Goal: Task Accomplishment & Management: Manage account settings

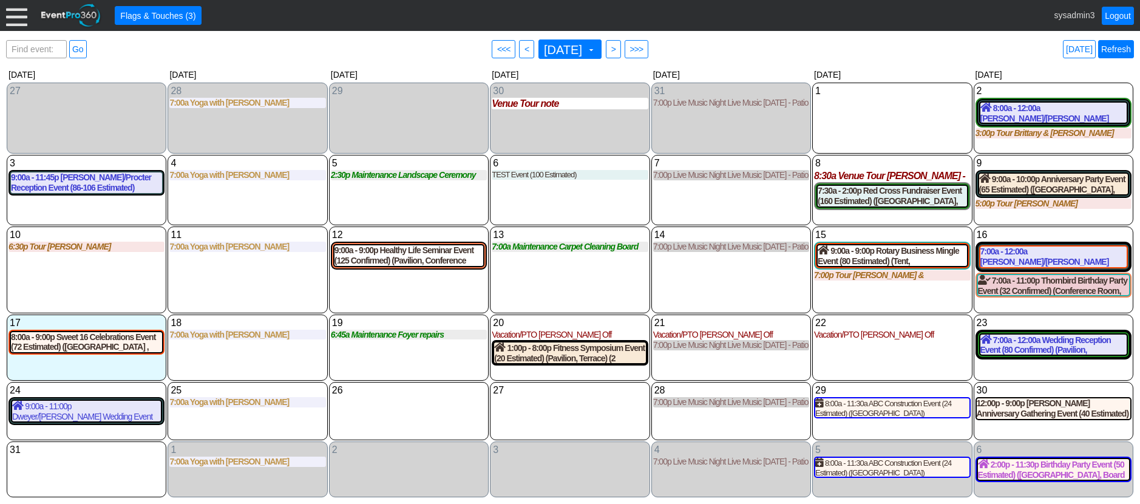
click at [1112, 46] on link "Refresh" at bounding box center [1117, 49] width 36 height 18
click at [18, 18] on div at bounding box center [16, 15] width 21 height 21
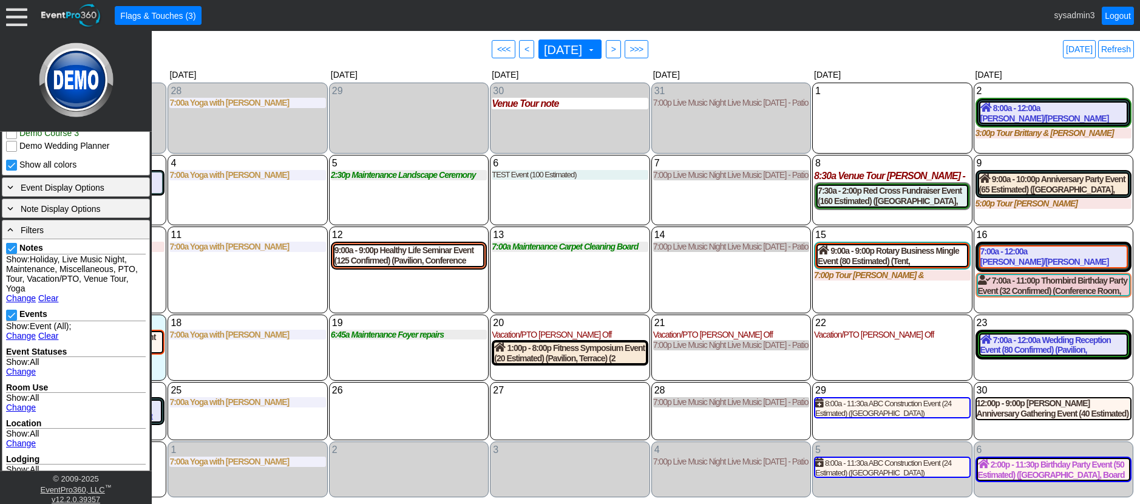
scroll to position [425, 0]
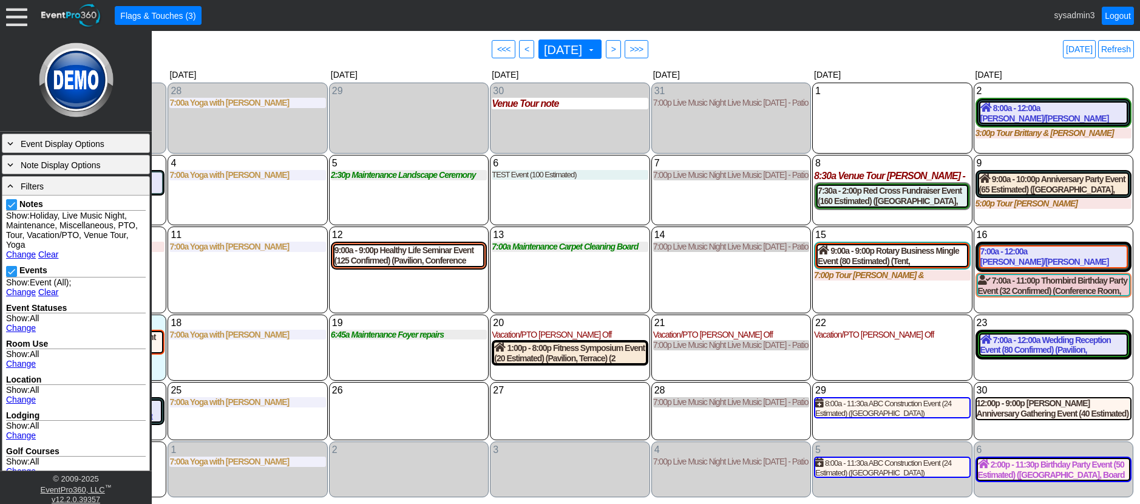
click at [19, 254] on link "Change" at bounding box center [21, 255] width 30 height 10
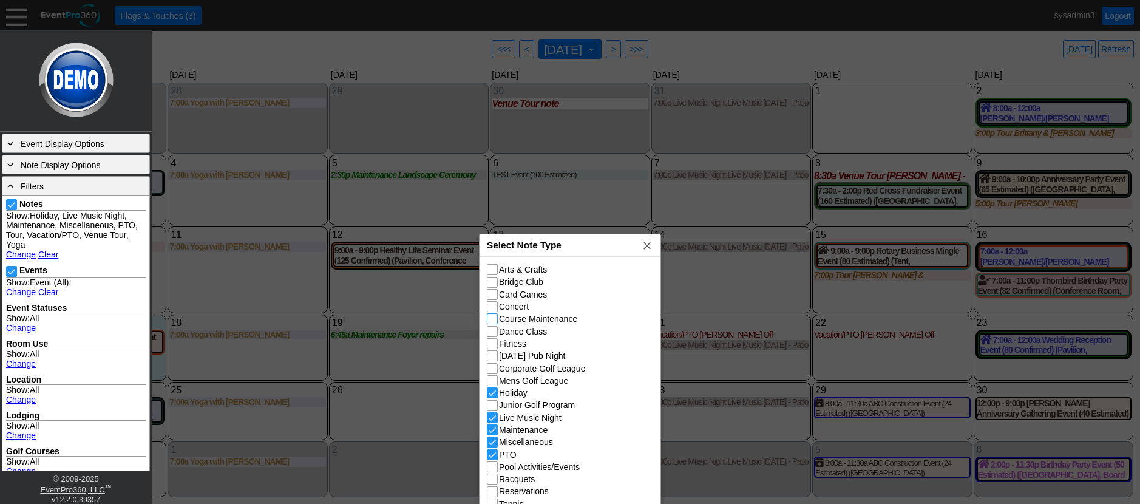
click at [491, 323] on input "Course Maintenance" at bounding box center [494, 320] width 12 height 12
checkbox input "true"
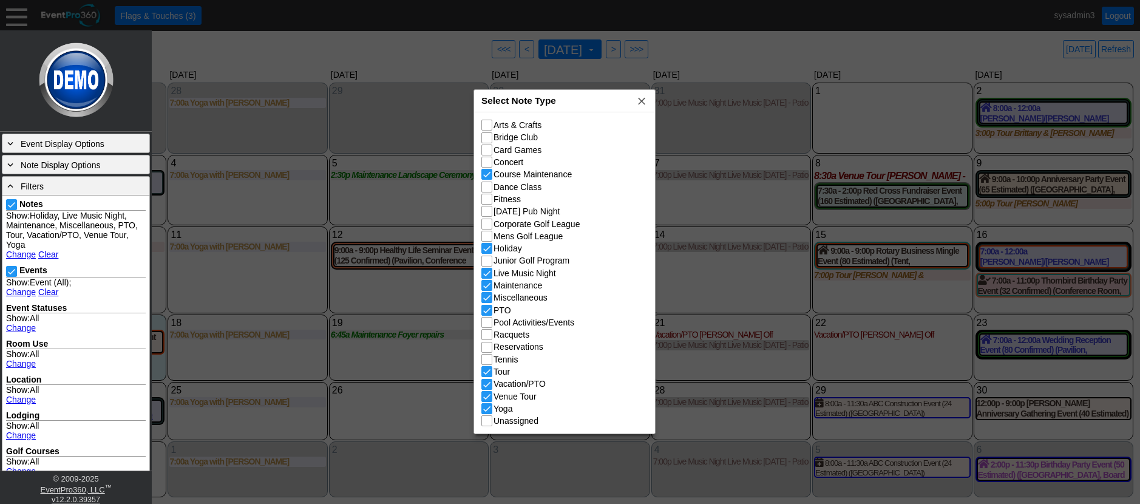
click at [584, 108] on div "Select Note Type x" at bounding box center [564, 101] width 181 height 22
click at [487, 261] on input "Junior Golf Program" at bounding box center [488, 262] width 12 height 12
checkbox input "true"
click at [488, 337] on input "Racquets" at bounding box center [488, 335] width 12 height 12
checkbox input "true"
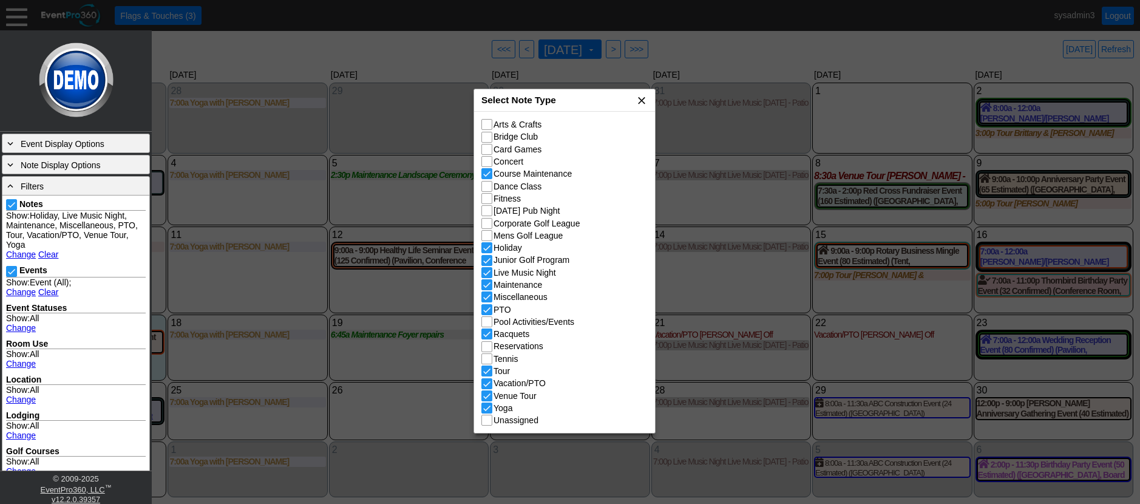
click at [640, 97] on span "x" at bounding box center [642, 100] width 12 height 12
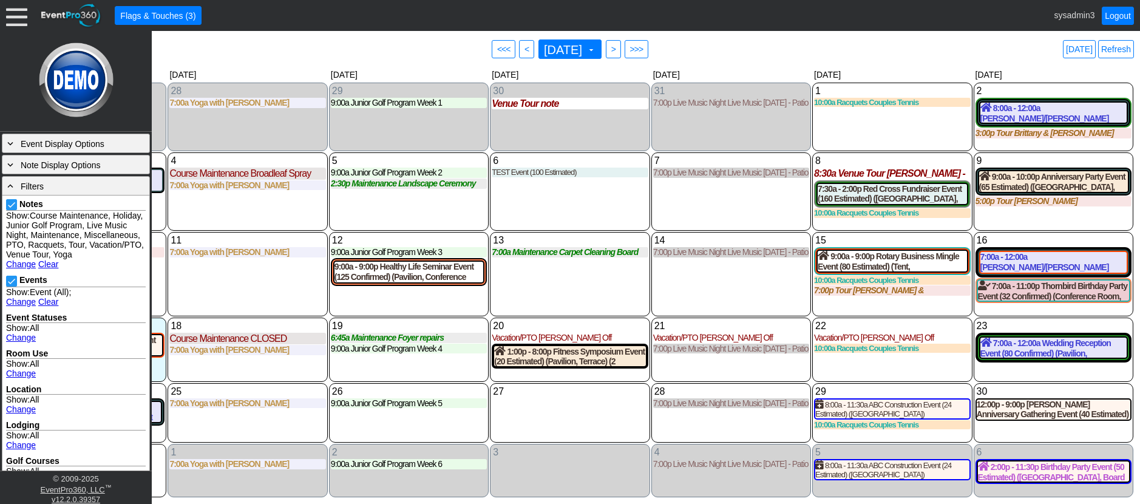
click at [49, 307] on link "Clear" at bounding box center [48, 302] width 20 height 10
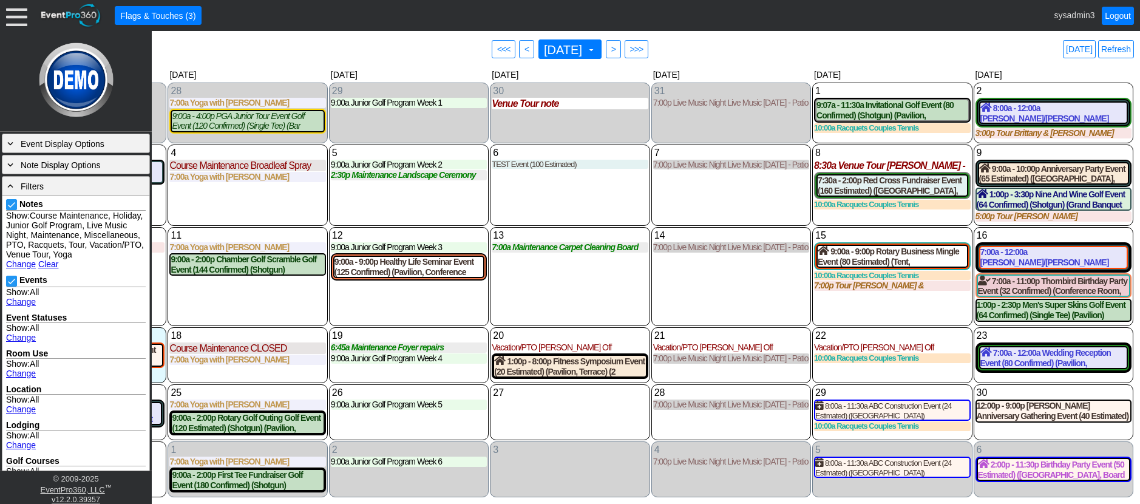
click at [593, 276] on div "13 Wednesday 7:00a Maintenance Carpet Cleaning Board Rooms Carpet Cleaning Boar…" at bounding box center [570, 276] width 160 height 99
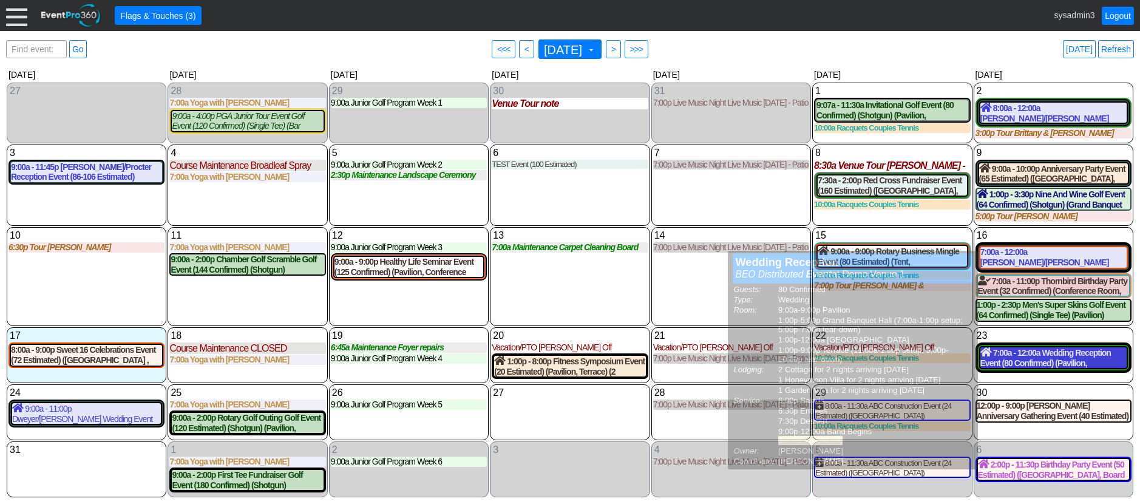
click at [1032, 351] on div "7:00a - 12:00a Wedding Reception Event (80 Confirmed) (Pavilion, Grand Banquet …" at bounding box center [1054, 357] width 146 height 21
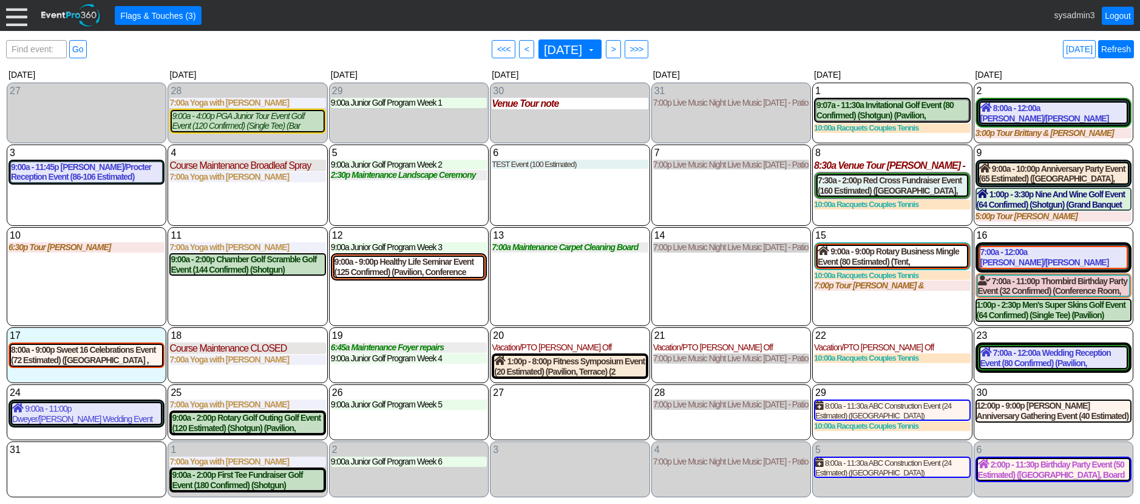
click at [1125, 50] on link "Refresh" at bounding box center [1117, 49] width 36 height 18
click at [1120, 46] on link "Refresh" at bounding box center [1117, 49] width 36 height 18
click at [1120, 50] on link "Refresh" at bounding box center [1117, 49] width 36 height 18
click at [1119, 41] on link "Refresh" at bounding box center [1117, 49] width 36 height 18
click at [562, 168] on div "TEST Event (100 Estimated)" at bounding box center [570, 165] width 156 height 10
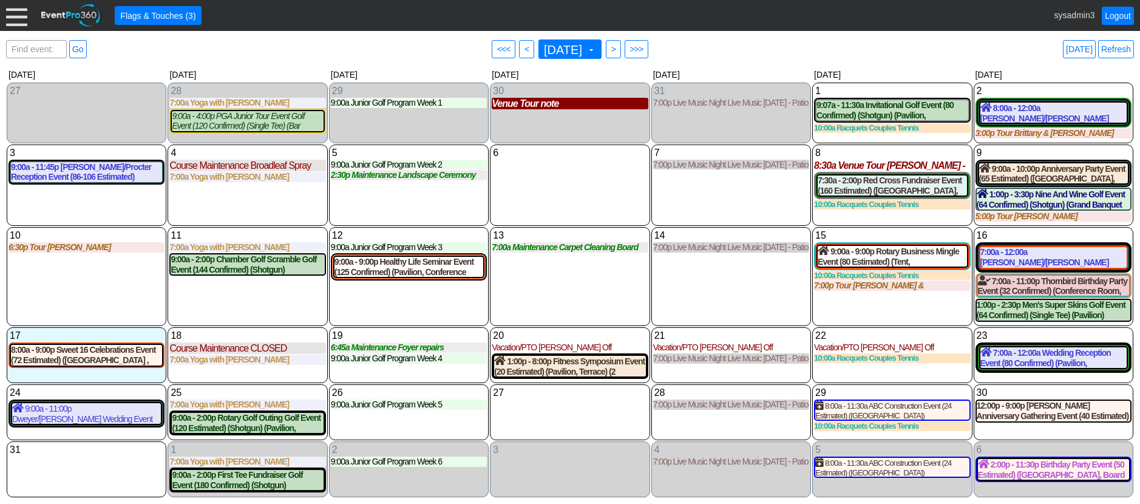
click at [531, 104] on div "Venue Tour note" at bounding box center [570, 104] width 156 height 12
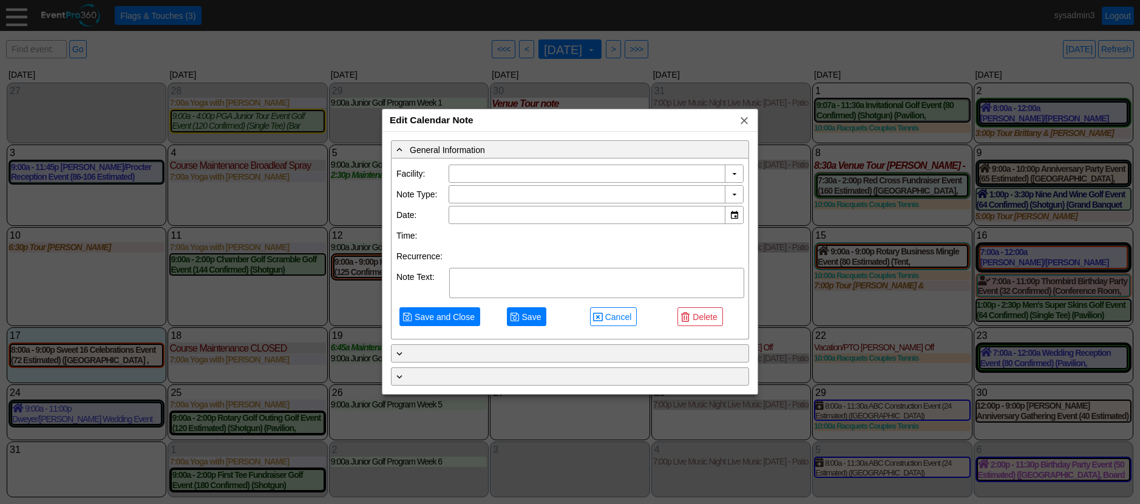
type input "Demo Venue 1"
type input "7/30/2025"
type textarea "note"
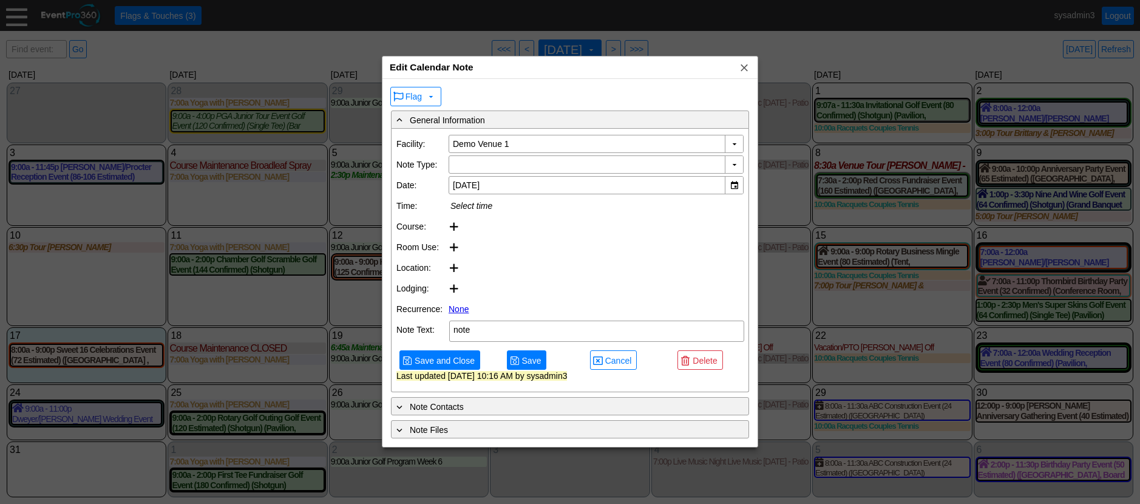
type input "Venue Tour"
click at [705, 358] on div "Region: ▼ Χ Facility: ▼ Χ Demo Venue 1 Note Type: ▼ Χ Venue Tour Date: ▼ Χ 7/30…" at bounding box center [570, 261] width 357 height 264
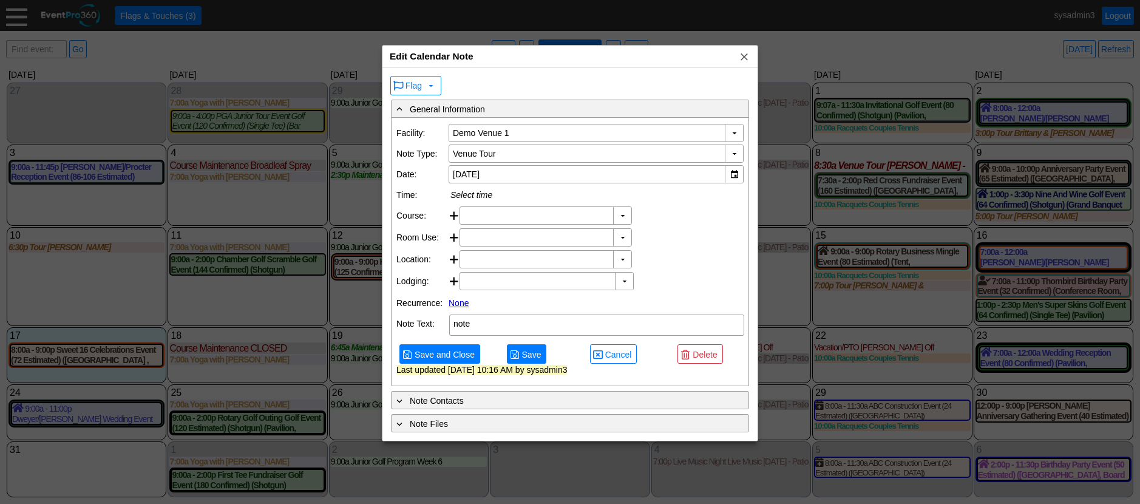
click at [714, 381] on div "● Save and Close ● Save ● Cancel ● Delete Last updated 8/15/2025 10:16 AM by sy…" at bounding box center [570, 359] width 347 height 44
click at [715, 361] on span "Delete" at bounding box center [704, 355] width 29 height 12
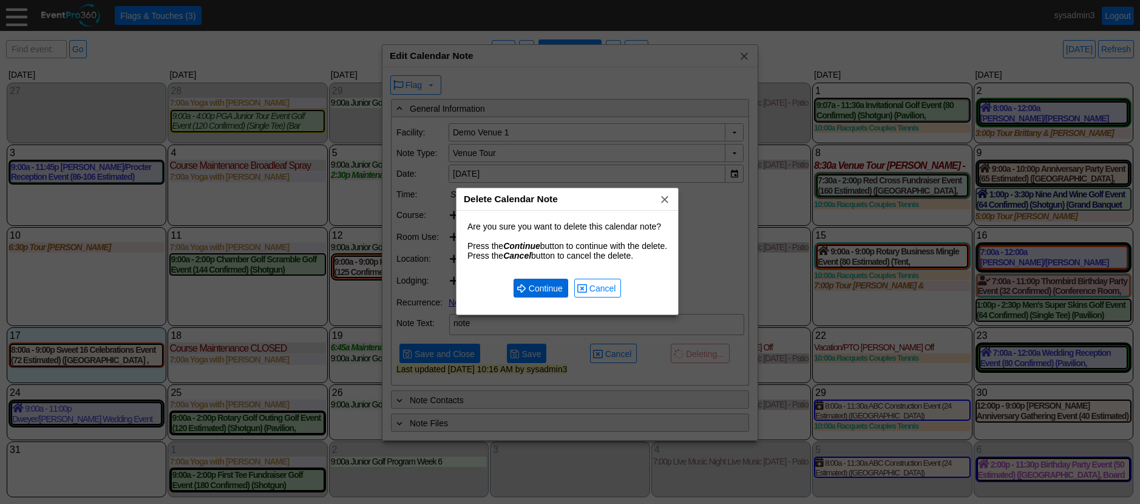
click at [545, 282] on span "● Continue" at bounding box center [541, 288] width 49 height 13
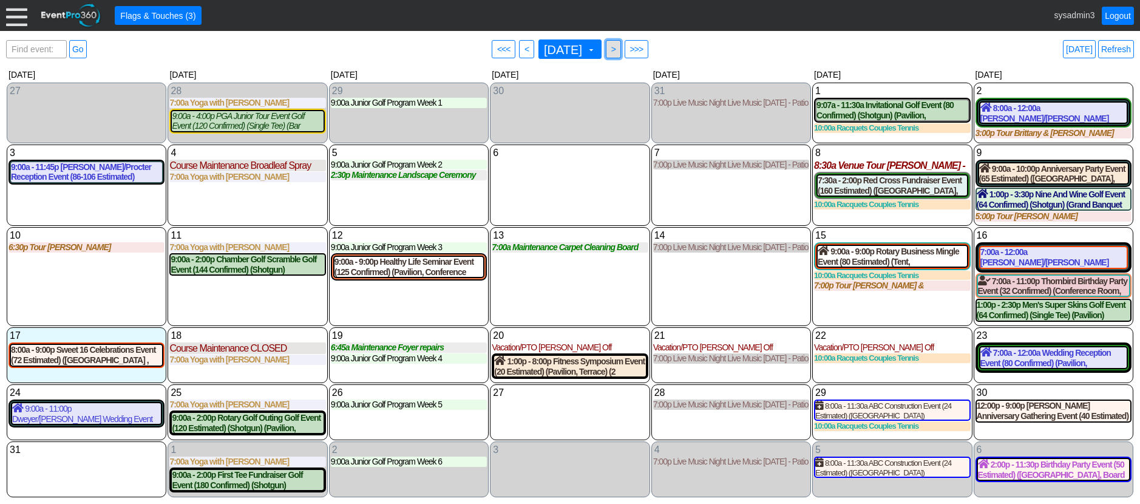
click at [618, 52] on span ">" at bounding box center [613, 49] width 9 height 12
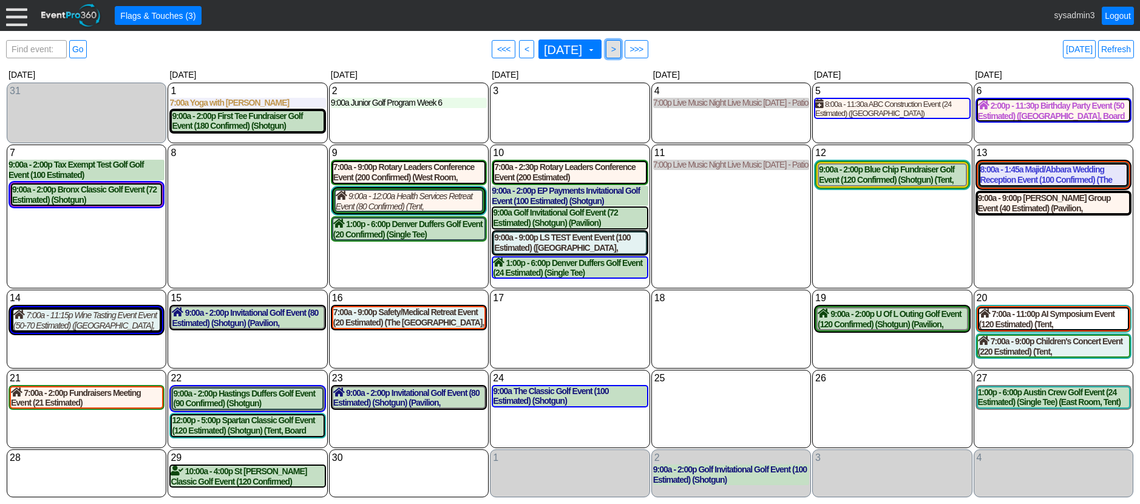
click at [618, 47] on span ">" at bounding box center [613, 49] width 9 height 12
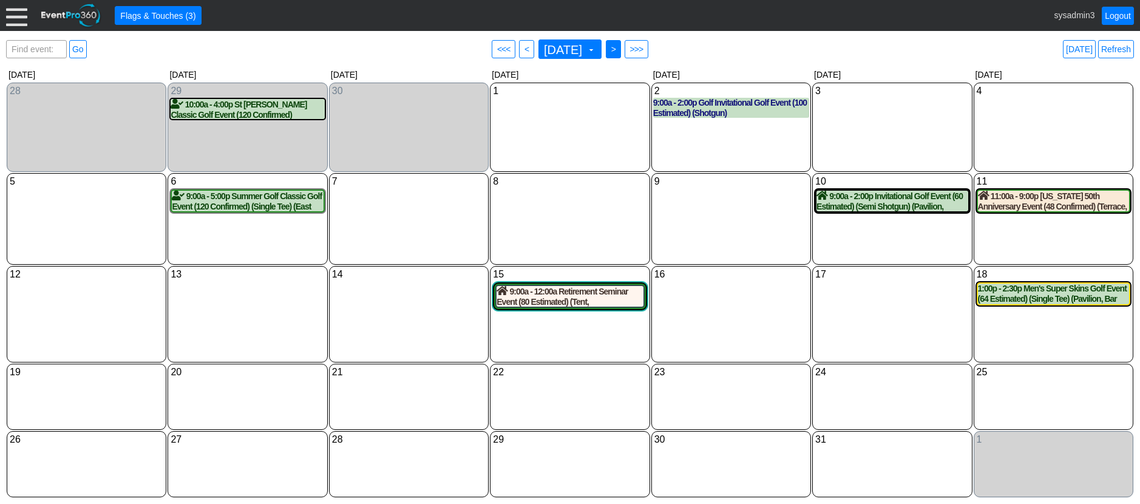
click at [618, 48] on span ">" at bounding box center [613, 49] width 9 height 12
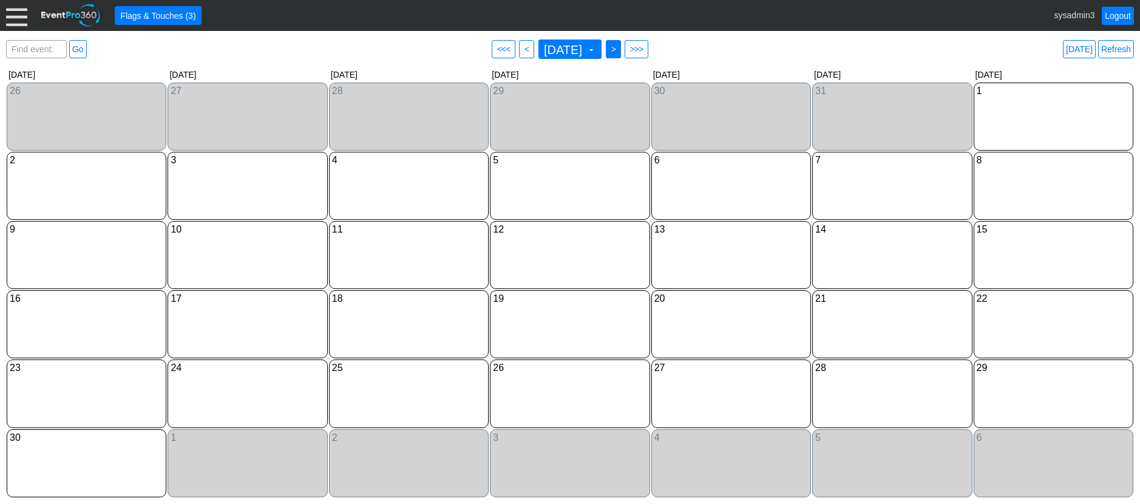
click at [618, 49] on span ">" at bounding box center [613, 49] width 9 height 12
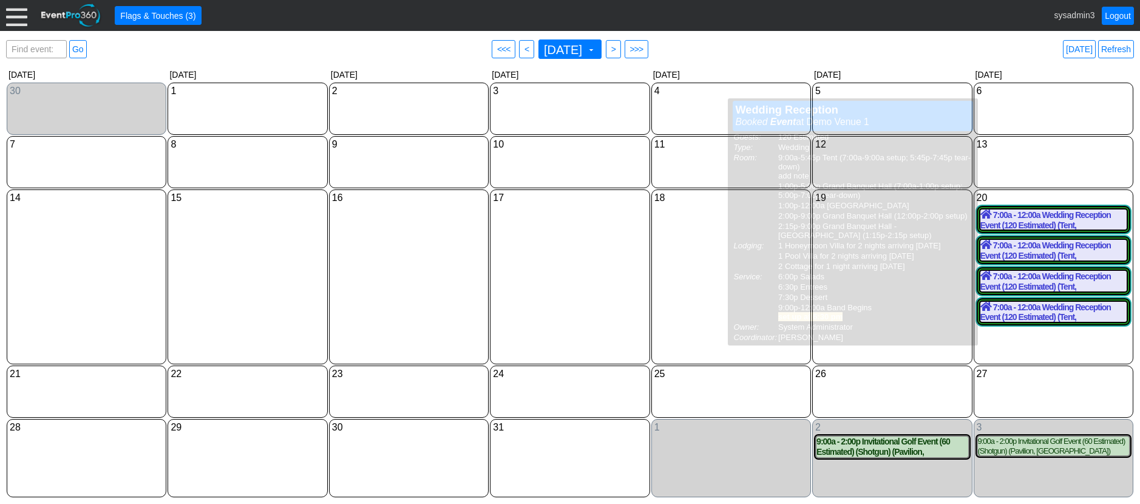
click at [1038, 172] on div "13 Saturday" at bounding box center [1054, 162] width 160 height 52
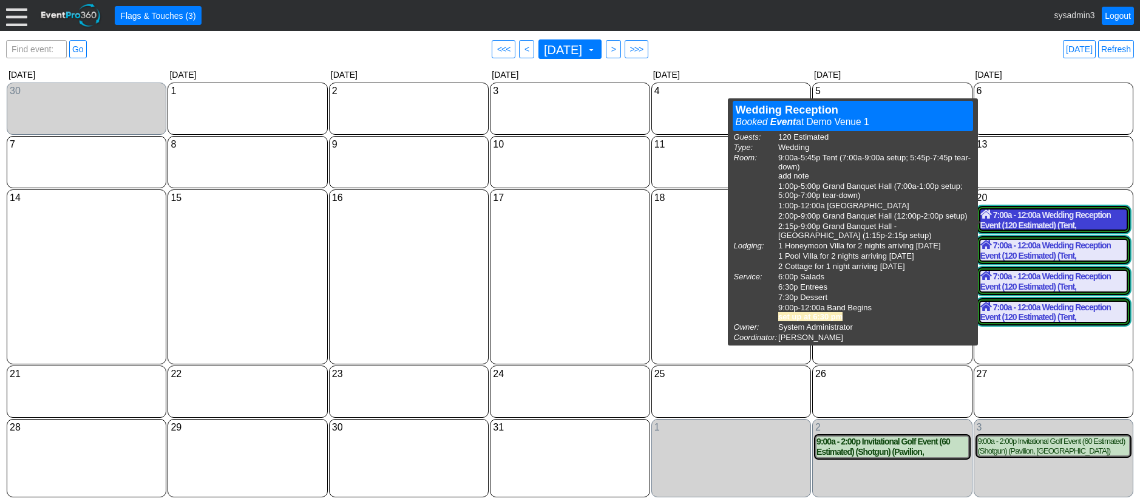
click at [1074, 213] on div "7:00a - 12:00a Wedding Reception Event (120 Estimated) (Tent, Grand Banquet Hal…" at bounding box center [1054, 219] width 146 height 21
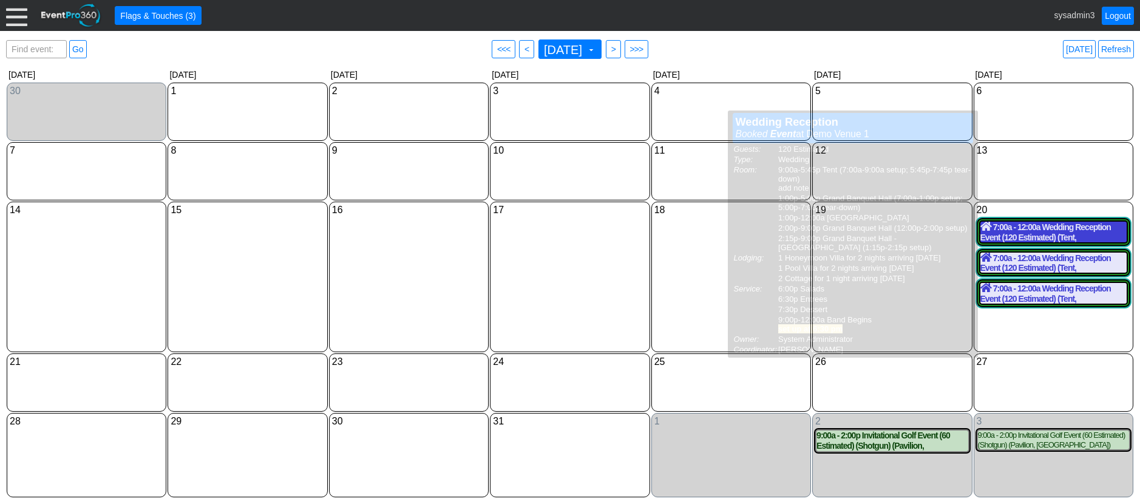
click at [1051, 235] on div "7:00a - 12:00a Wedding Reception Event (120 Estimated) (Tent, Grand Banquet Hal…" at bounding box center [1054, 232] width 146 height 21
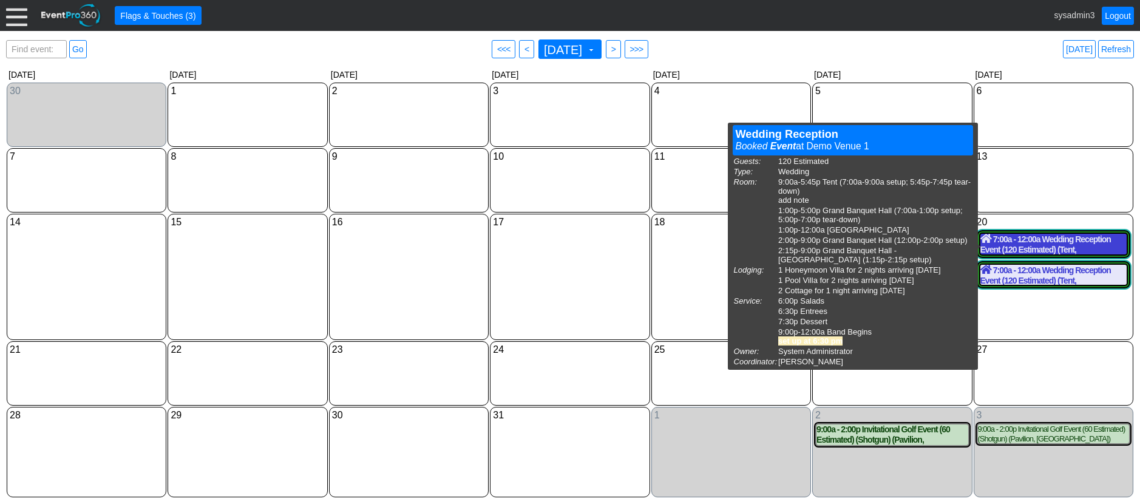
click at [1059, 247] on div "7:00a - 12:00a Wedding Reception Event (120 Estimated) (Tent, Grand Banquet Hal…" at bounding box center [1054, 244] width 146 height 21
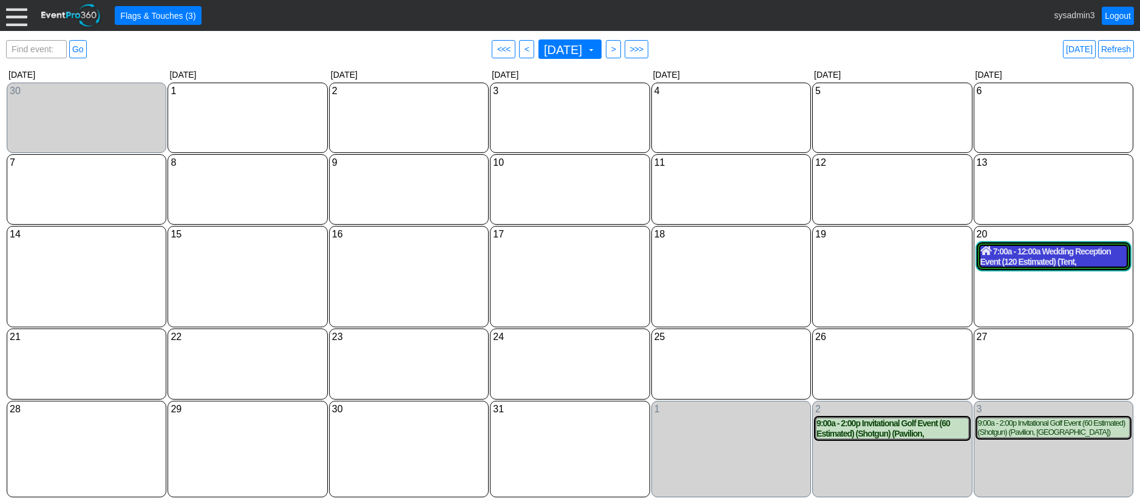
click at [1022, 257] on div "7:00a - 12:00a Wedding Reception Event (120 Estimated) (Tent, Grand Banquet Hal…" at bounding box center [1054, 256] width 146 height 21
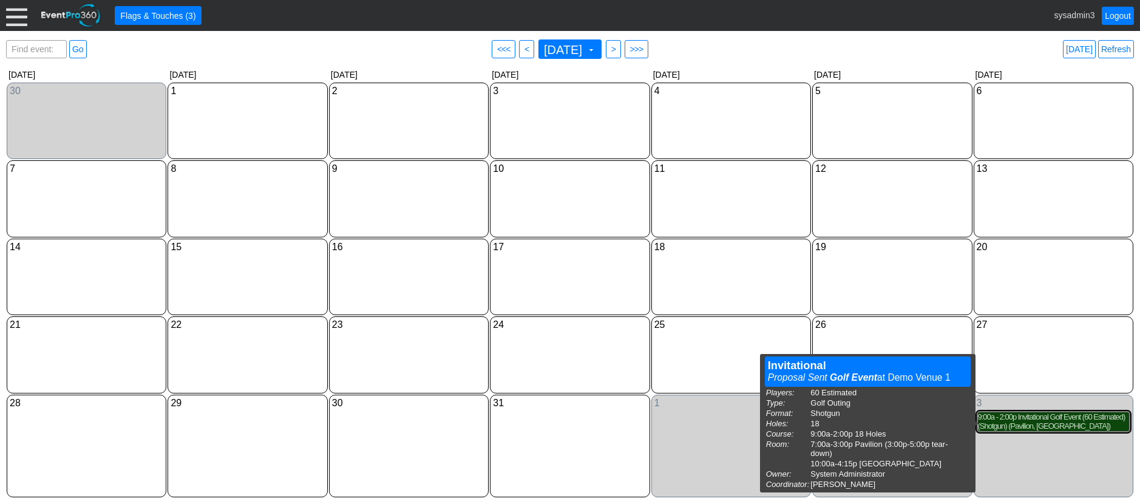
click at [1018, 426] on div "9:00a - 2:00p Invitational Golf Event (60 Estimated) (Shotgun) (Pavilion, East …" at bounding box center [1053, 421] width 151 height 19
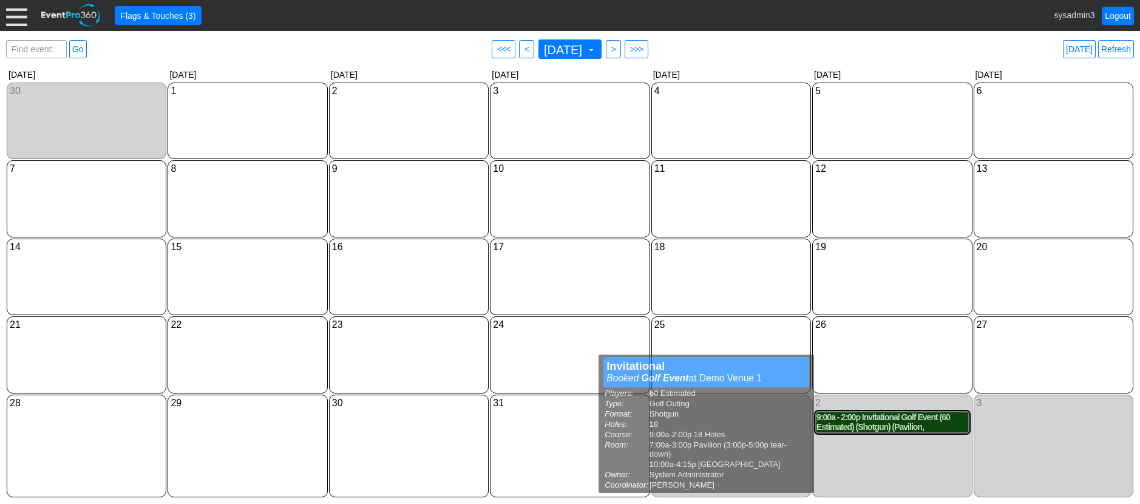
click at [887, 424] on div "9:00a - 2:00p Invitational Golf Event (60 Estimated) (Shotgun) (Pavilion, East …" at bounding box center [892, 422] width 151 height 21
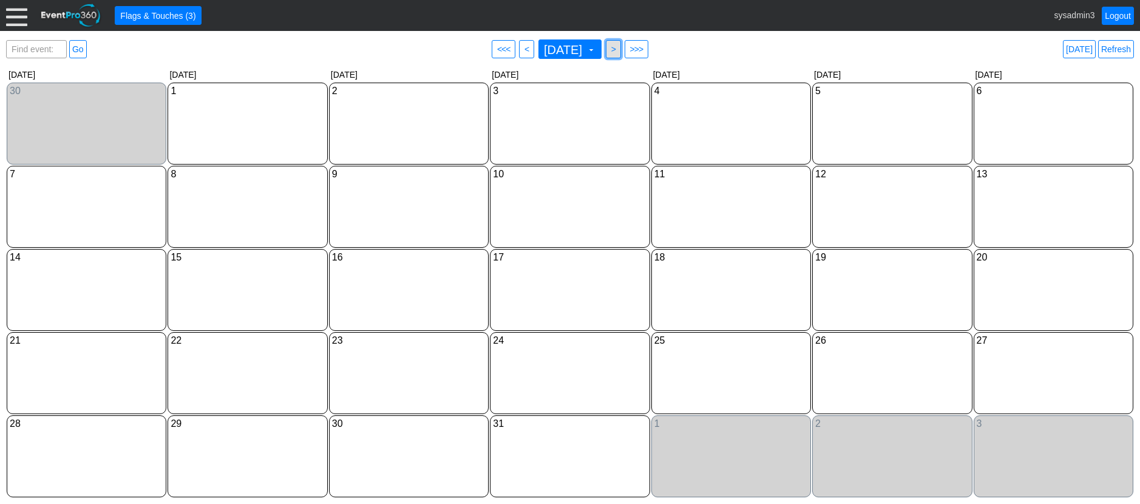
click at [618, 48] on span ">" at bounding box center [613, 49] width 9 height 12
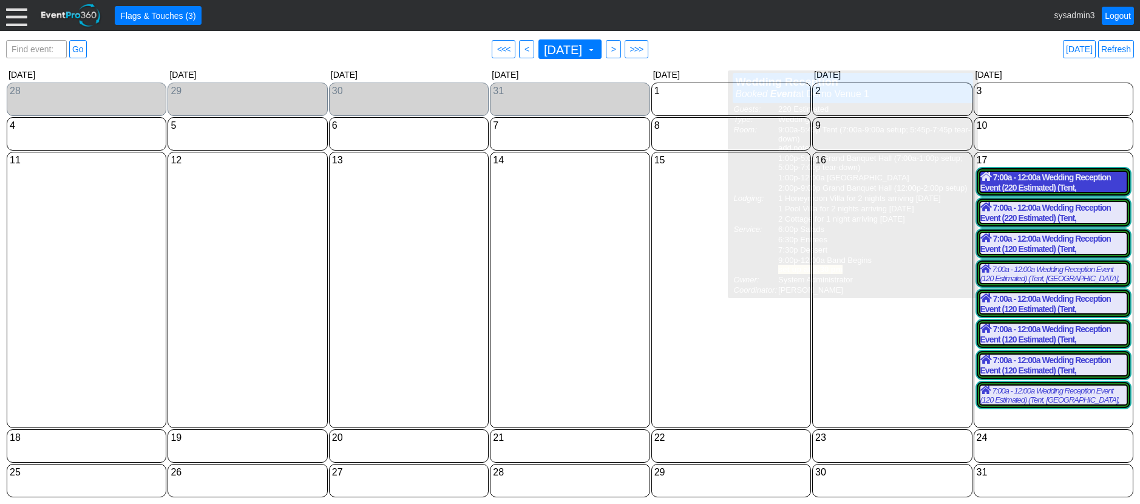
click at [1057, 179] on div "7:00a - 12:00a Wedding Reception Event (220 Estimated) (Tent, Grand Banquet Hal…" at bounding box center [1054, 182] width 146 height 21
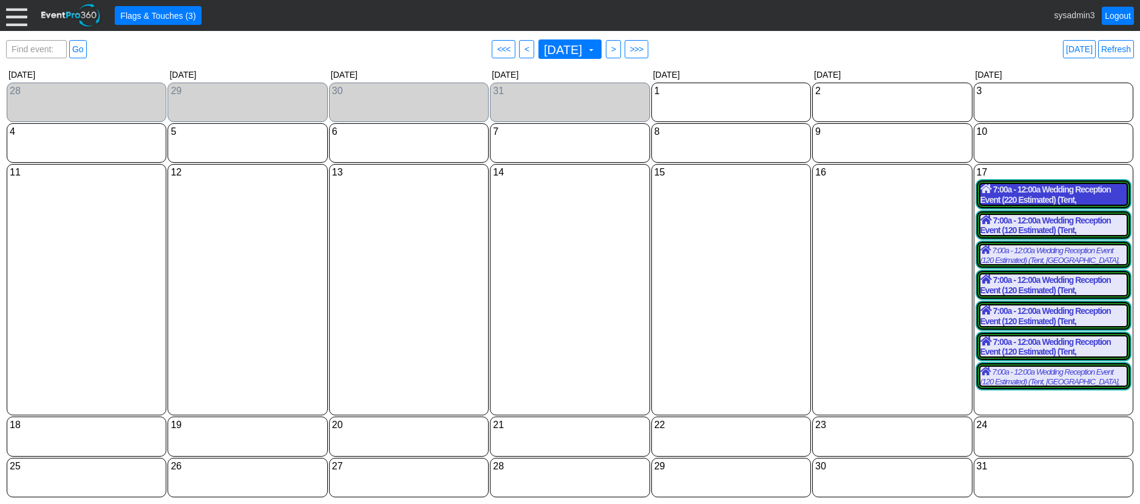
click at [1038, 192] on div "7:00a - 12:00a Wedding Reception Event (220 Estimated) (Tent, Grand Banquet Hal…" at bounding box center [1054, 194] width 146 height 21
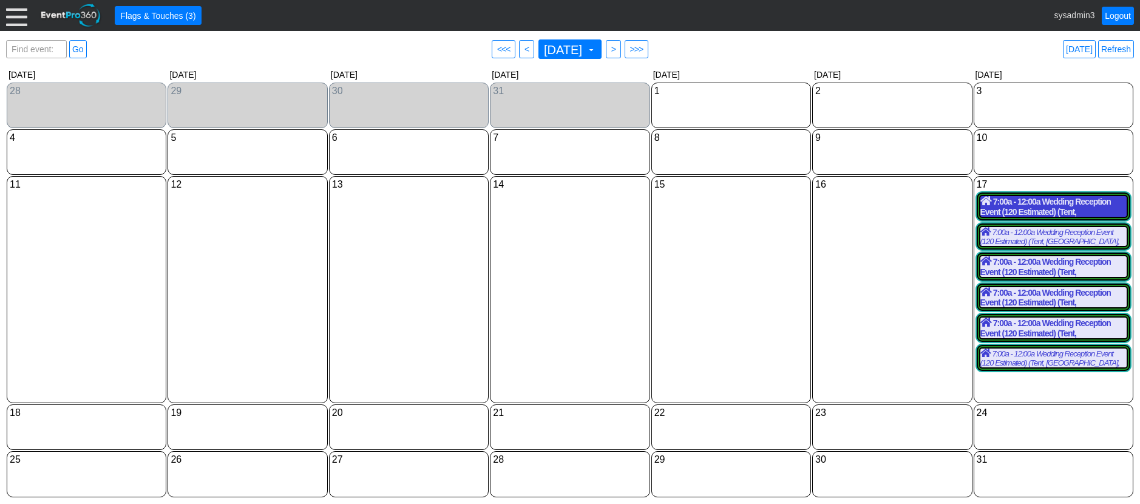
click at [1022, 202] on div "7:00a - 12:00a Wedding Reception Event (120 Estimated) (Tent, Grand Banquet Hal…" at bounding box center [1054, 206] width 146 height 21
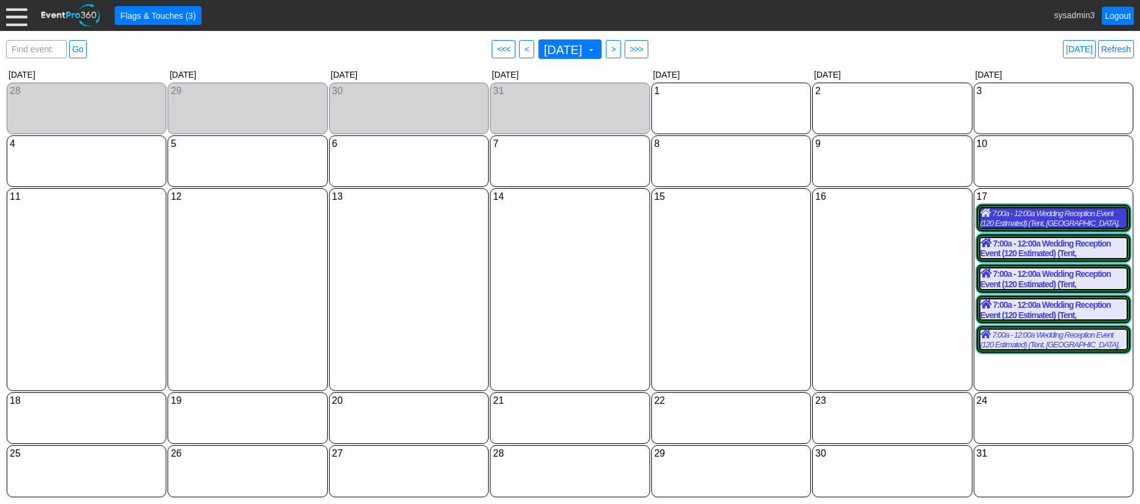
click at [1032, 220] on div "7:00a - 12:00a Wedding Reception Event (120 Estimated) (Tent, Grand Banquet Hal…" at bounding box center [1054, 217] width 146 height 19
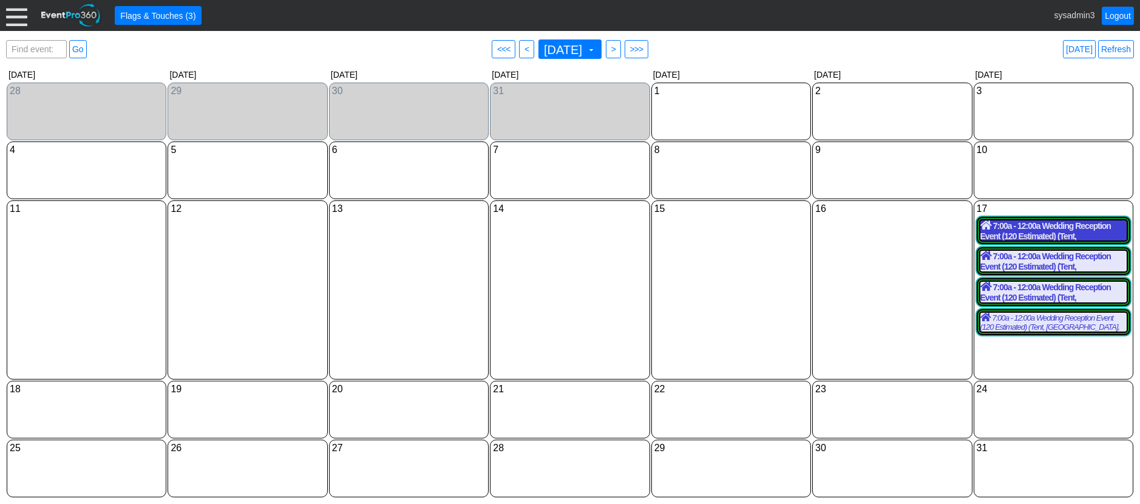
click at [1027, 230] on div "7:00a - 12:00a Wedding Reception Event (120 Estimated) (Tent, Grand Banquet Hal…" at bounding box center [1054, 230] width 146 height 21
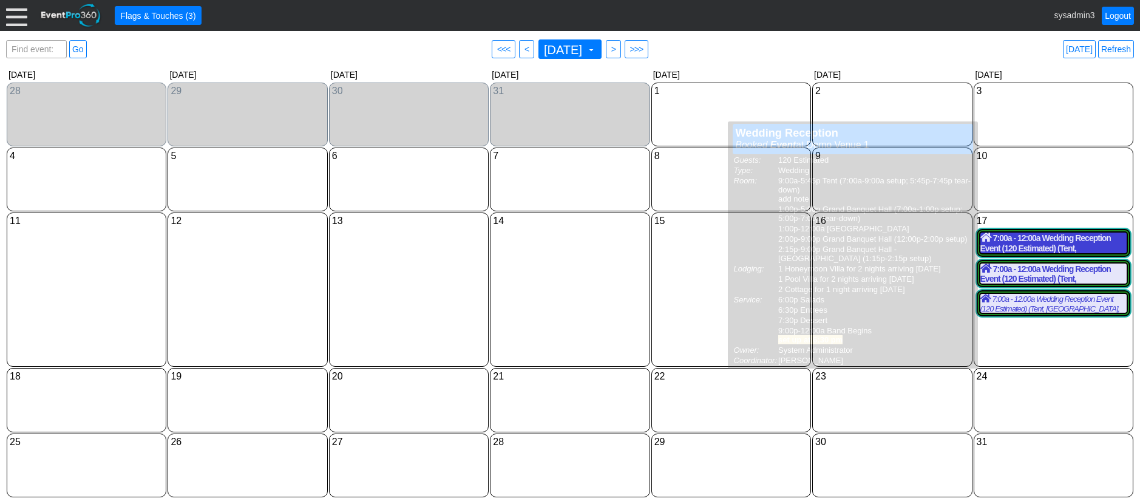
click at [1023, 244] on div "7:00a - 12:00a Wedding Reception Event (120 Estimated) (Tent, Grand Banquet Hal…" at bounding box center [1054, 243] width 146 height 21
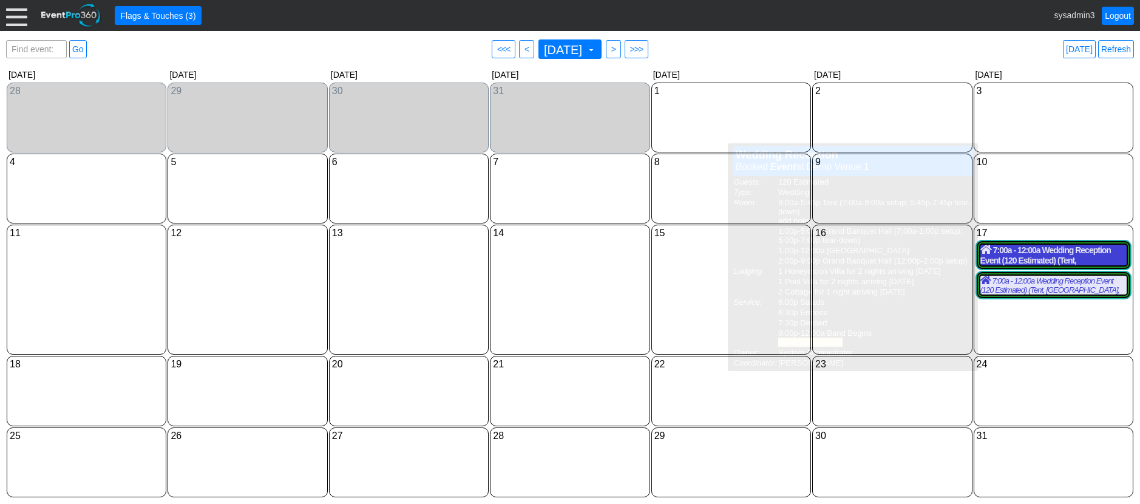
click at [1037, 254] on div "7:00a - 12:00a Wedding Reception Event (120 Estimated) (Tent, Grand Banquet Hal…" at bounding box center [1054, 255] width 146 height 21
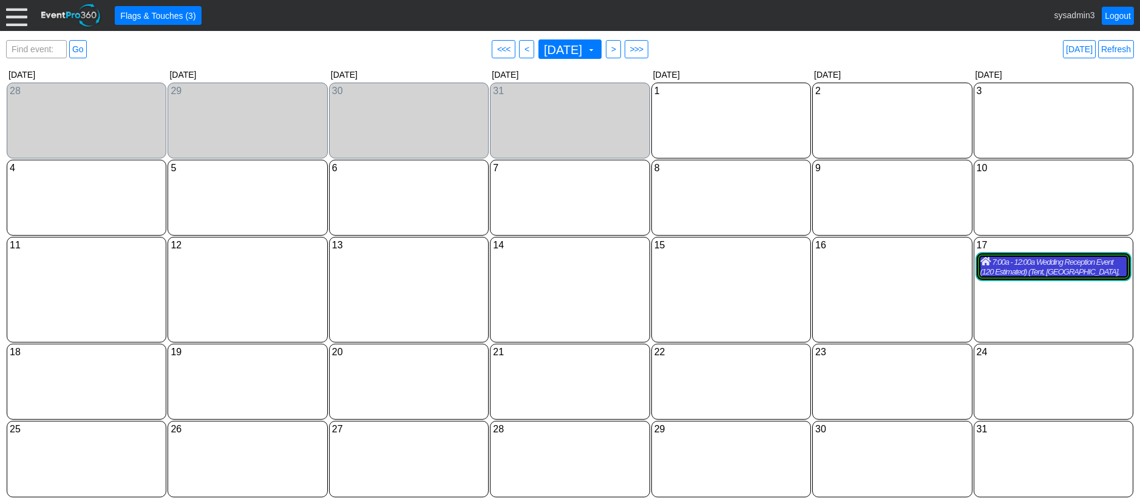
click at [1054, 268] on div "7:00a - 12:00a Wedding Reception Event (120 Estimated) (Tent, Grand Banquet Hal…" at bounding box center [1054, 266] width 146 height 19
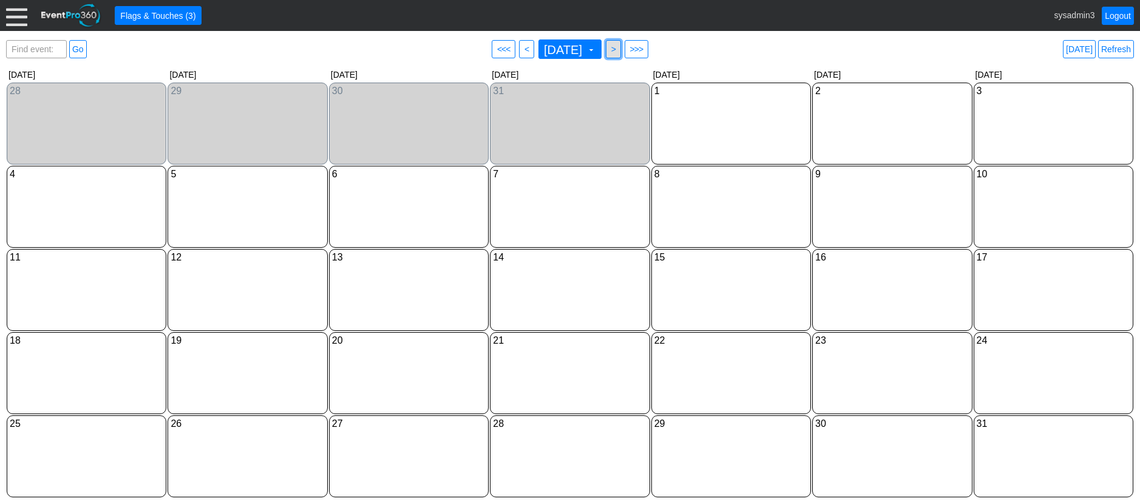
click at [618, 50] on span ">" at bounding box center [613, 49] width 9 height 12
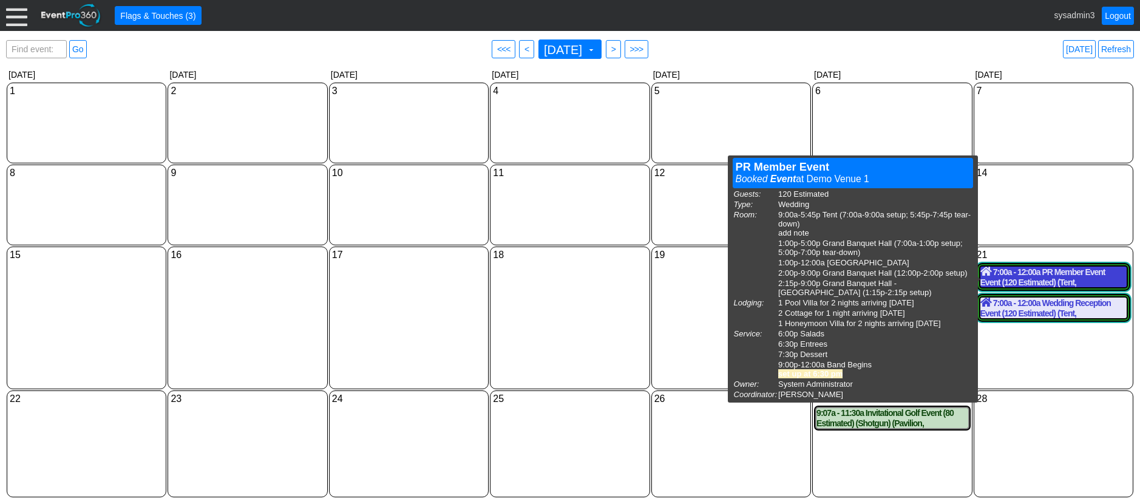
click at [1030, 276] on div "7:00a - 12:00a PR Member Event Event (120 Estimated) (Tent, Grand Banquet Hall,…" at bounding box center [1054, 277] width 146 height 21
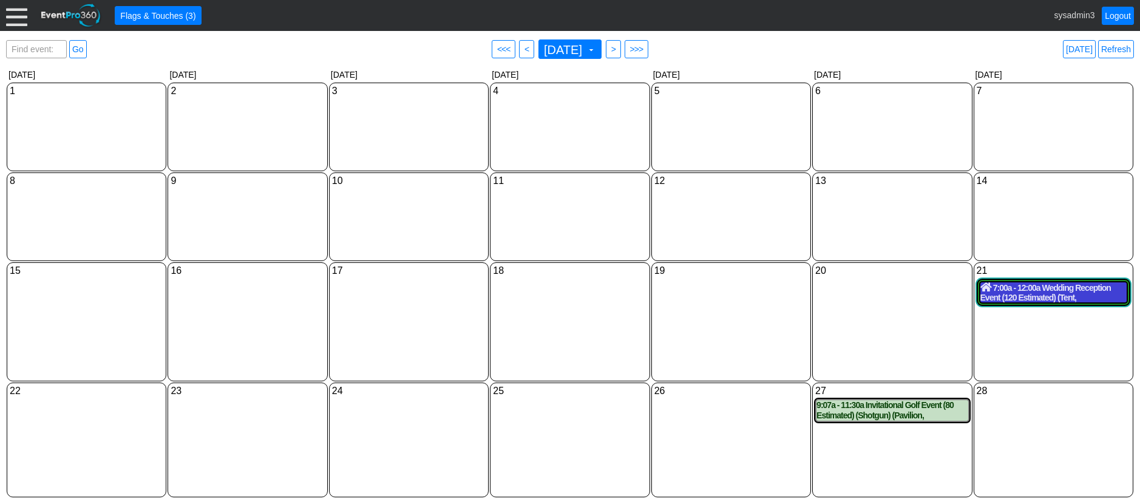
click at [1041, 288] on div "7:00a - 12:00a Wedding Reception Event (120 Estimated) (Tent, Grand Banquet Hal…" at bounding box center [1054, 292] width 146 height 21
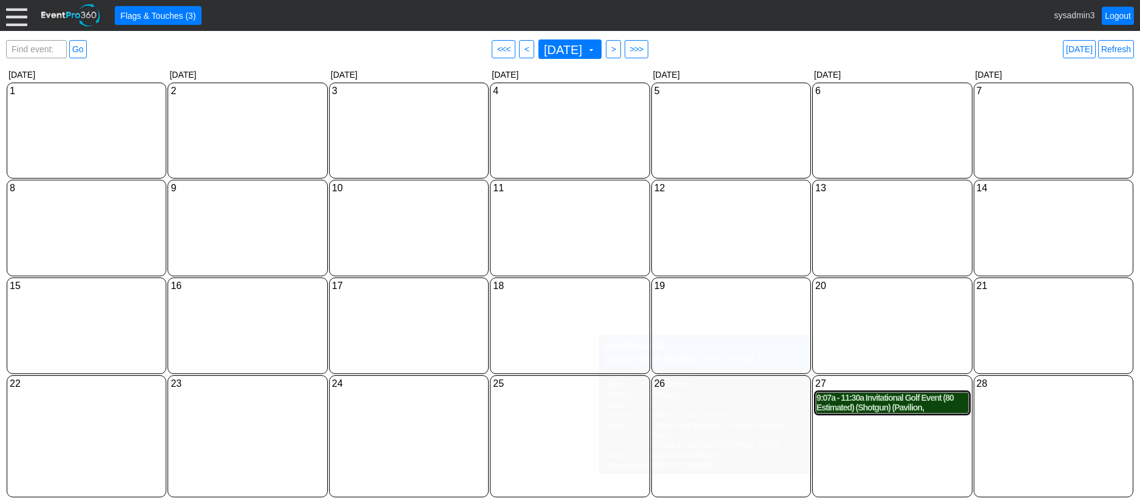
click at [873, 399] on div "9:07a - 11:30a Invitational Golf Event (80 Estimated) (Shotgun) (Pavilion, East…" at bounding box center [892, 403] width 151 height 21
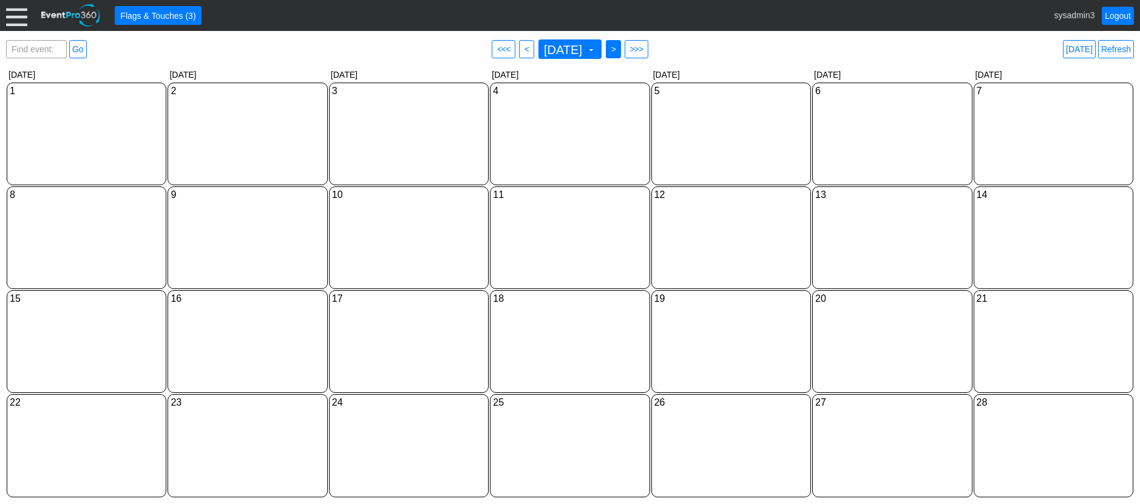
click at [618, 48] on span ">" at bounding box center [613, 49] width 9 height 12
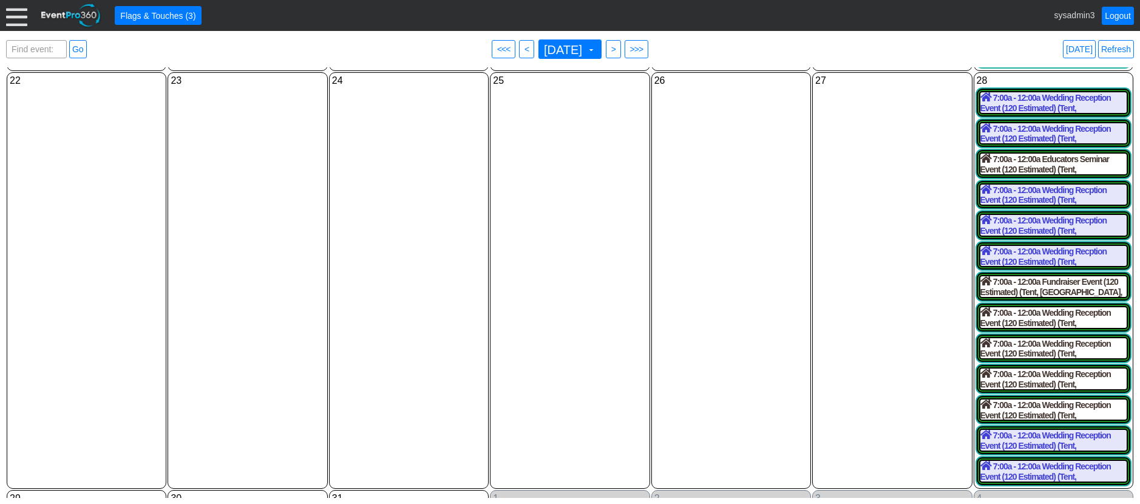
scroll to position [142, 0]
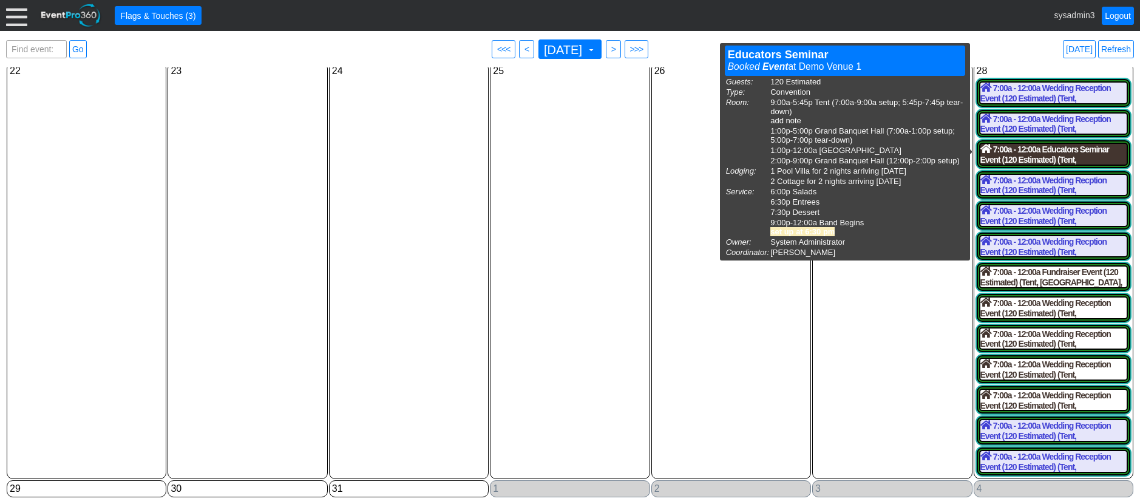
click at [1047, 145] on div "7:00a - 12:00a Educators Seminar Event (120 Estimated) (Tent, Grand Banquet Hal…" at bounding box center [1054, 154] width 146 height 21
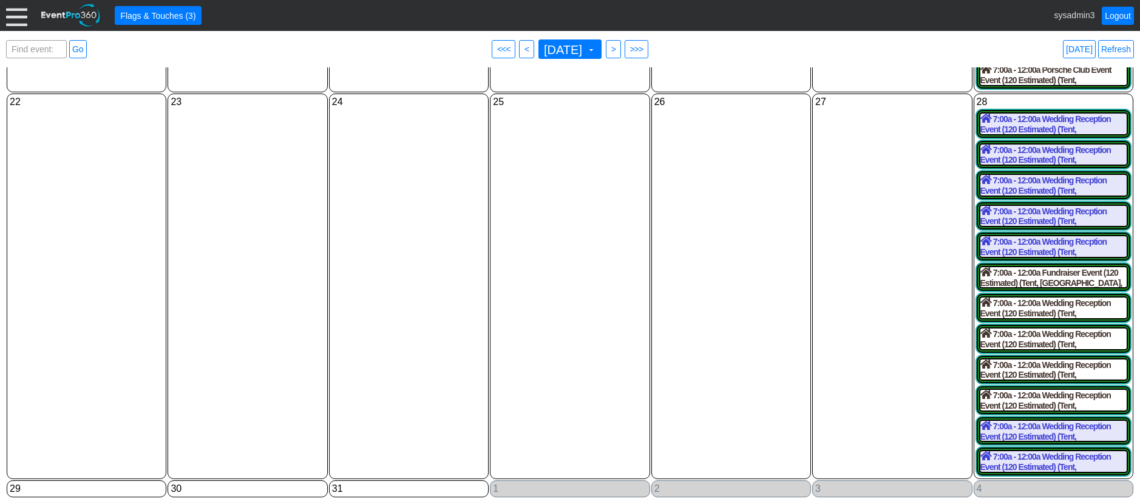
scroll to position [111, 0]
click at [1027, 209] on div "7:00a - 12:00a Wedding Recption Event (120 Estimated) (Tent, Grand Banquet Hall…" at bounding box center [1054, 216] width 146 height 21
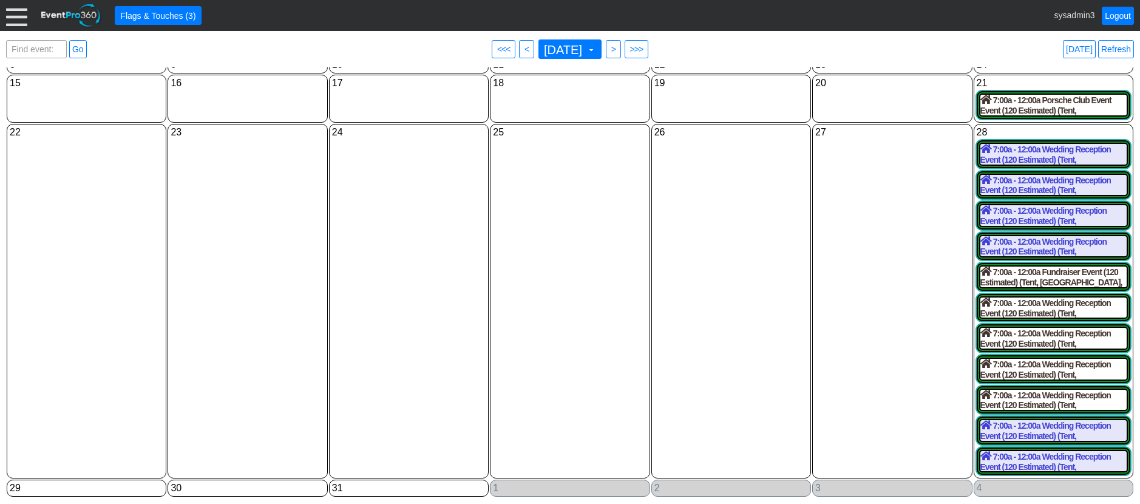
scroll to position [81, 0]
click at [1007, 277] on div "7:00a - 12:00a Fundraiser Event (120 Estimated) (Tent, Grand Banquet Hall, West…" at bounding box center [1054, 277] width 146 height 21
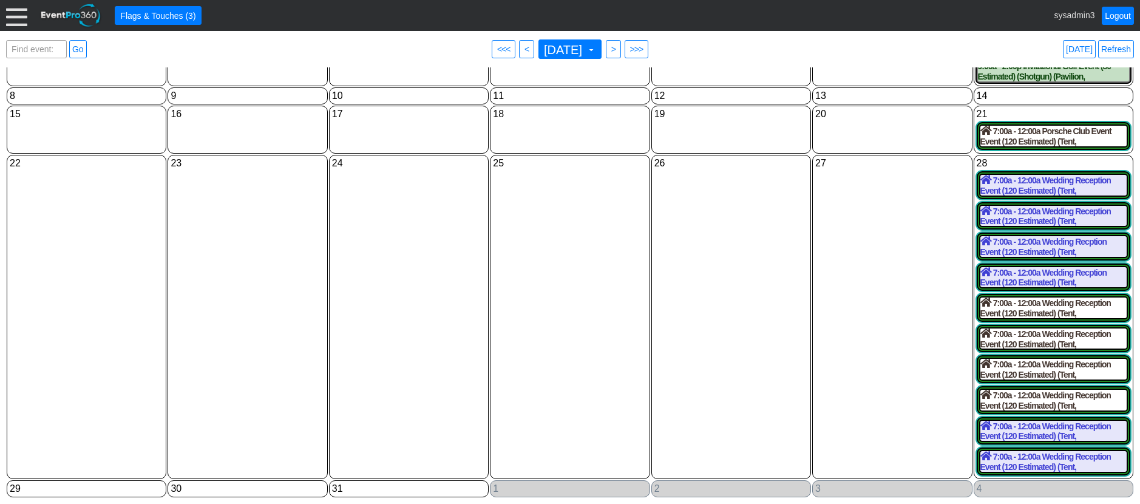
scroll to position [50, 0]
click at [1012, 245] on div "7:00a - 12:00a Wedding Recption Event (120 Estimated) (Tent, Grand Banquet Hall…" at bounding box center [1054, 246] width 146 height 21
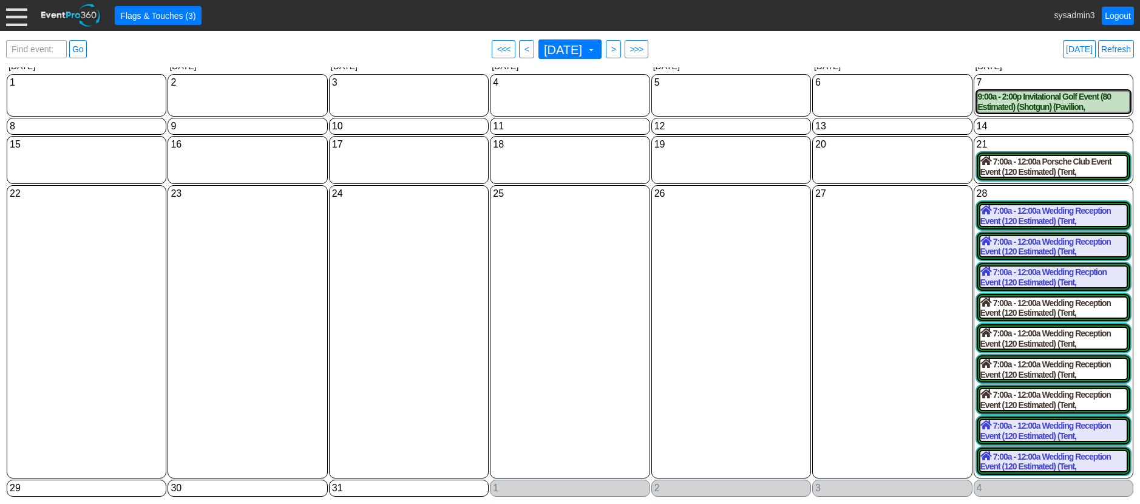
scroll to position [19, 0]
click at [1076, 245] on div "7:00a - 12:00a Wedding Reception Event (120 Estimated) (Tent, Grand Banquet Hal…" at bounding box center [1054, 246] width 146 height 21
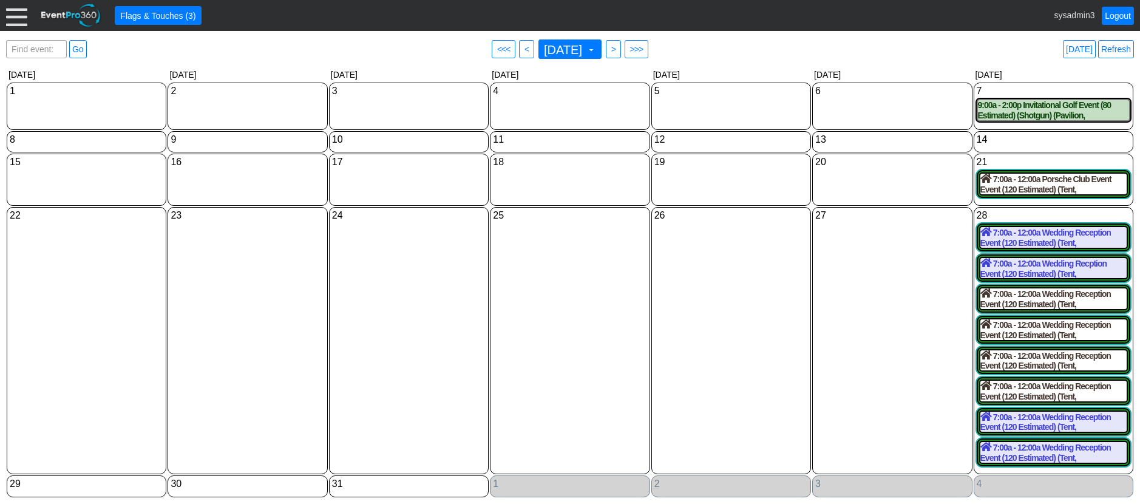
scroll to position [0, 0]
click at [1027, 276] on div "7:00a - 12:00a Wedding Recption Event (120 Estimated) (Tent, Grand Banquet Hall…" at bounding box center [1054, 268] width 146 height 21
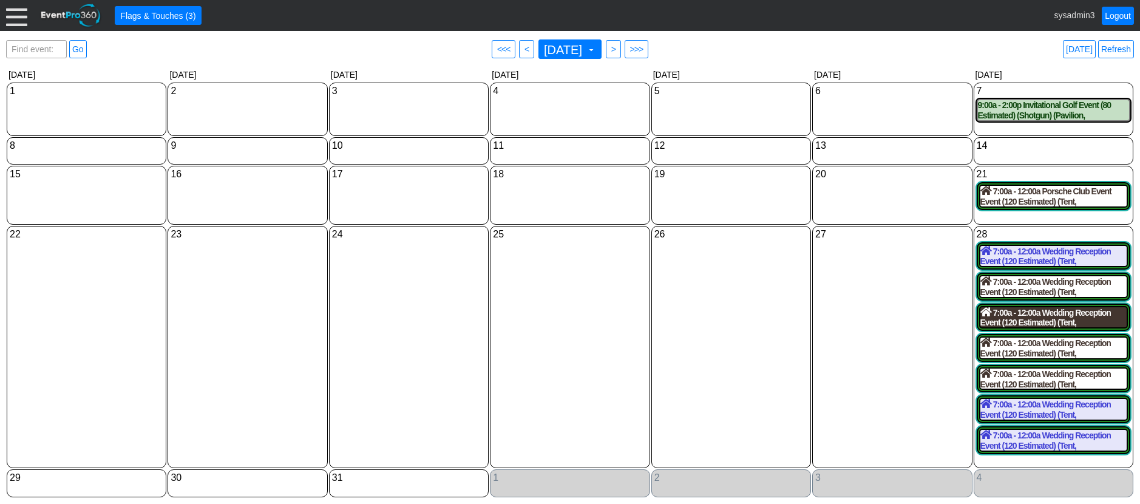
click at [1029, 313] on div "7:00a - 12:00a Wedding Reception Event (120 Estimated) (Tent, Grand Banquet Hal…" at bounding box center [1054, 317] width 146 height 21
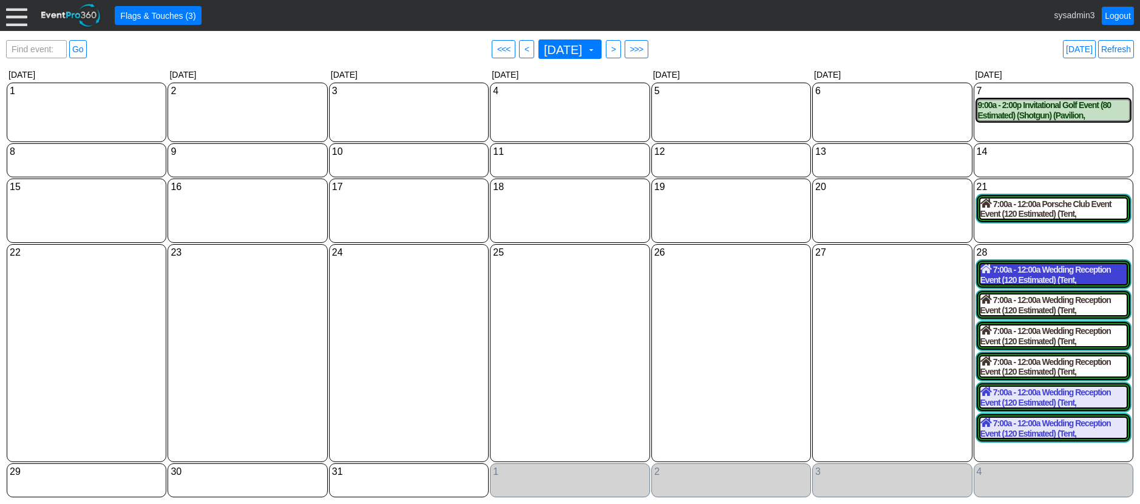
click at [1064, 285] on div "7:00a - 12:00a Wedding Reception Event (120 Estimated) (Tent, Grand Banquet Hal…" at bounding box center [1054, 274] width 146 height 21
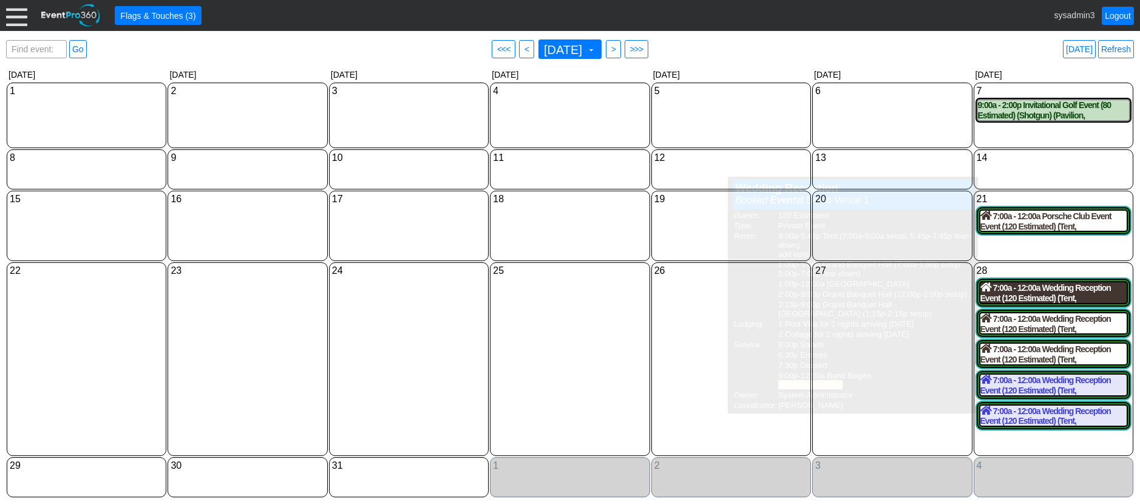
click at [1018, 292] on div "7:00a - 12:00a Wedding Reception Event (120 Estimated) (Tent, Grand Banquet Hal…" at bounding box center [1054, 292] width 146 height 21
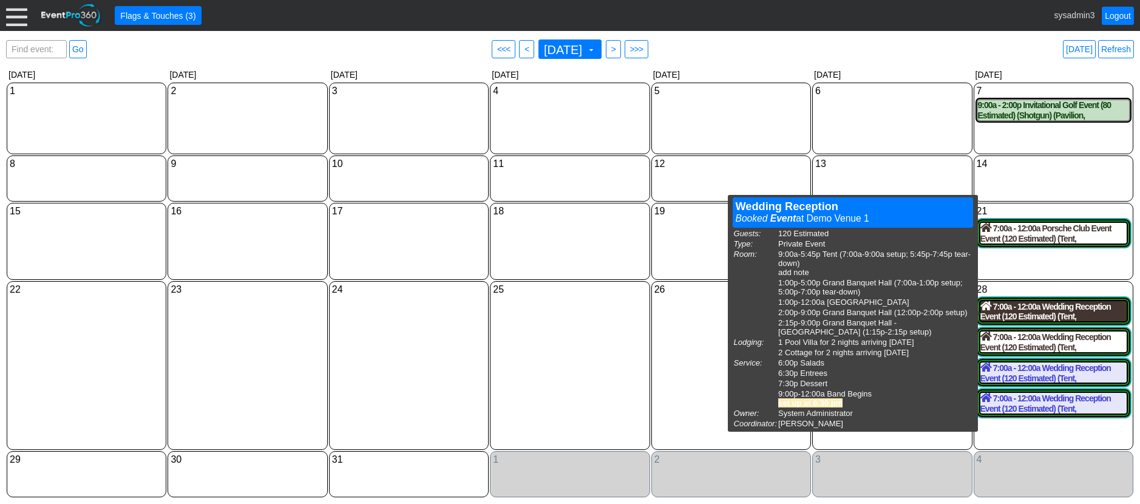
click at [1028, 321] on div "7:00a - 12:00a Wedding Reception Event (120 Estimated) (Tent, Grand Banquet Hal…" at bounding box center [1054, 311] width 146 height 21
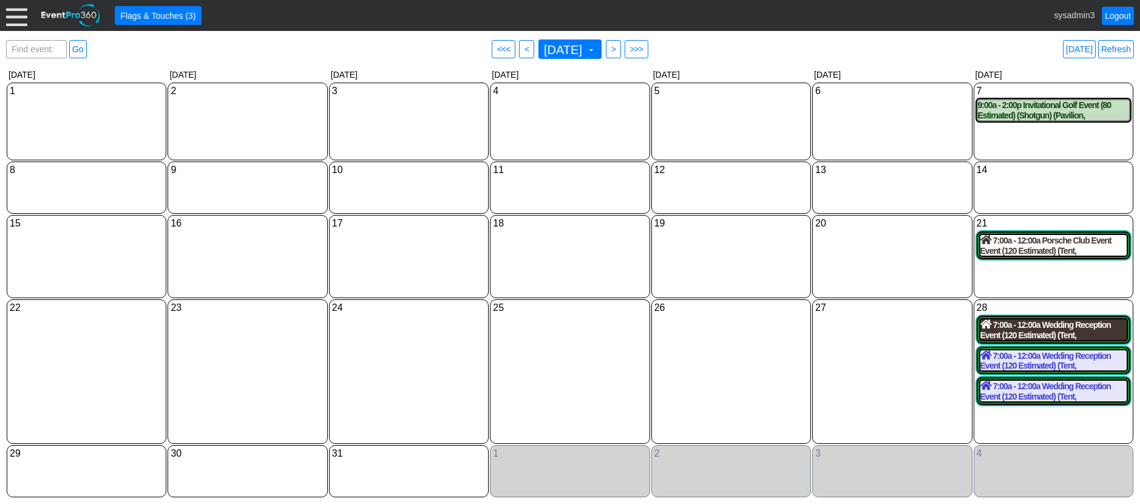
click at [1037, 331] on div "7:00a - 12:00a Wedding Reception Event (120 Estimated) (Tent, Grand Banquet Hal…" at bounding box center [1054, 329] width 146 height 21
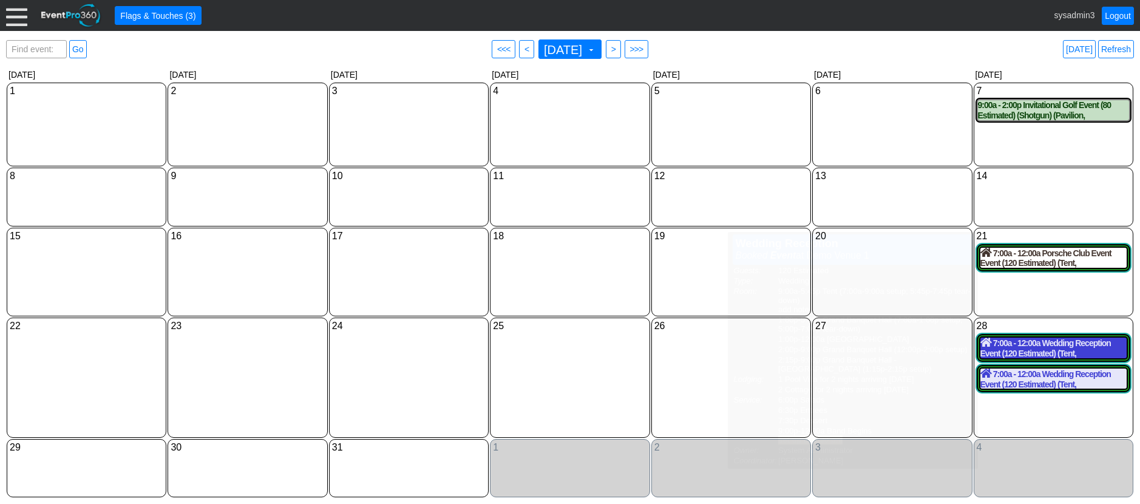
click at [1043, 353] on div "7:00a - 12:00a Wedding Reception Event (120 Estimated) (Tent, Grand Banquet Hal…" at bounding box center [1054, 348] width 146 height 21
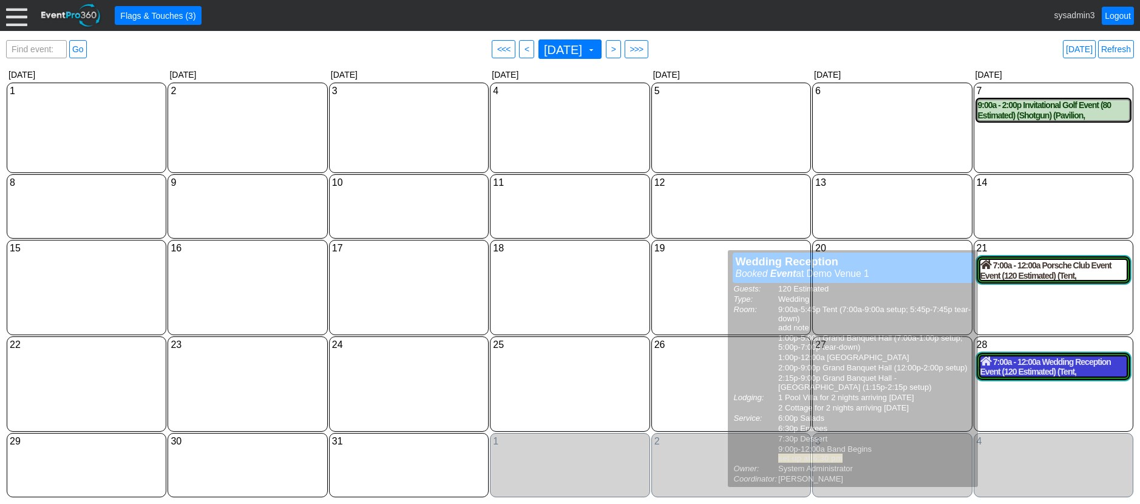
click at [1060, 370] on div "7:00a - 12:00a Wedding Reception Event (120 Estimated) (Tent, Grand Banquet Hal…" at bounding box center [1054, 366] width 146 height 21
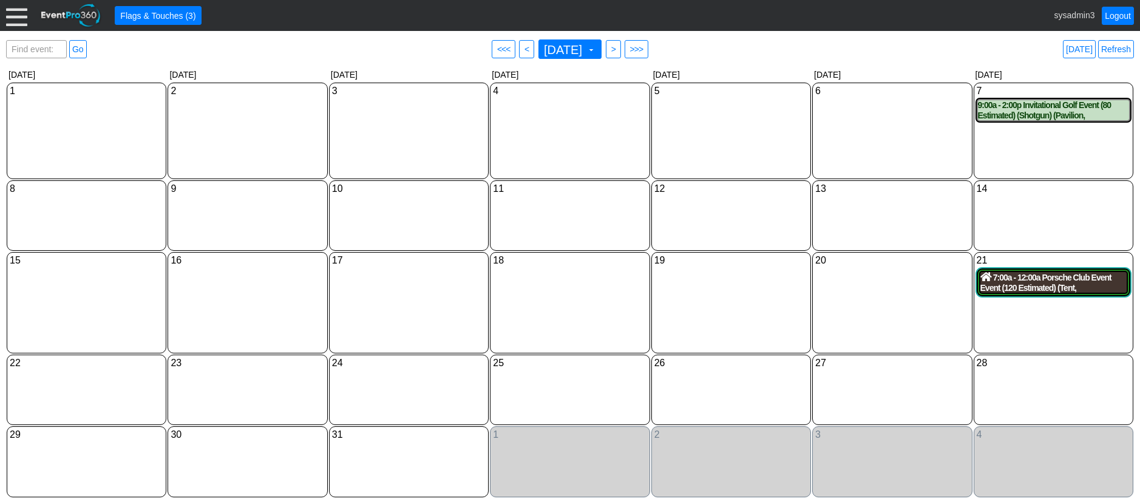
click at [1044, 282] on div "7:00a - 12:00a Porsche Club Event Event (120 Estimated) (Tent, Grand Banquet Ha…" at bounding box center [1054, 282] width 146 height 21
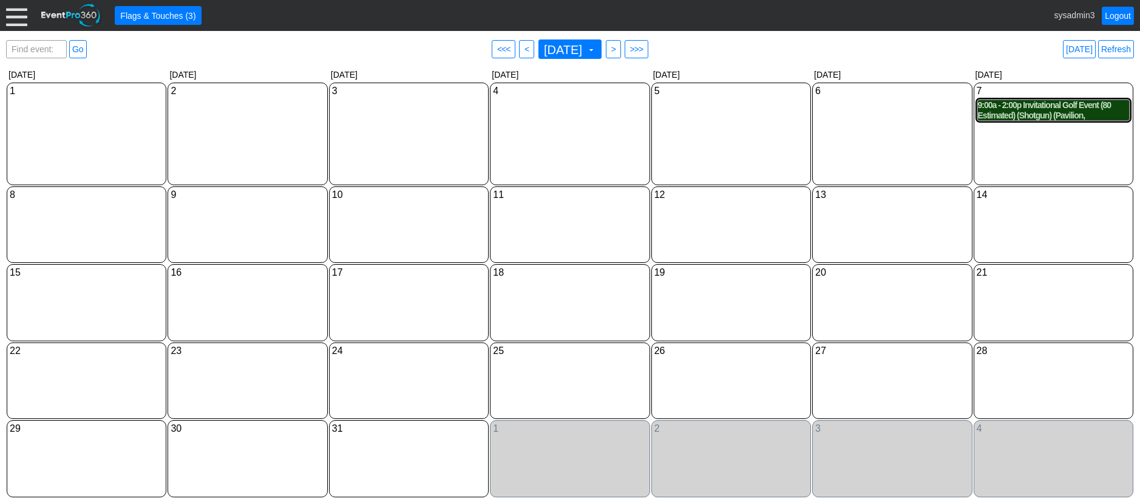
click at [1041, 115] on div "9:00a - 2:00p Invitational Golf Event (80 Estimated) (Shotgun) (Pavilion, East …" at bounding box center [1053, 110] width 151 height 21
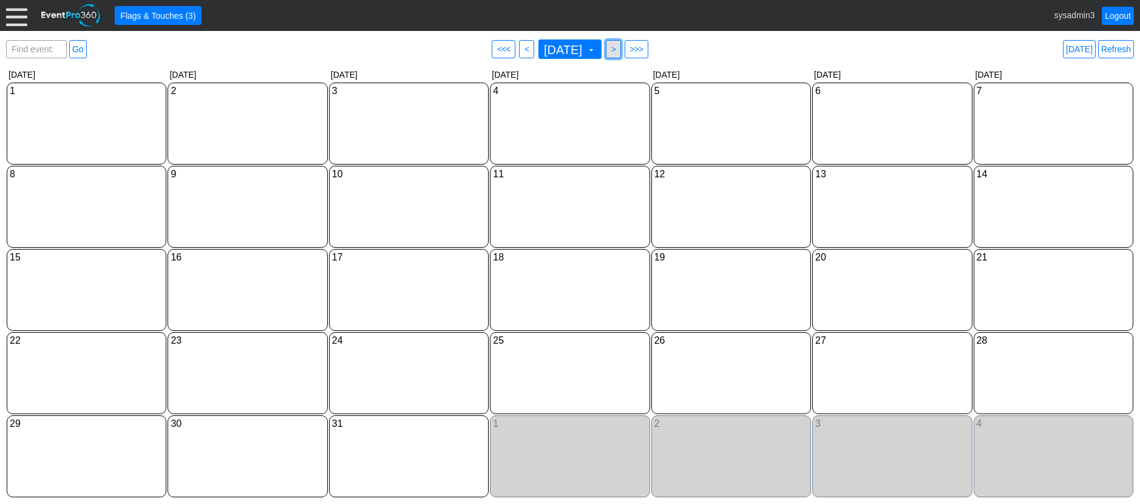
click at [618, 50] on span ">" at bounding box center [613, 49] width 9 height 12
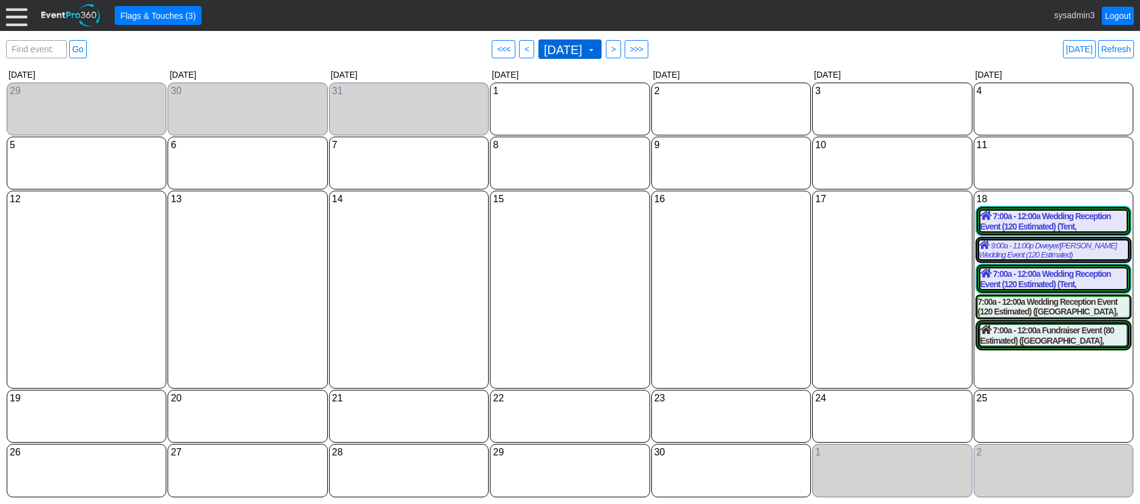
click at [576, 49] on span "April 2026" at bounding box center [563, 50] width 43 height 12
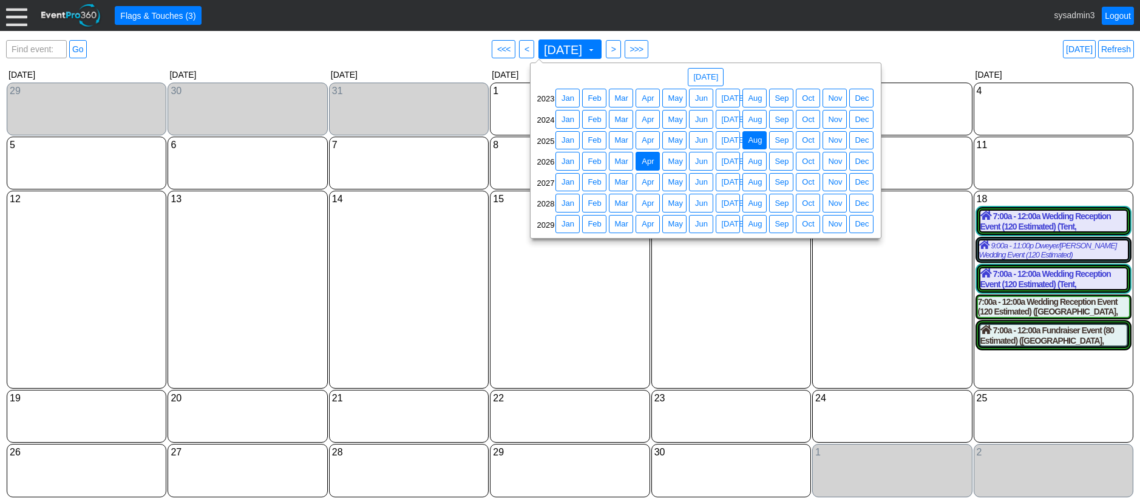
click at [758, 138] on span "Aug" at bounding box center [755, 140] width 19 height 12
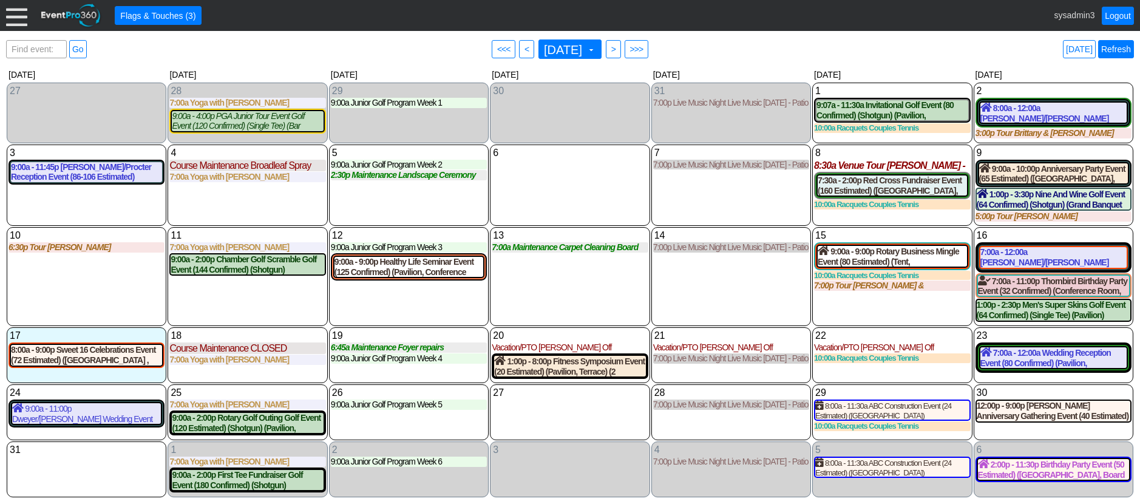
click at [1121, 54] on link "Refresh" at bounding box center [1117, 49] width 36 height 18
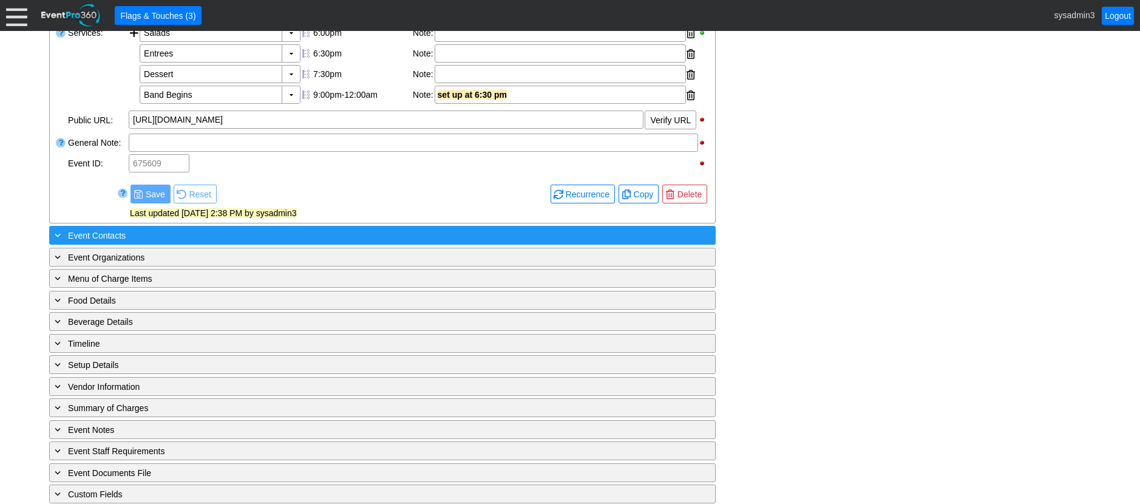
scroll to position [512, 0]
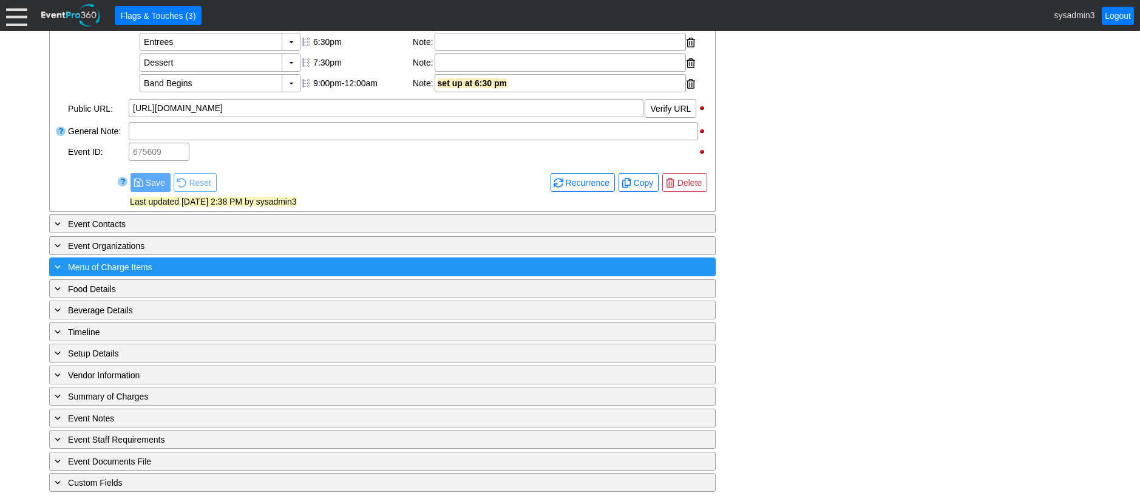
click at [245, 268] on div "+ Menu of Charge Items" at bounding box center [357, 267] width 611 height 14
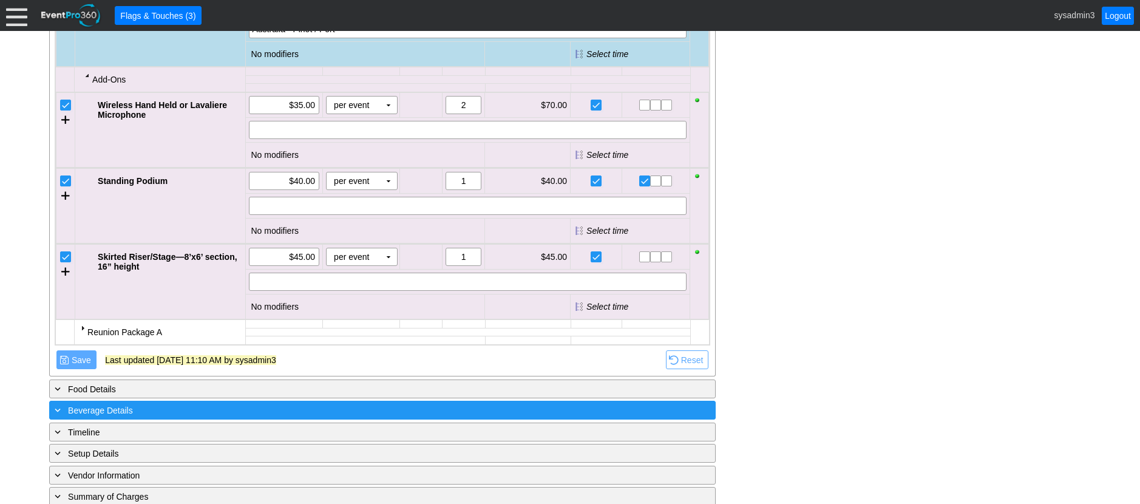
scroll to position [1776, 0]
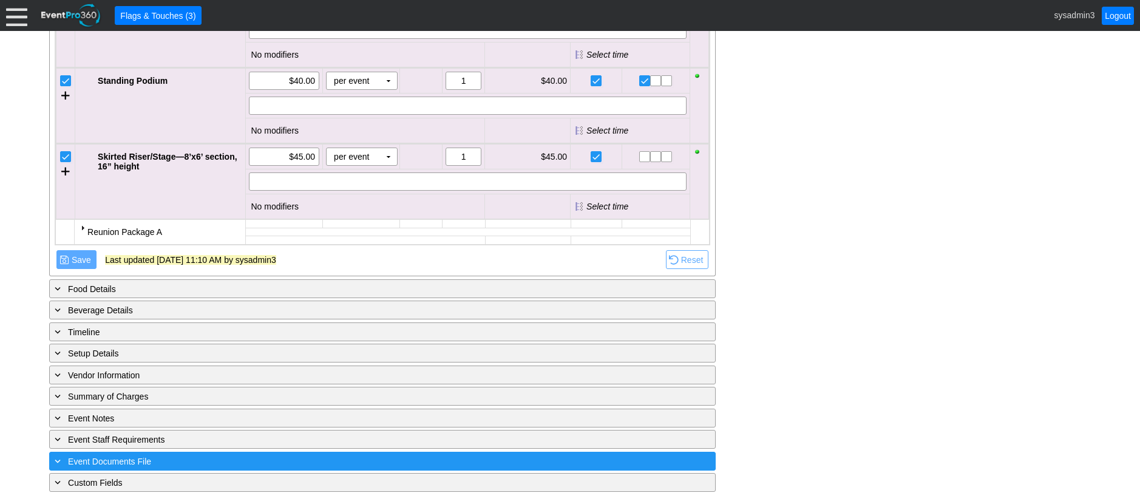
click at [304, 462] on div "+ Event Documents File" at bounding box center [357, 461] width 611 height 14
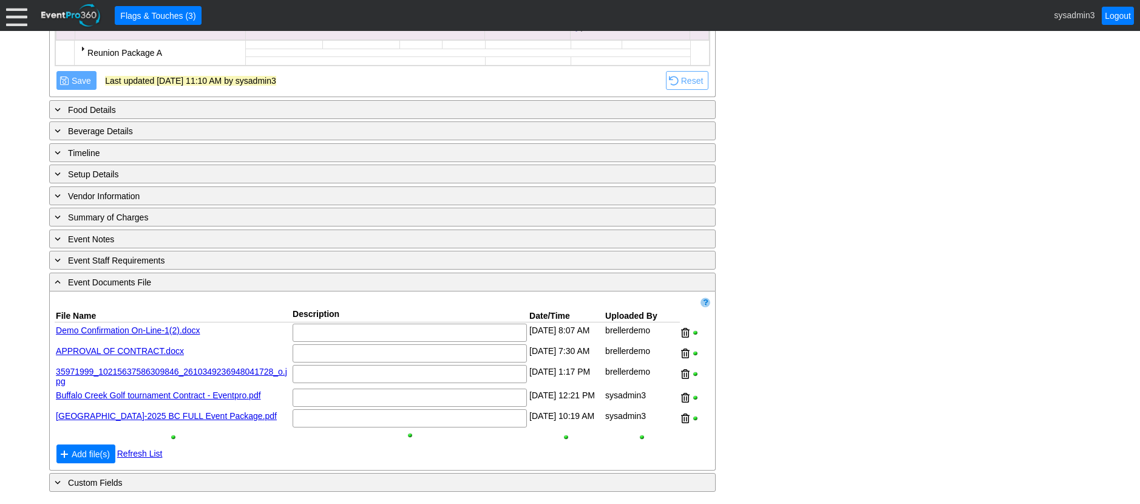
scroll to position [1961, 0]
click at [686, 410] on div at bounding box center [685, 418] width 9 height 18
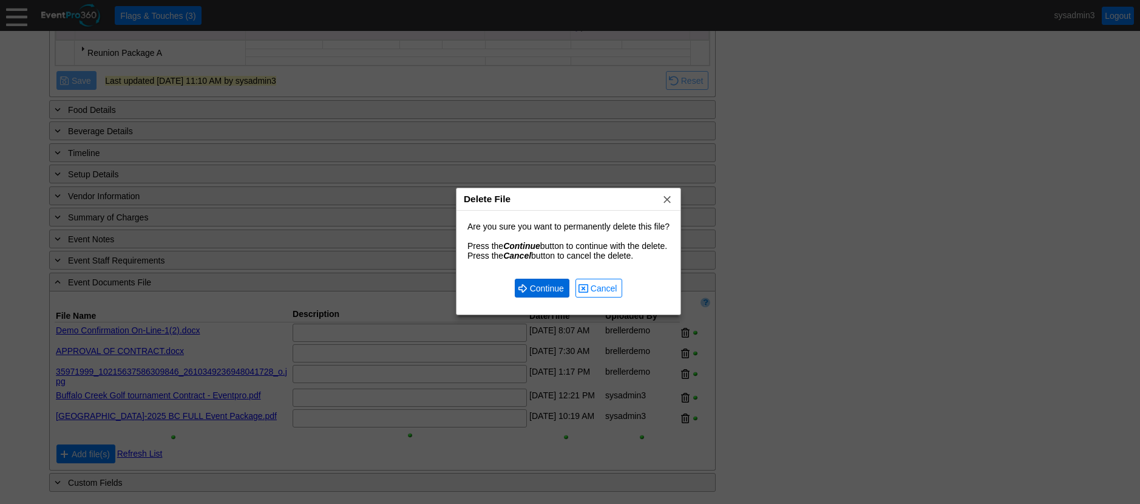
click at [543, 288] on span "Continue" at bounding box center [547, 288] width 39 height 12
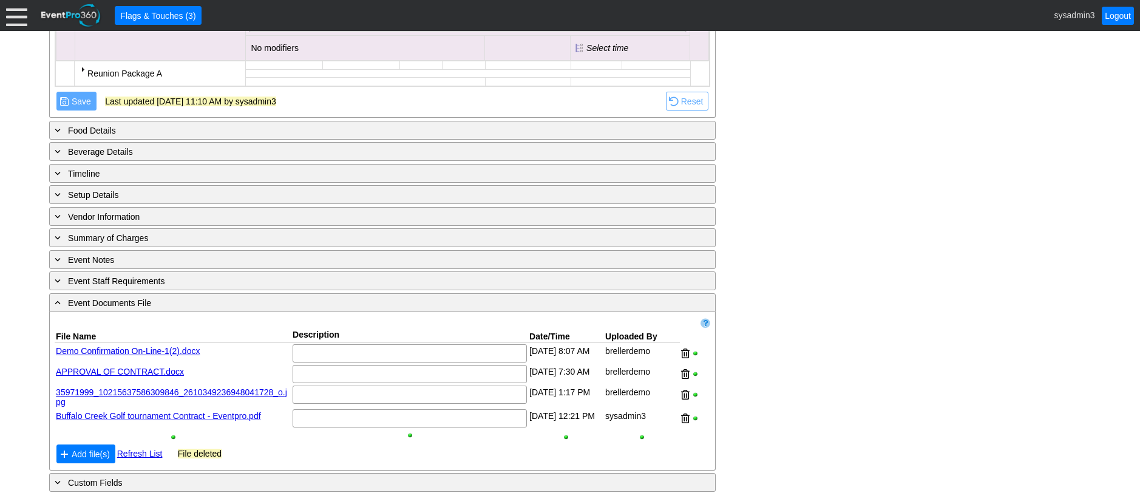
scroll to position [1937, 0]
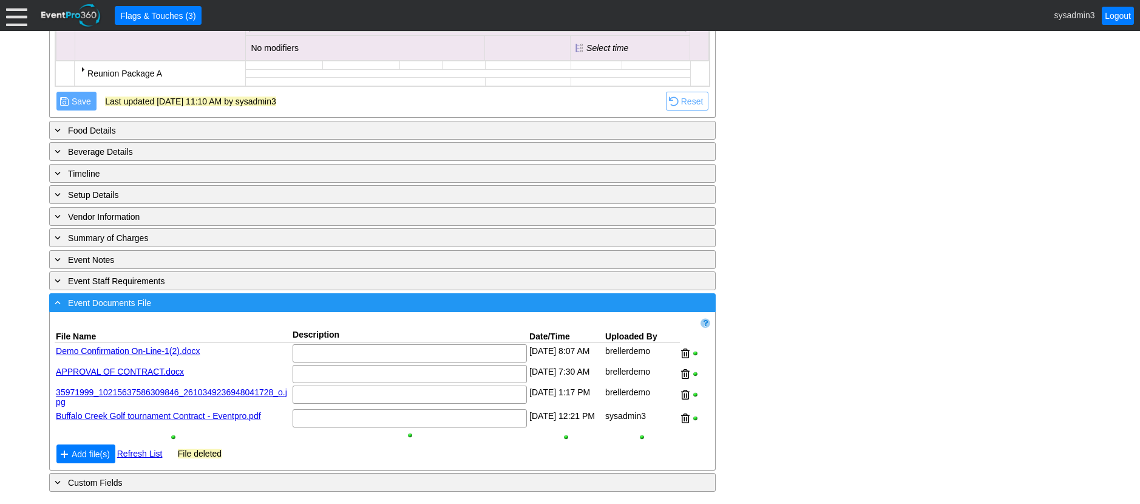
click at [345, 296] on div "- Event Documents File" at bounding box center [357, 303] width 611 height 14
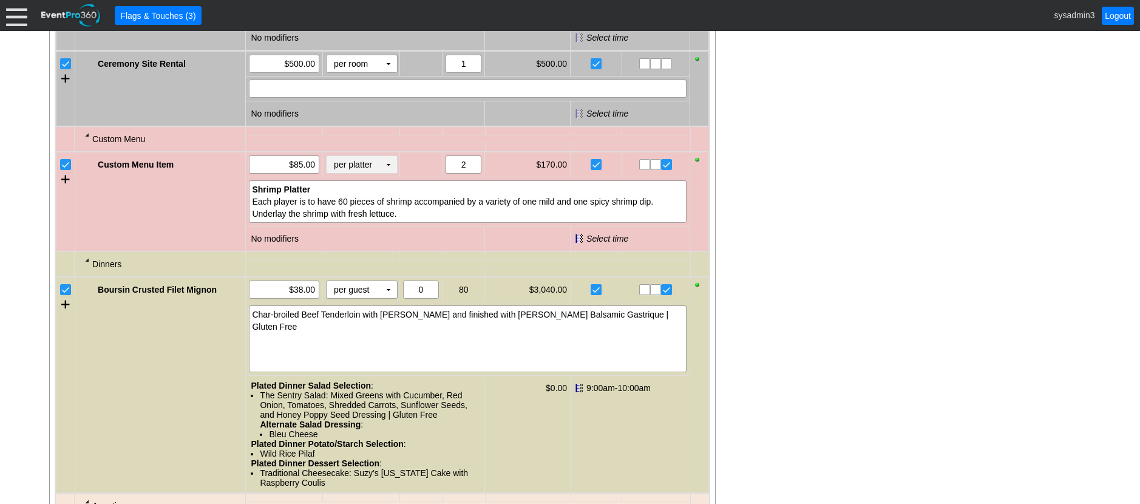
scroll to position [683, 0]
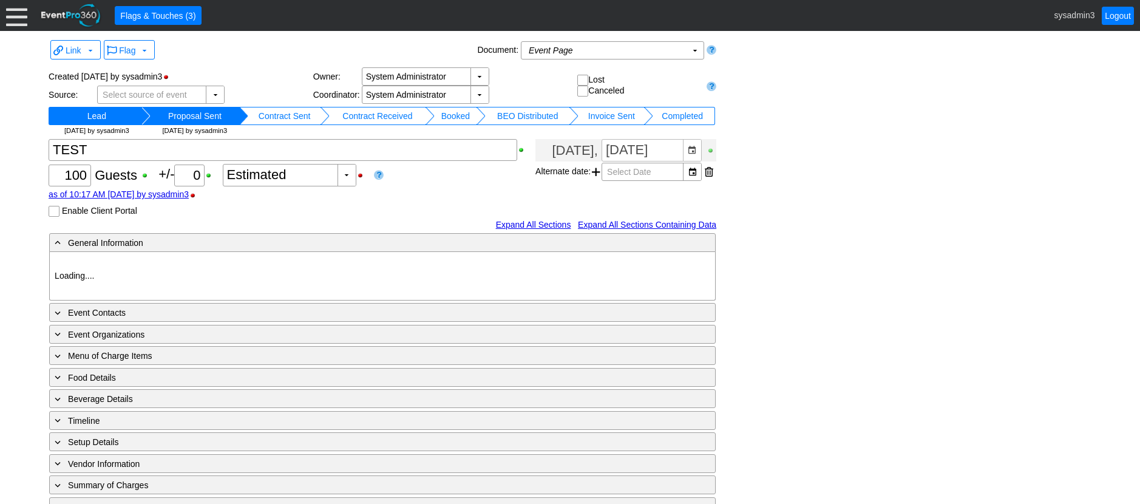
type input "Demo Venue 1"
type input "Fundraiser"
type input "1198373"
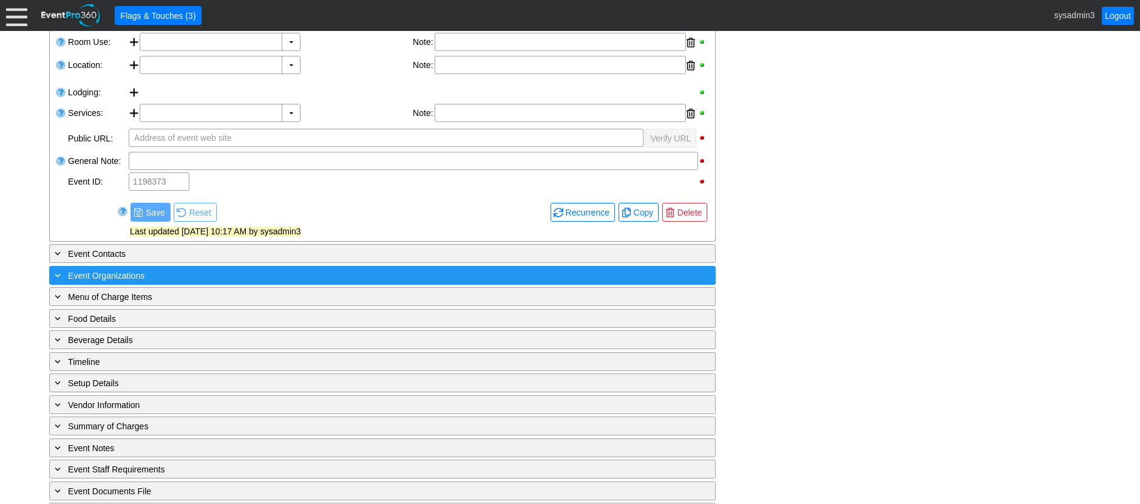
scroll to position [308, 0]
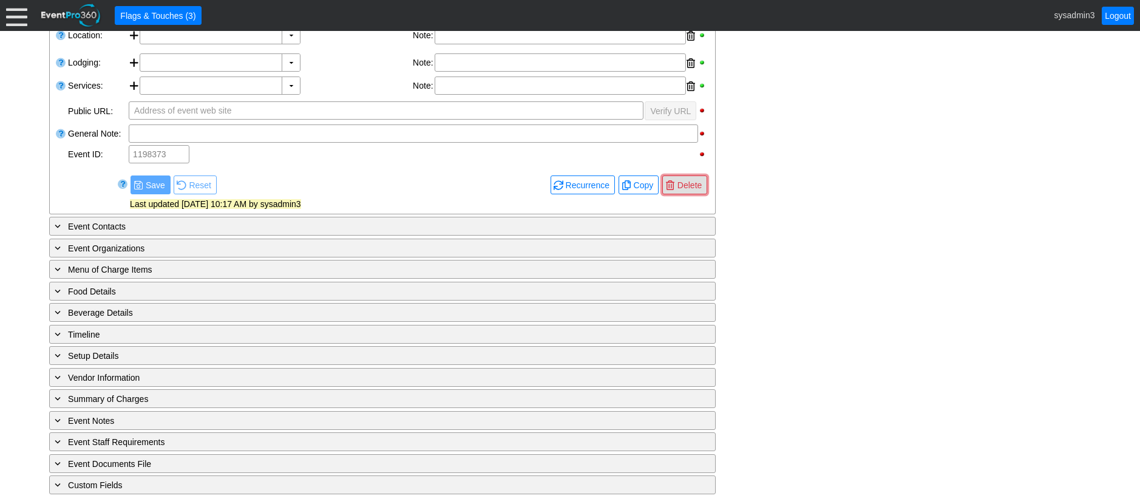
click at [695, 175] on span "● [GEOGRAPHIC_DATA]" at bounding box center [685, 184] width 45 height 19
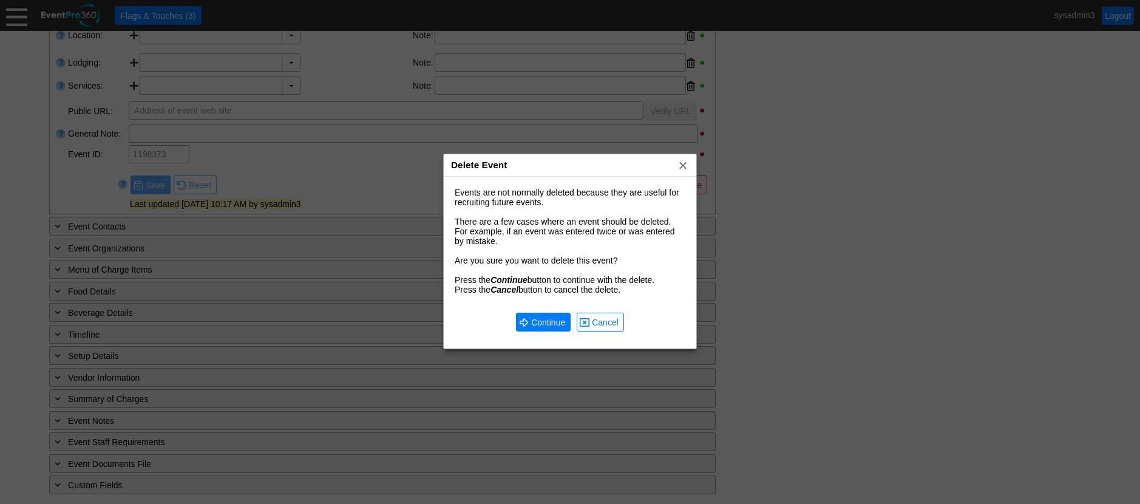
scroll to position [0, 0]
click at [557, 318] on span "Continue" at bounding box center [548, 322] width 39 height 12
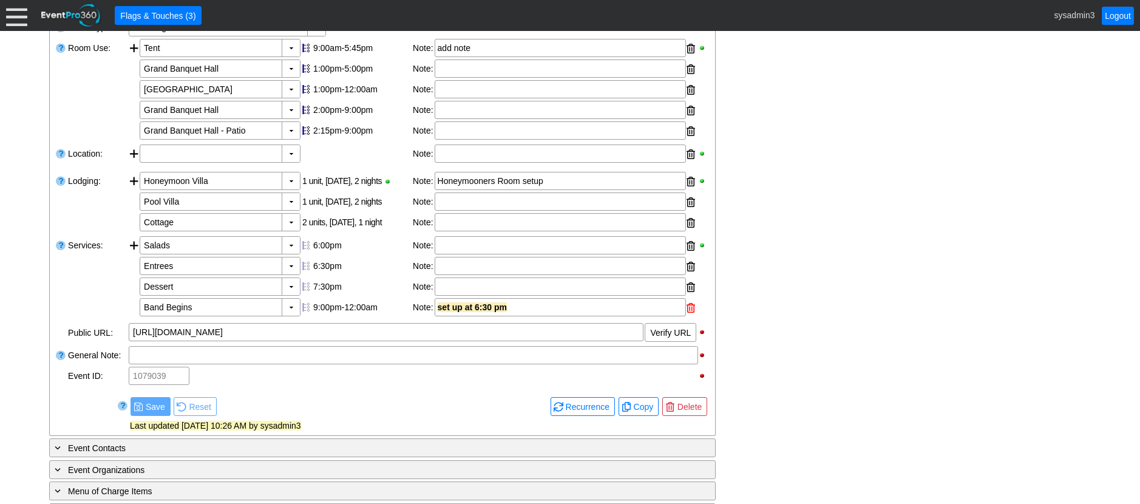
scroll to position [272, 0]
click at [686, 412] on span "Delete" at bounding box center [689, 407] width 29 height 12
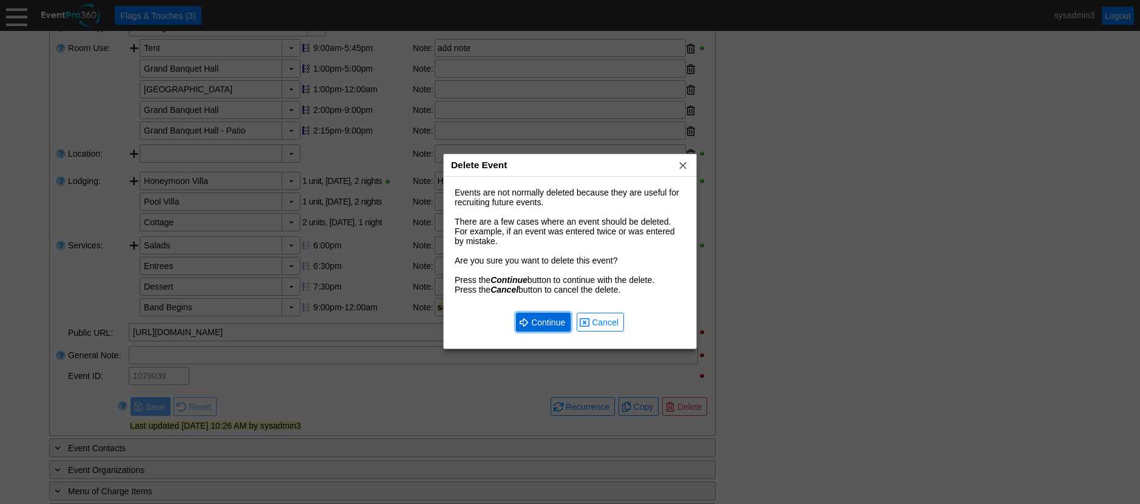
click at [542, 329] on span "● Continue" at bounding box center [543, 322] width 55 height 19
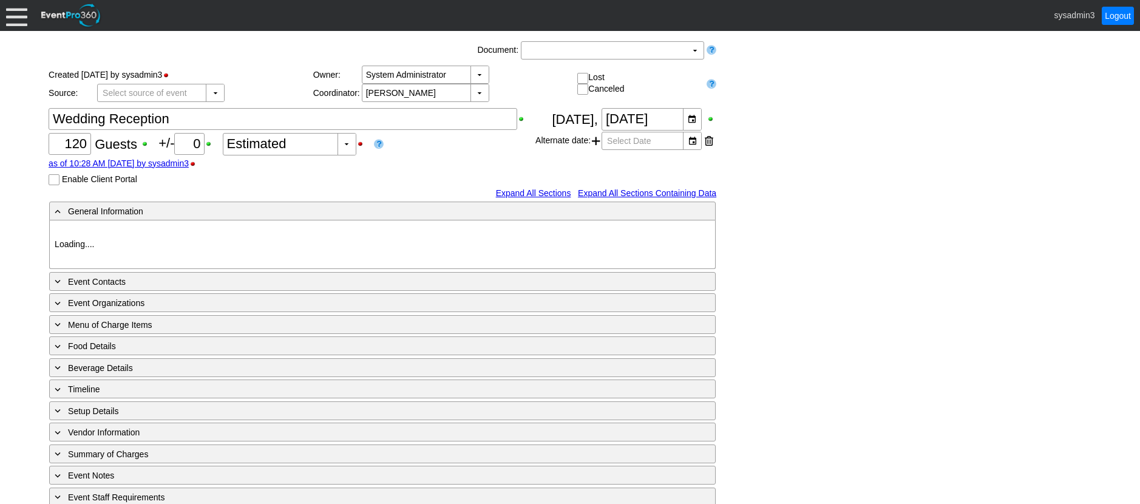
type input "Demo Venue 1"
type input "Wedding"
type input "[URL][DOMAIN_NAME]"
type input "1078549"
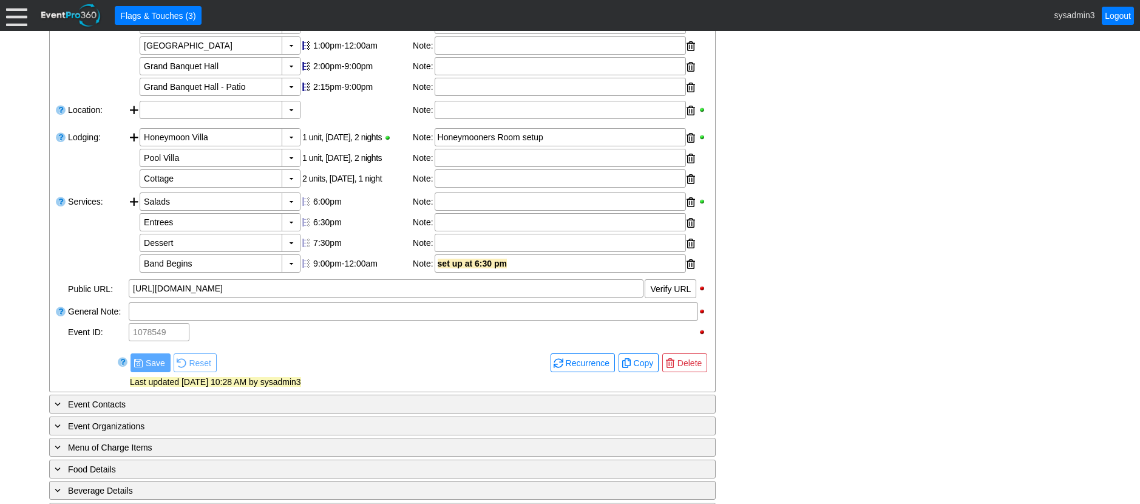
scroll to position [333, 0]
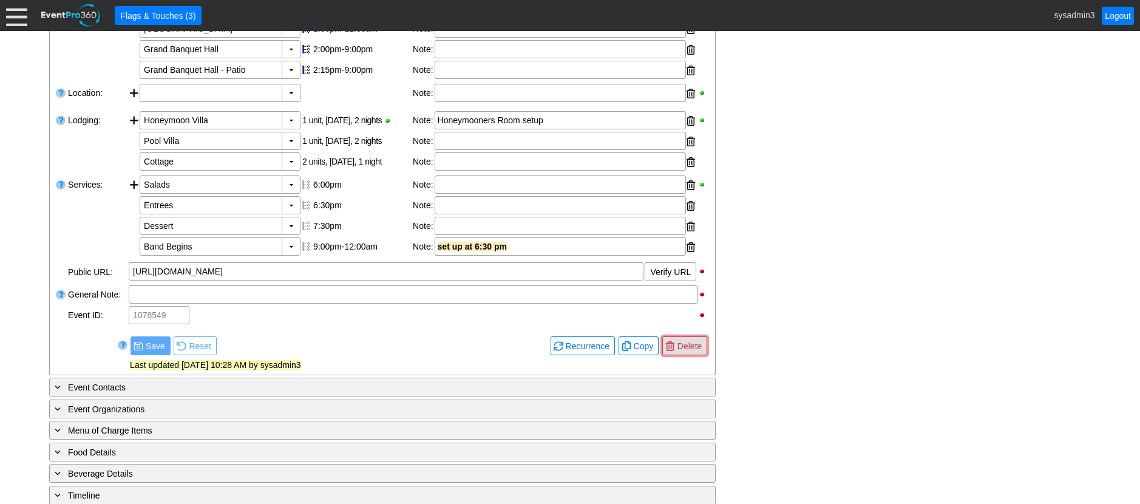
click at [691, 346] on span "Delete" at bounding box center [689, 346] width 29 height 12
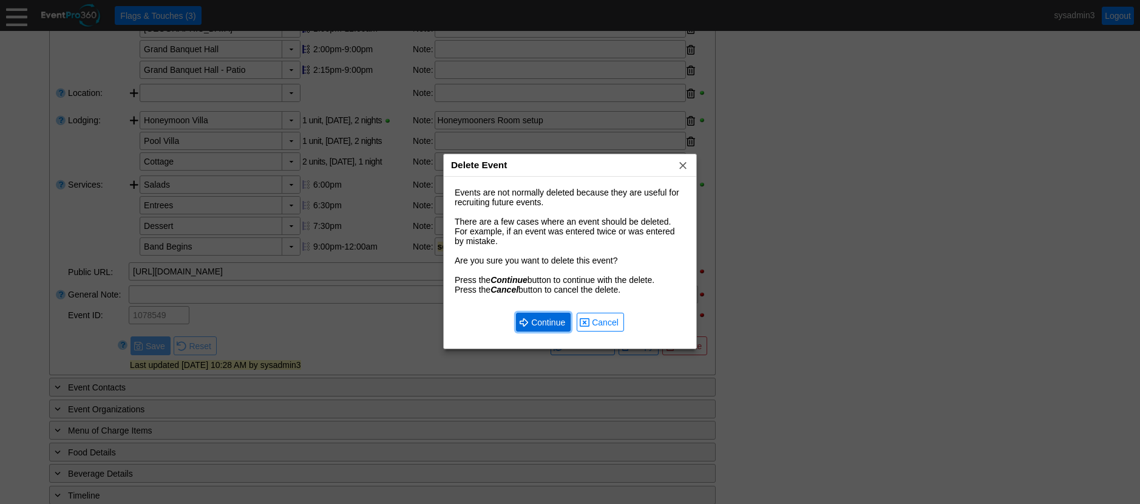
click at [545, 323] on span "Continue" at bounding box center [548, 322] width 39 height 12
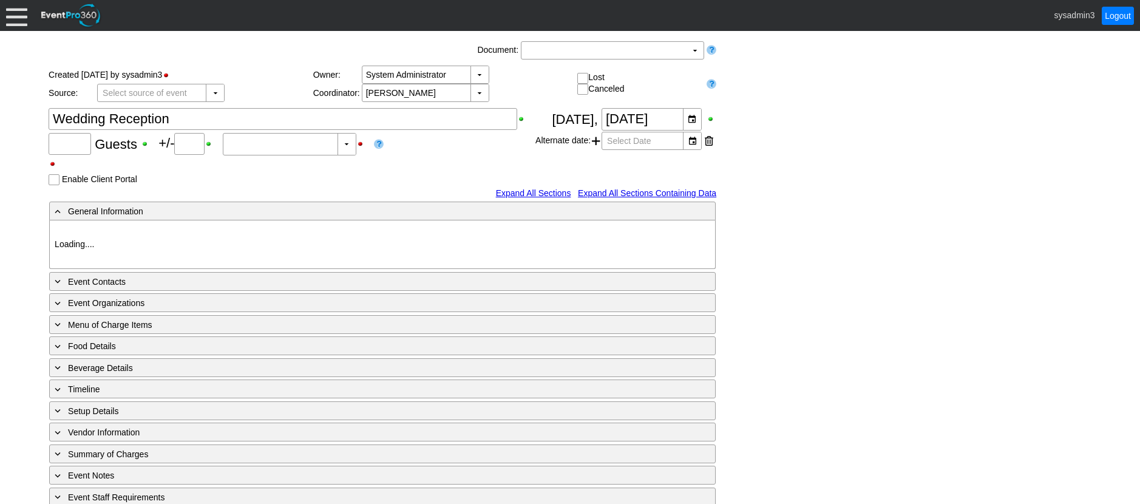
type input "120"
type input "0"
type input "Estimated"
type input "Demo Venue 1"
type input "Wedding"
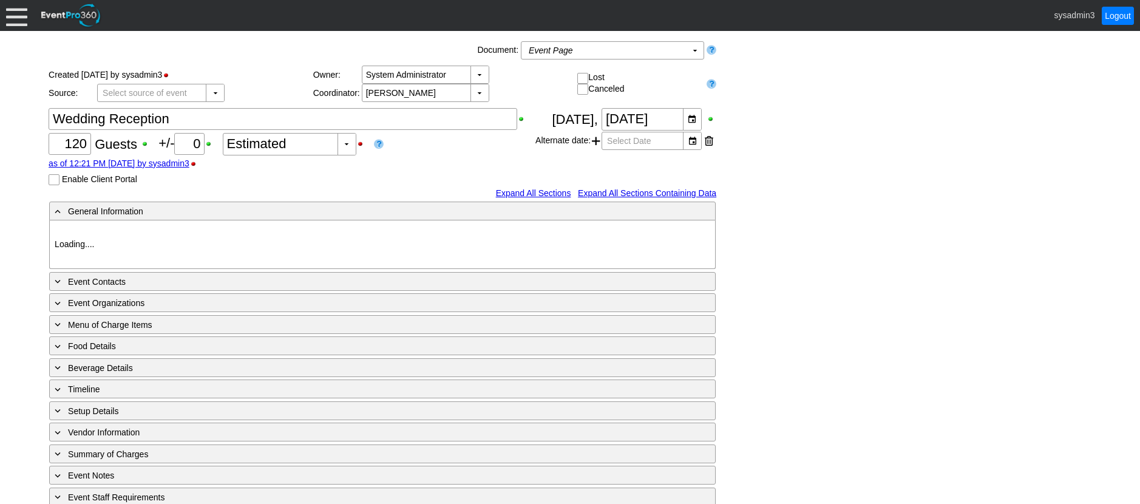
type input "[URL][DOMAIN_NAME]"
type input "1070696"
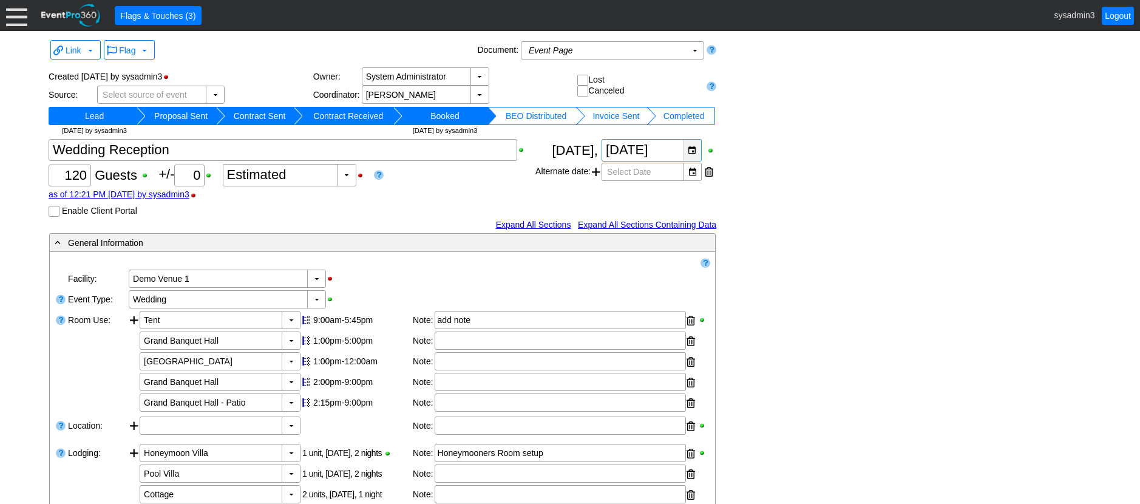
click at [689, 154] on div "▼" at bounding box center [692, 150] width 18 height 21
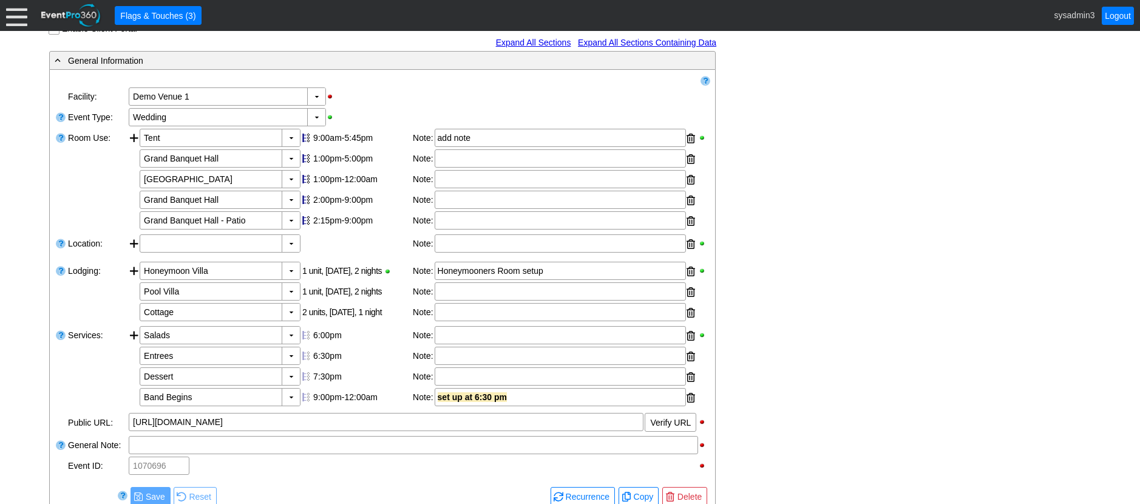
scroll to position [304, 0]
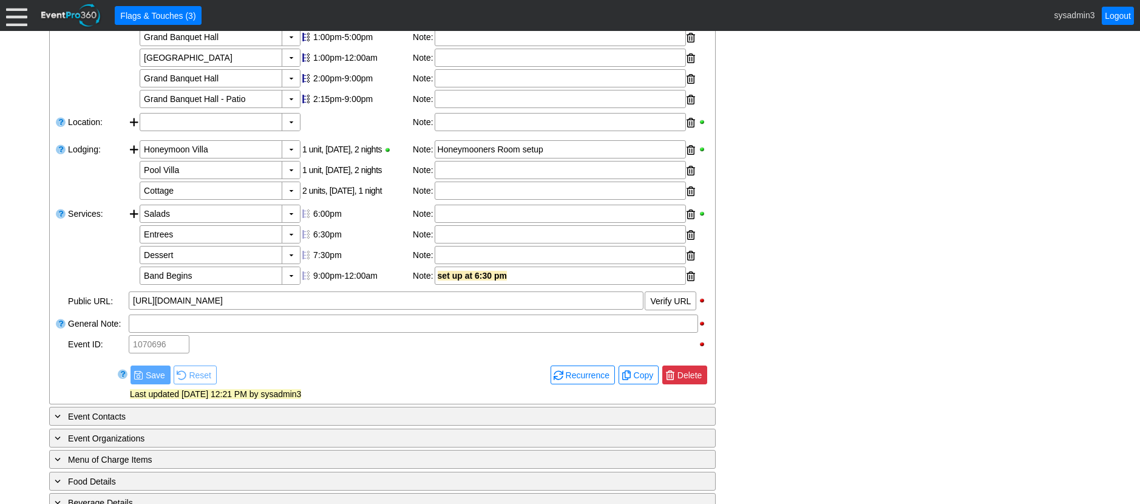
click at [687, 369] on span "● [GEOGRAPHIC_DATA]" at bounding box center [685, 375] width 39 height 13
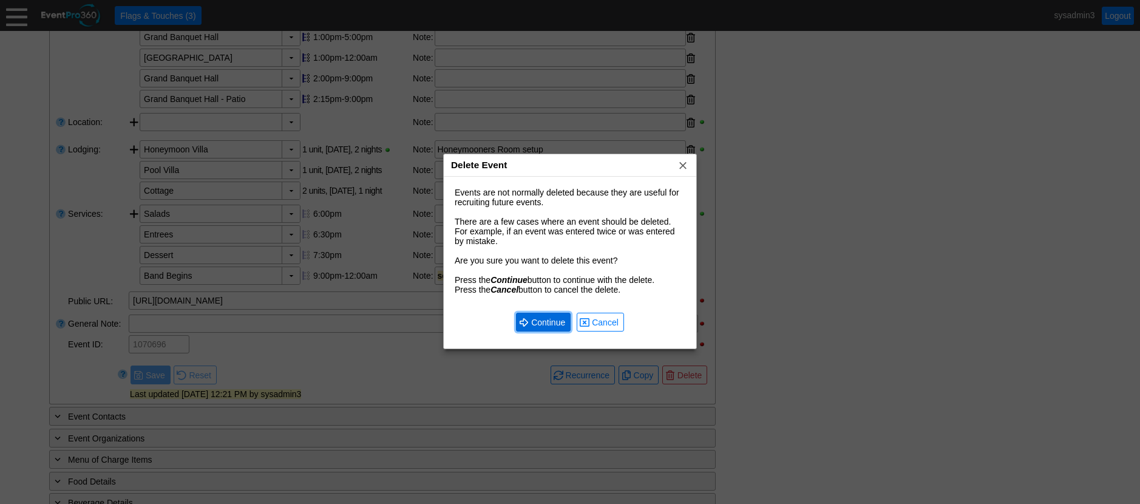
click at [545, 322] on span "Continue" at bounding box center [548, 322] width 39 height 12
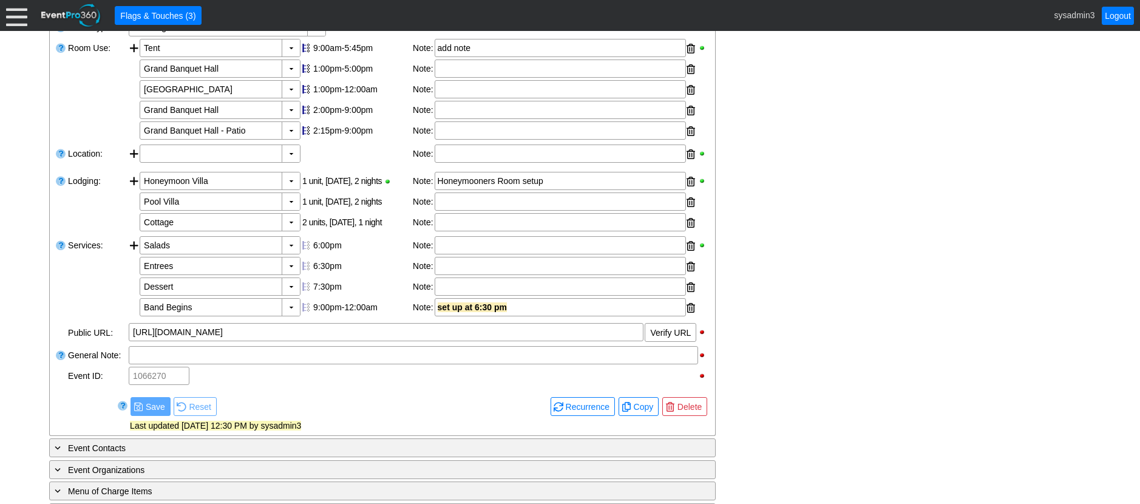
scroll to position [272, 0]
click at [696, 403] on span "Delete" at bounding box center [689, 407] width 29 height 12
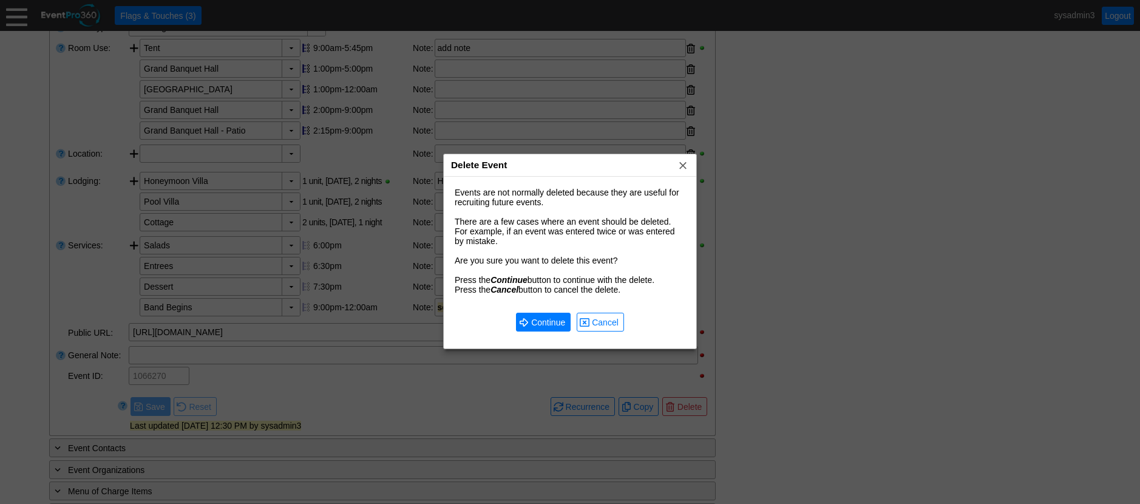
scroll to position [0, 0]
click at [552, 324] on span "Continue" at bounding box center [548, 322] width 39 height 12
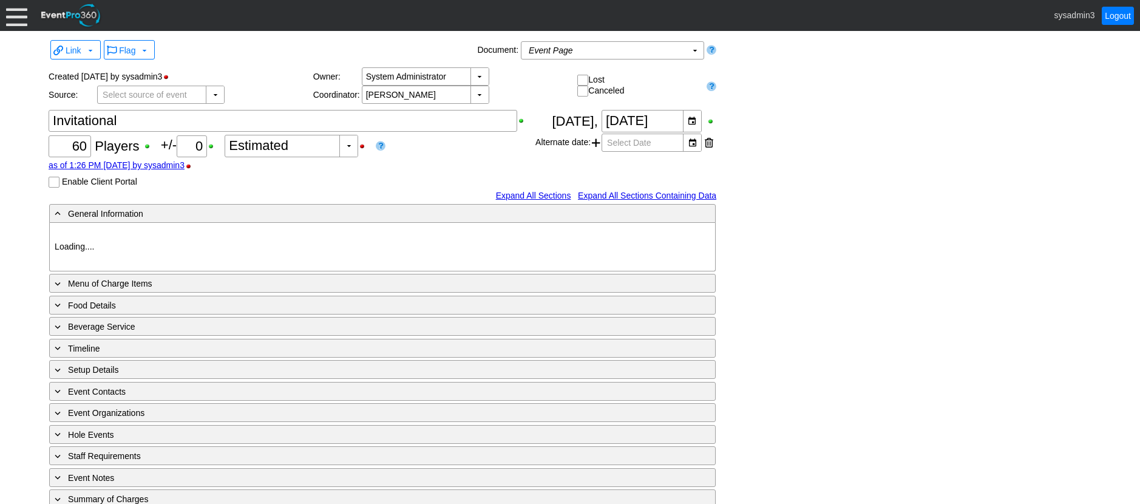
type input "Demo Venue 1"
type input "Golf Outing"
type input "Scramble"
type input "Shotgun"
type input "White"
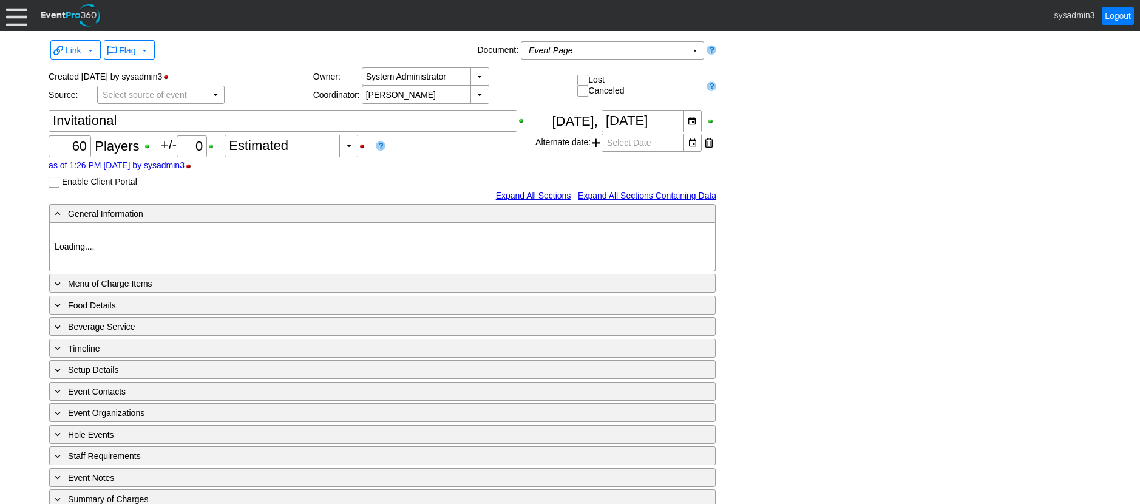
type input "Red"
type input "1099335"
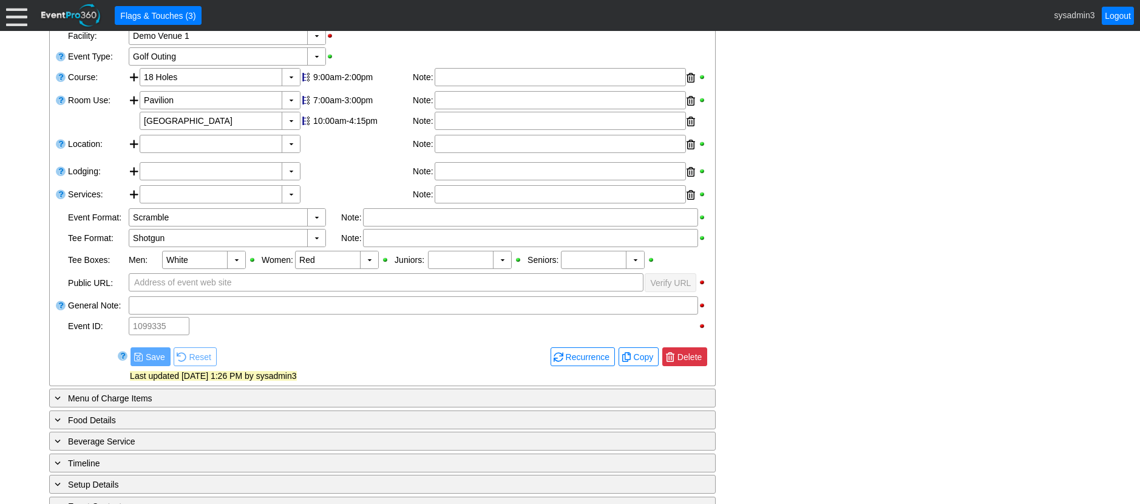
click at [698, 354] on span "Delete" at bounding box center [689, 357] width 29 height 12
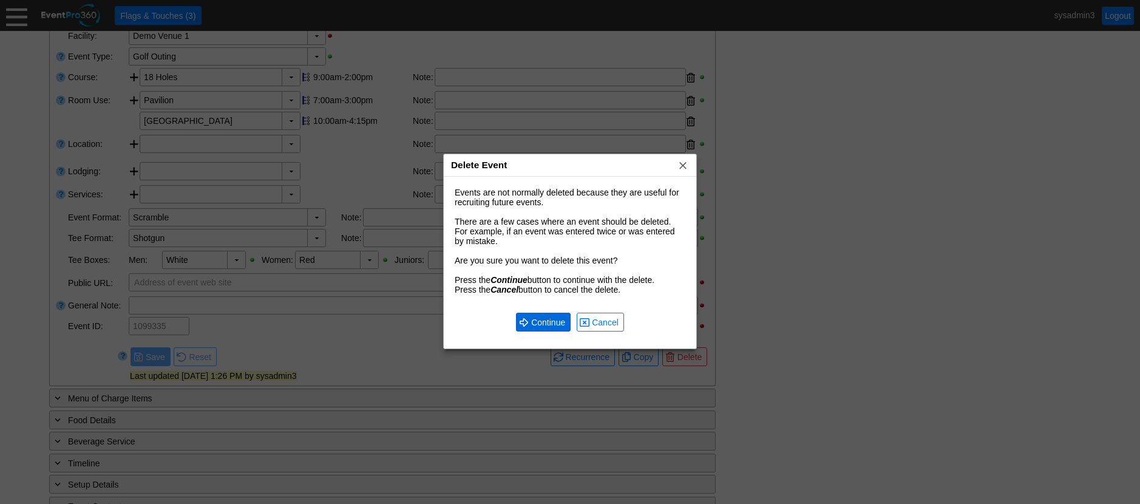
click at [551, 317] on span "Continue" at bounding box center [548, 322] width 39 height 12
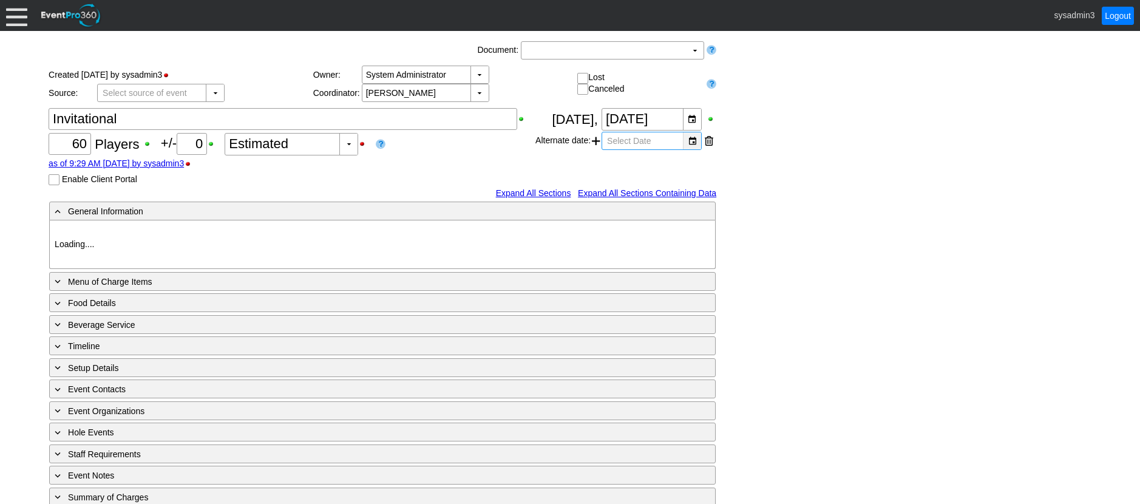
type input "Demo Venue 1"
type input "Golf Outing"
type input "Scramble"
type input "Shotgun"
type input "White"
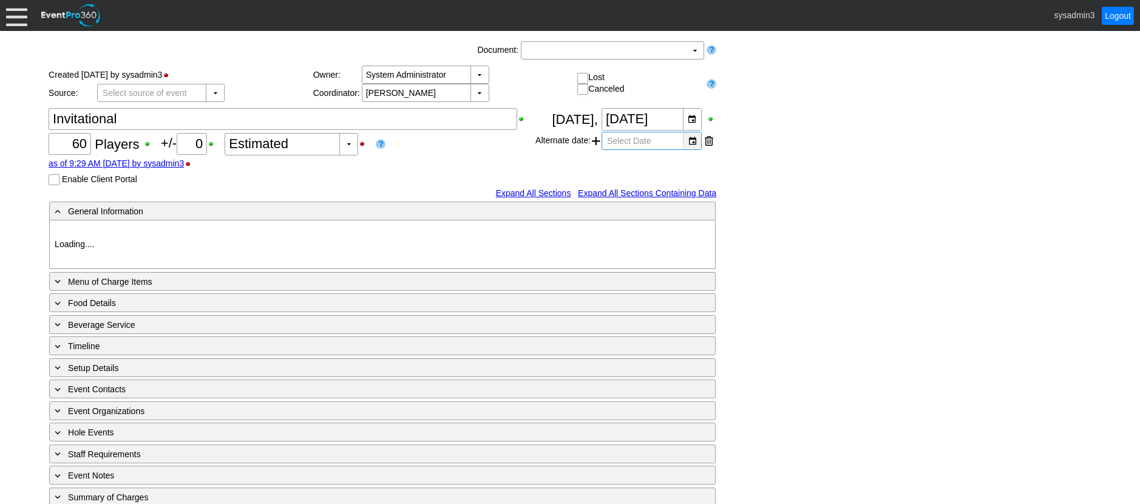
type input "Red"
type input "1098132"
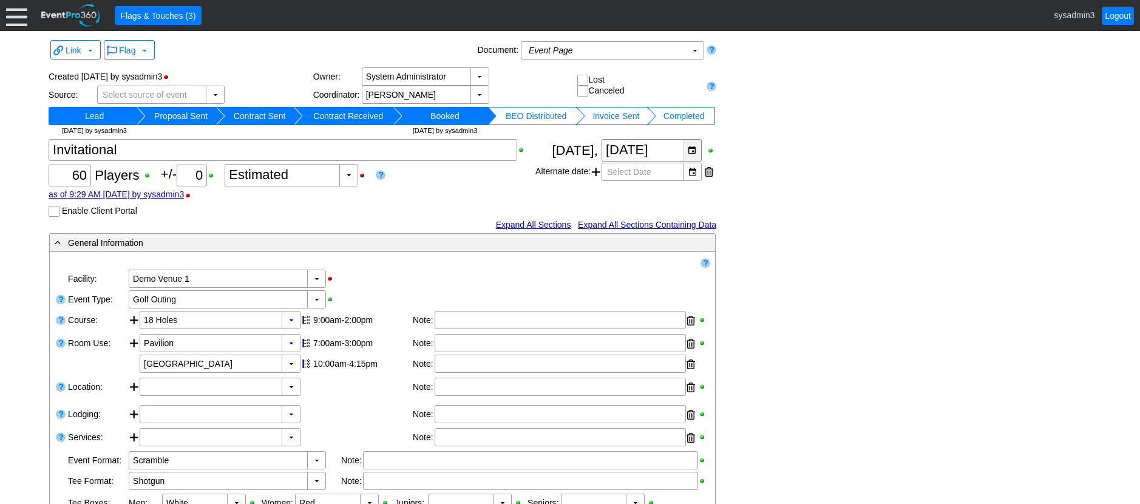
click at [694, 149] on div "▼" at bounding box center [692, 150] width 18 height 21
click at [809, 157] on div "Link ▼ Flag ▼ Document: Event Page Χ ▼ ● Print or PDF E-Sign ▼ Insert ▼ Save ▼ …" at bounding box center [570, 479] width 1049 height 884
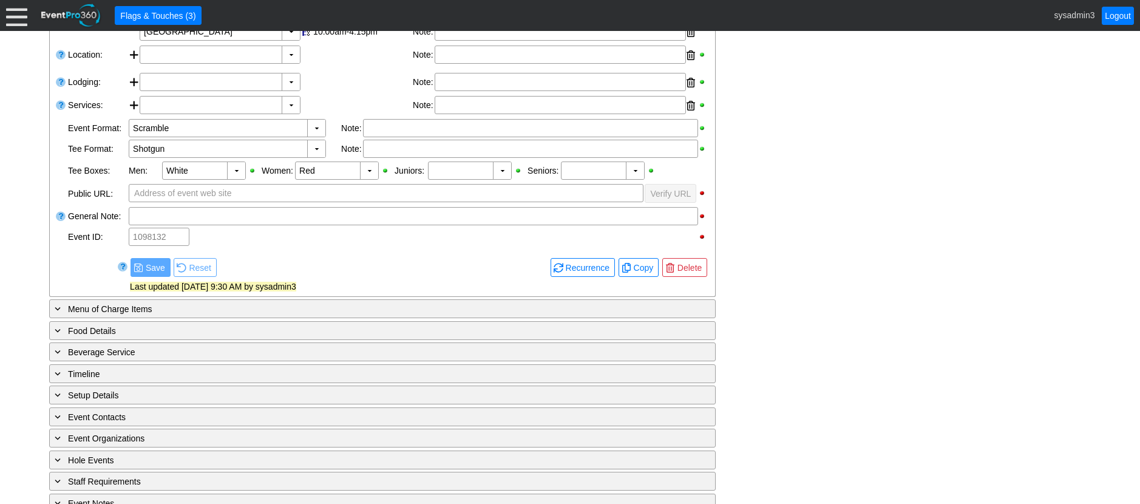
scroll to position [364, 0]
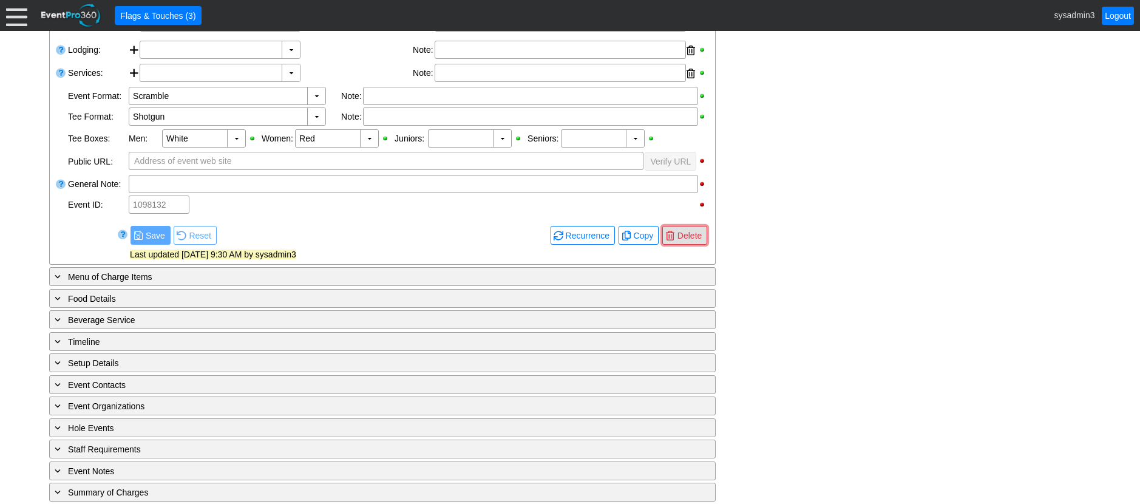
click at [690, 235] on span "Delete" at bounding box center [689, 236] width 29 height 12
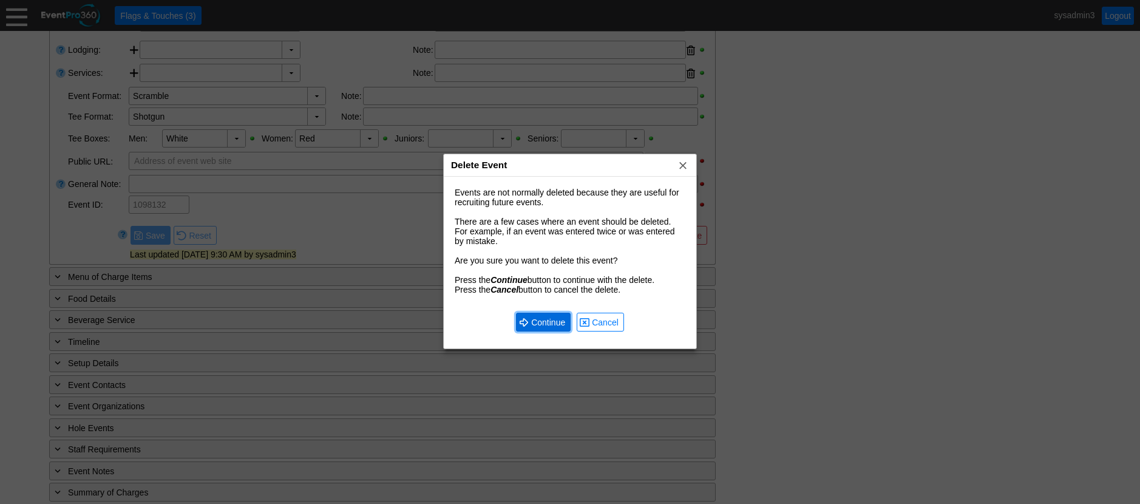
click at [551, 318] on span "Continue" at bounding box center [548, 322] width 39 height 12
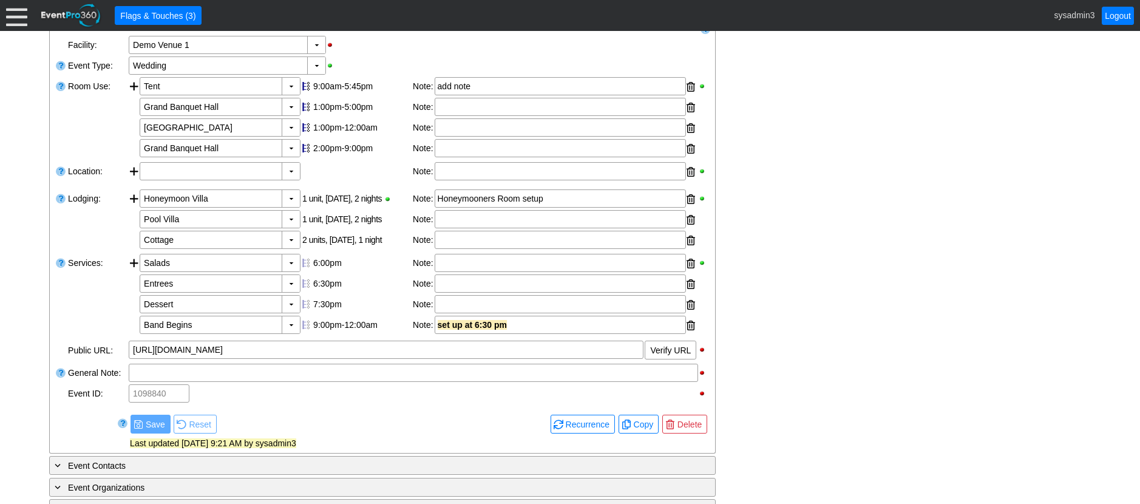
scroll to position [243, 0]
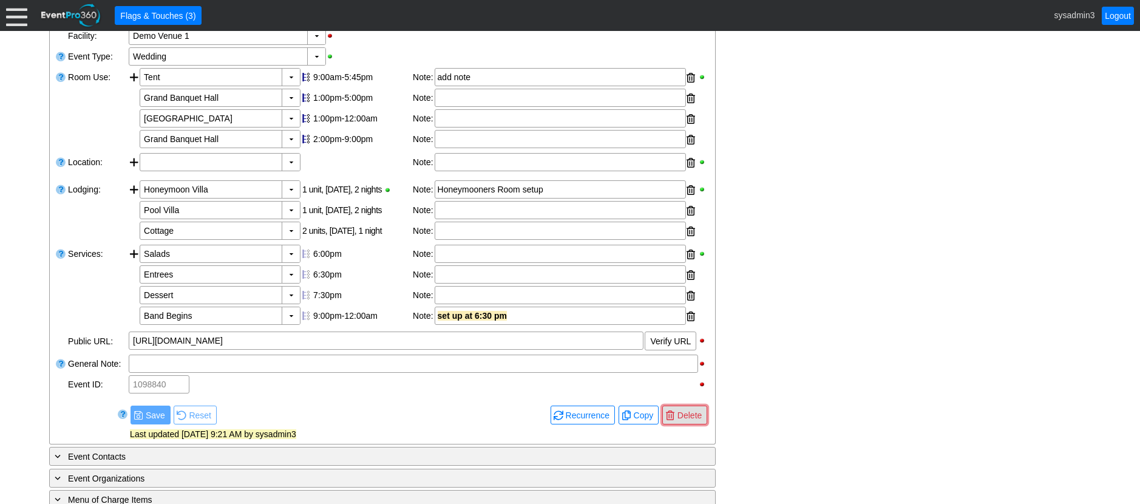
click at [693, 409] on span "Delete" at bounding box center [689, 415] width 29 height 12
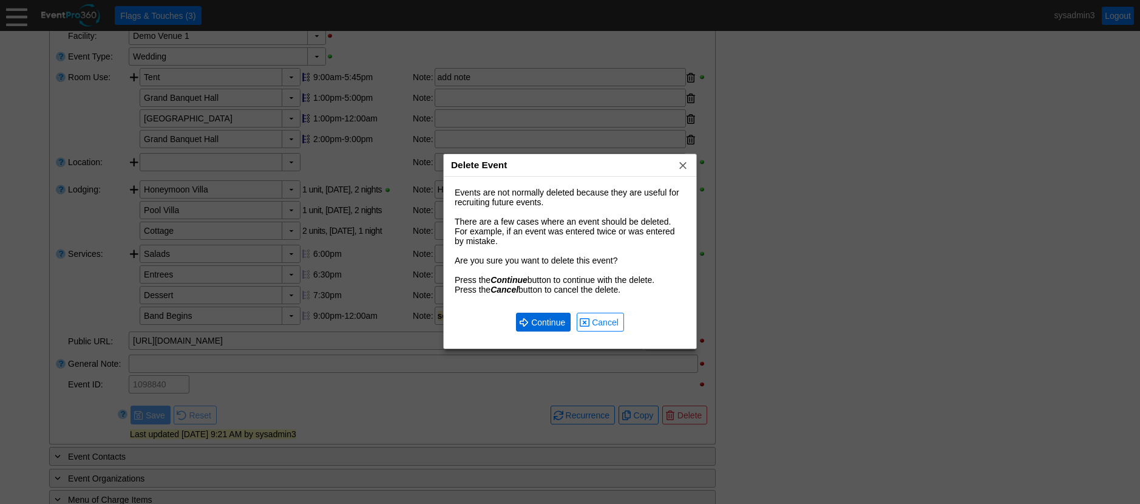
click at [556, 325] on span "Continue" at bounding box center [548, 322] width 39 height 12
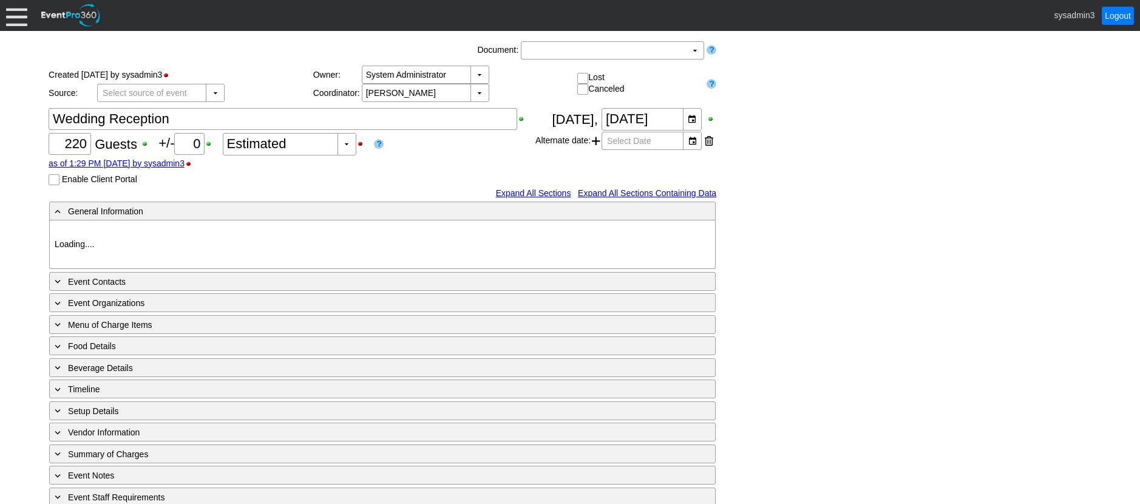
type input "Demo Venue 1"
type input "Wedding"
type input "[URL][DOMAIN_NAME]"
type input "1098461"
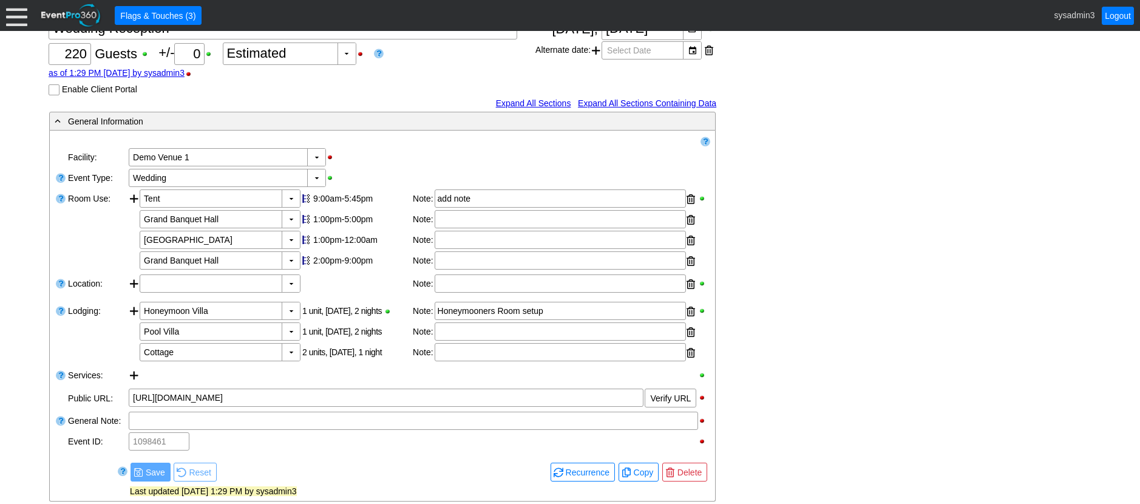
scroll to position [151, 0]
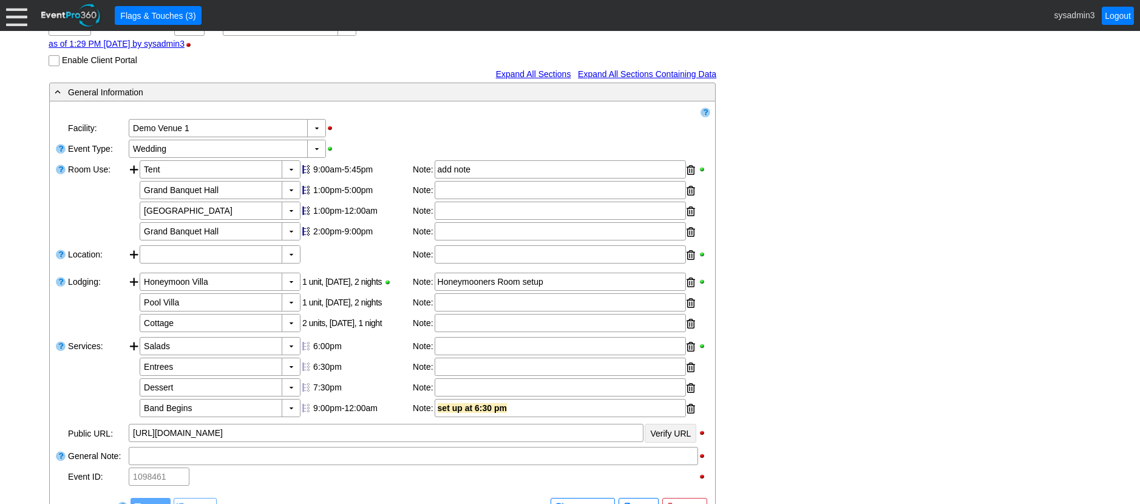
click at [695, 440] on div "Remove all highlights Facility: ▼ Χ Demo Venue 1 Event Type: ▼ Χ Wedding Room U…" at bounding box center [383, 318] width 656 height 425
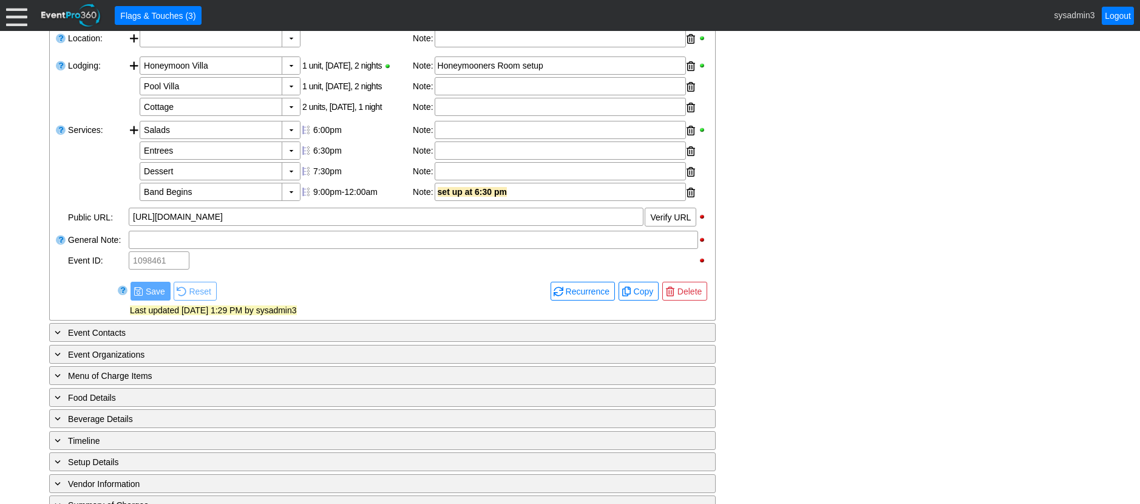
scroll to position [393, 0]
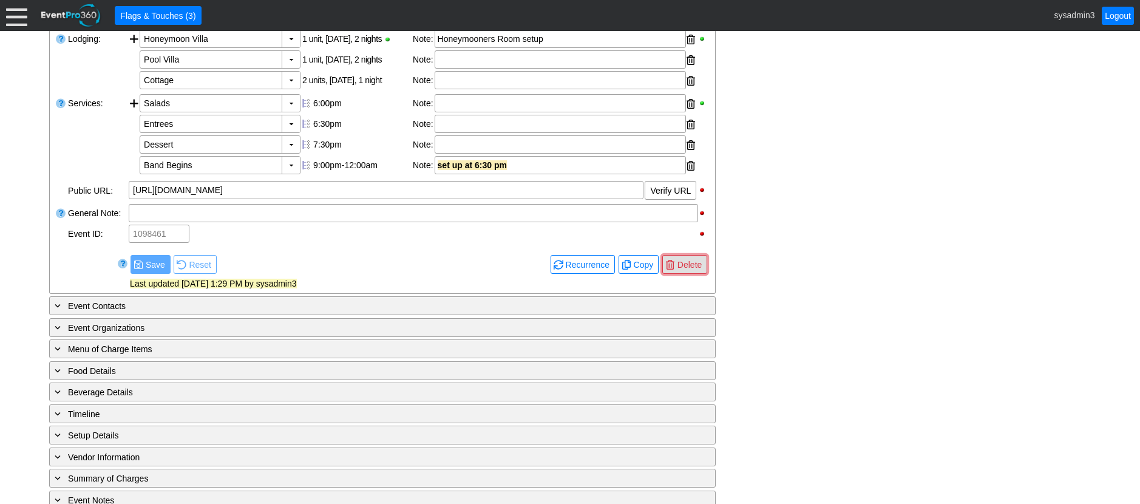
click at [682, 268] on span "Delete" at bounding box center [689, 265] width 29 height 12
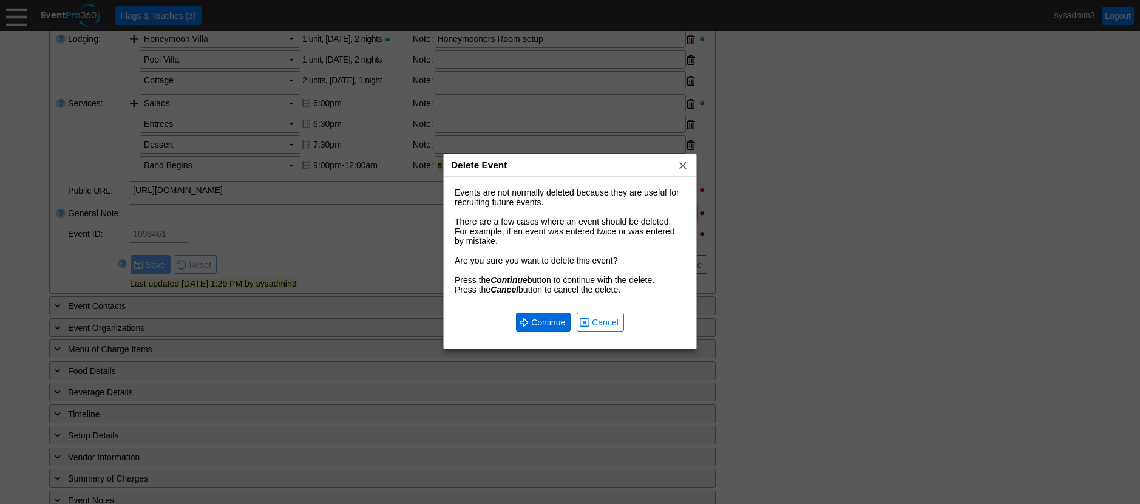
click at [552, 316] on span "Continue" at bounding box center [548, 322] width 39 height 12
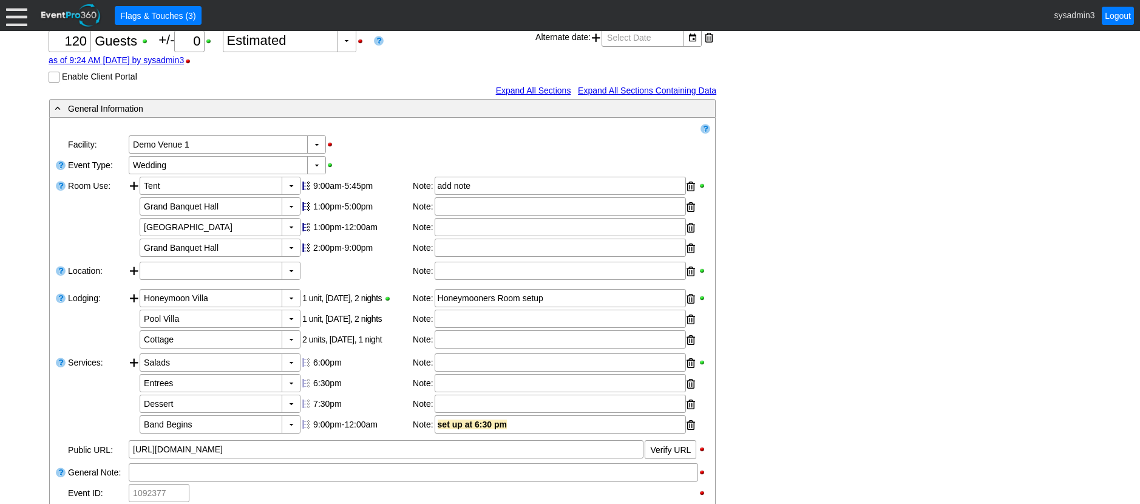
scroll to position [243, 0]
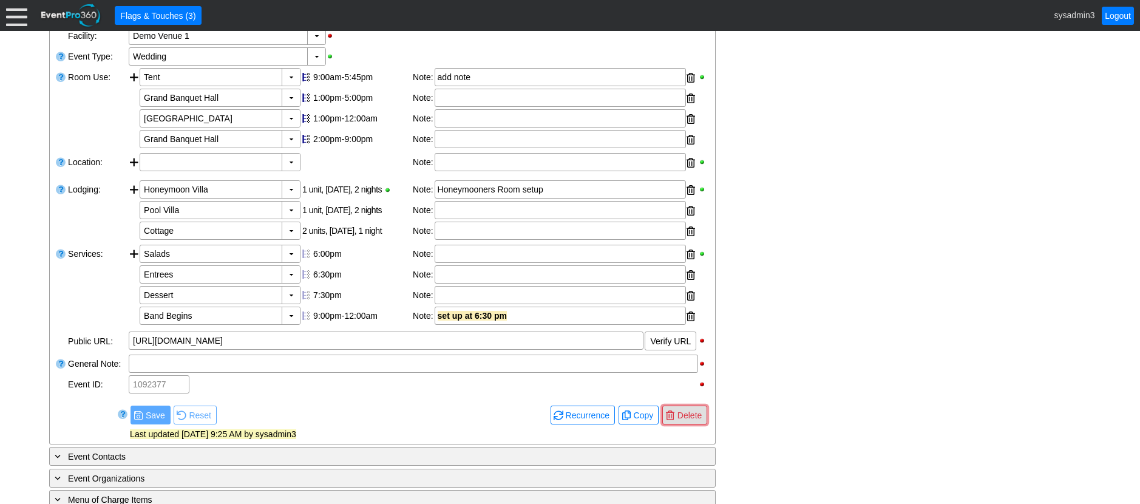
click at [693, 419] on span "Delete" at bounding box center [689, 415] width 29 height 12
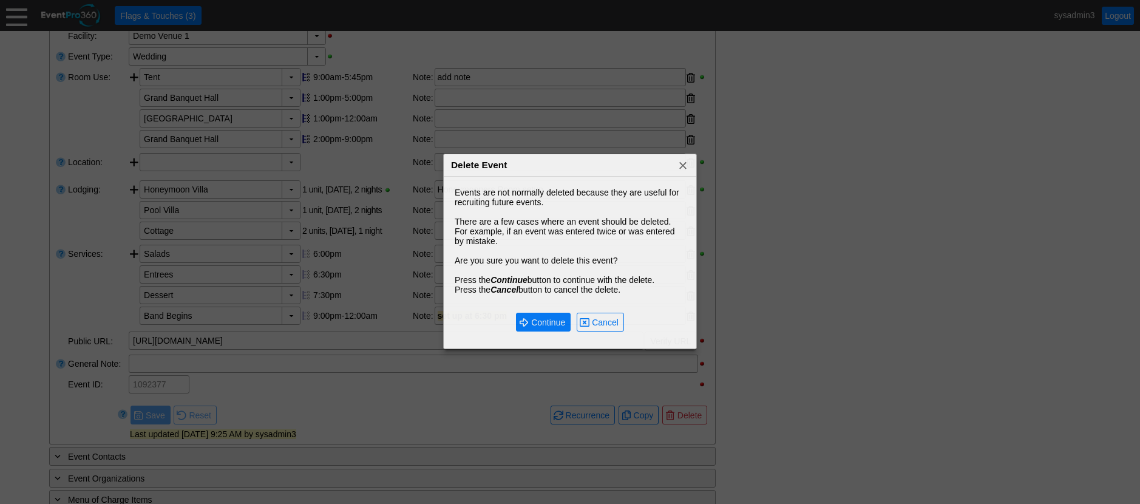
scroll to position [0, 0]
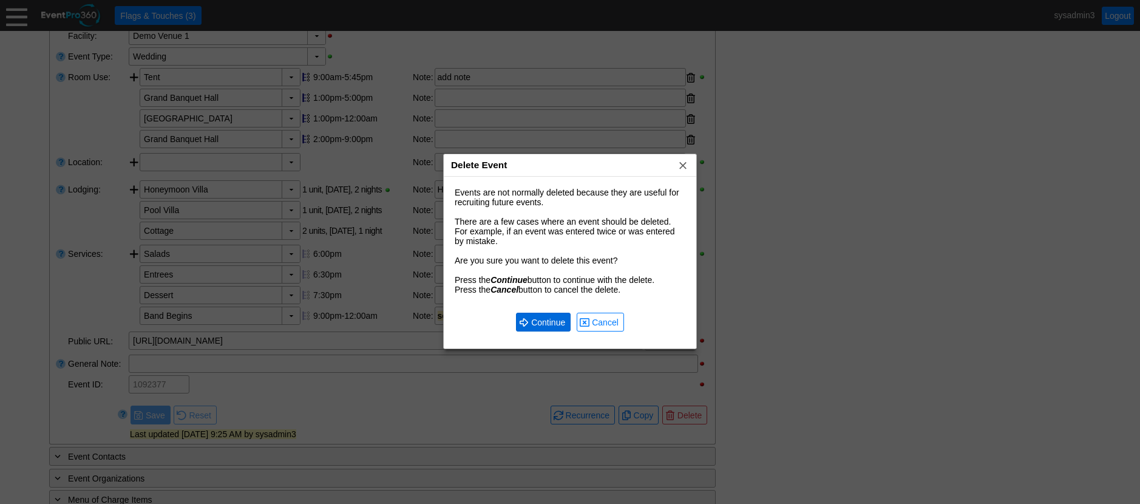
click at [538, 321] on span "Continue" at bounding box center [548, 322] width 39 height 12
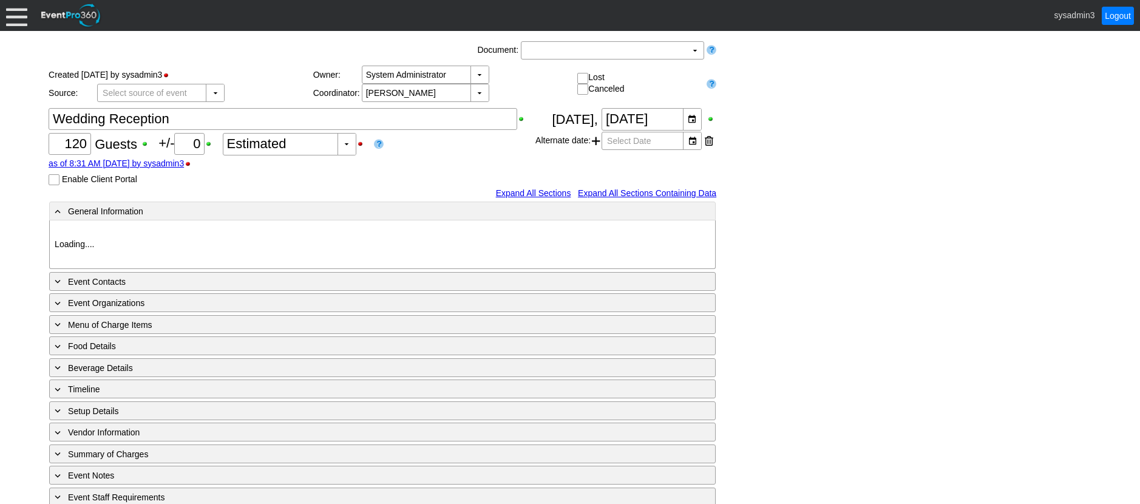
type input "Demo Venue 1"
type input "Wedding"
type input "[URL][DOMAIN_NAME]"
type input "1089055"
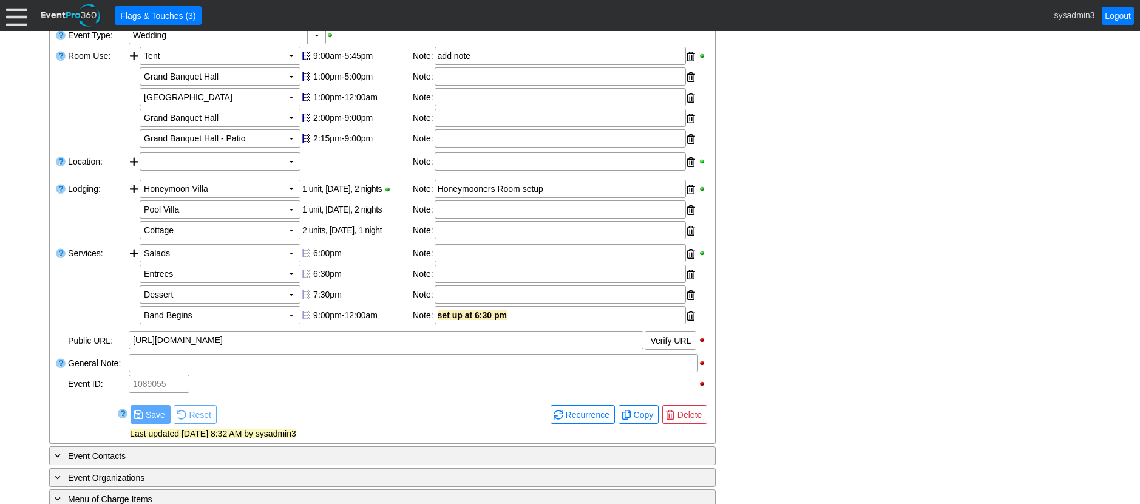
scroll to position [304, 0]
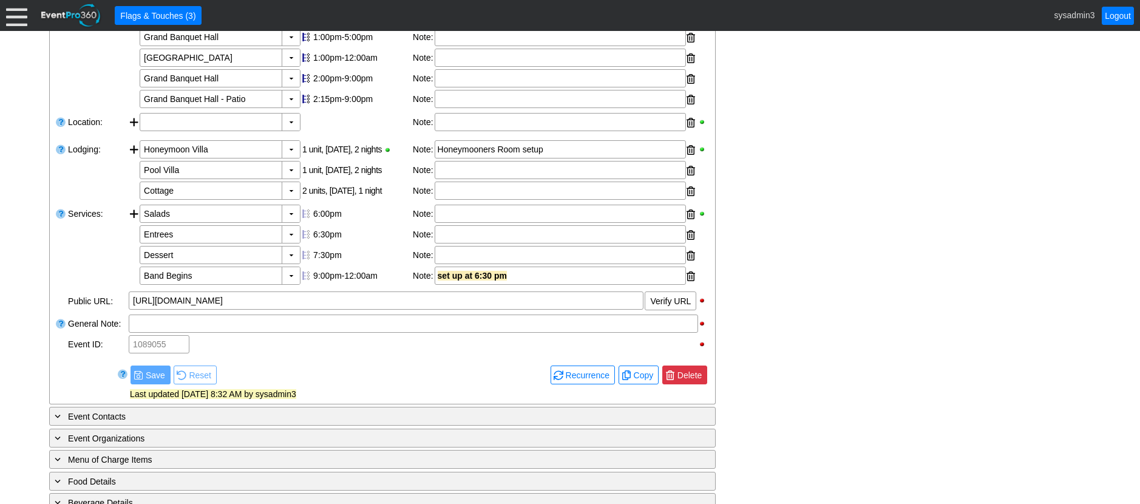
click at [685, 373] on span "Delete" at bounding box center [689, 375] width 29 height 12
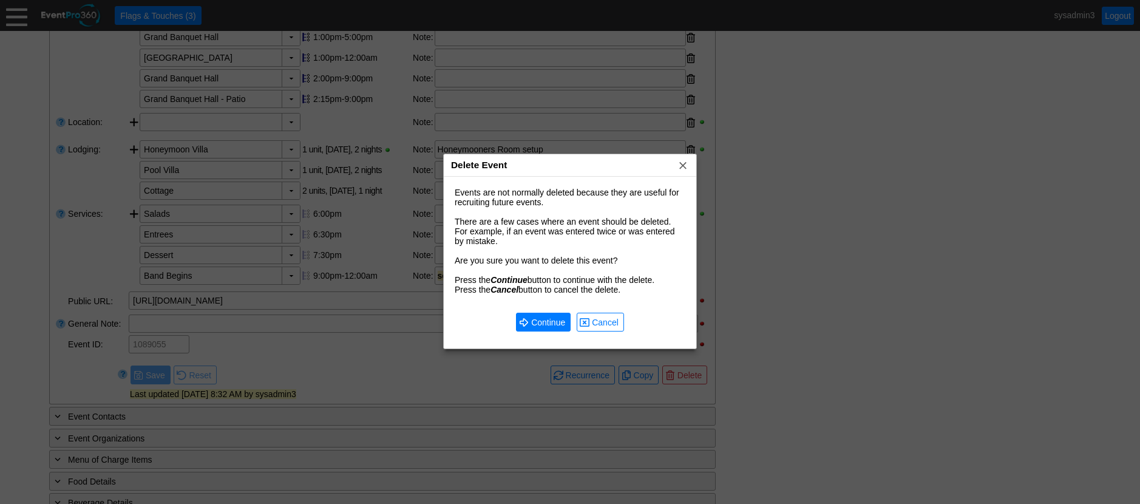
scroll to position [0, 0]
click at [534, 315] on span "● Continue" at bounding box center [543, 322] width 55 height 19
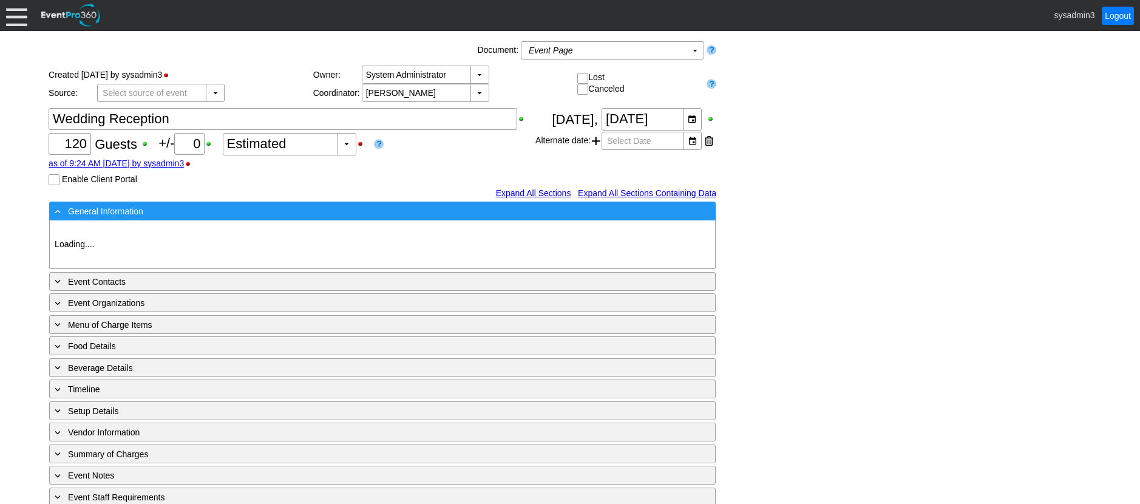
type input "Demo Venue 1"
type input "Wedding"
type input "[URL][DOMAIN_NAME]"
type input "1088174"
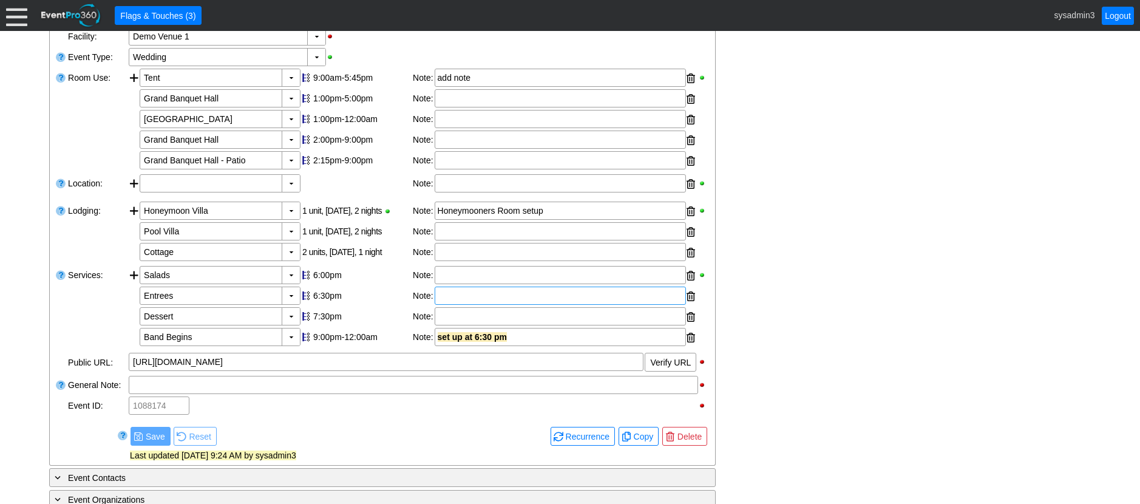
scroll to position [243, 0]
click at [695, 438] on span "Delete" at bounding box center [689, 436] width 29 height 12
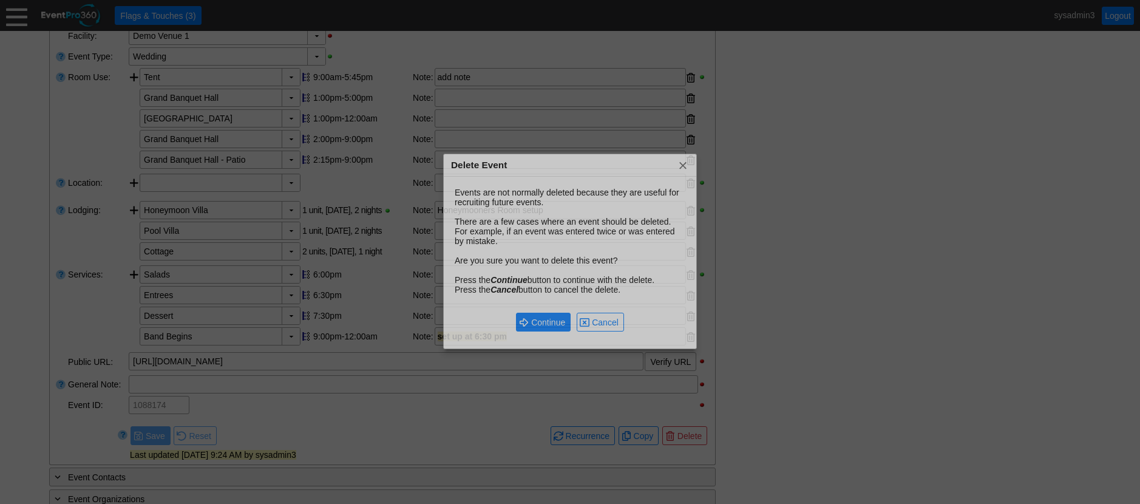
scroll to position [0, 0]
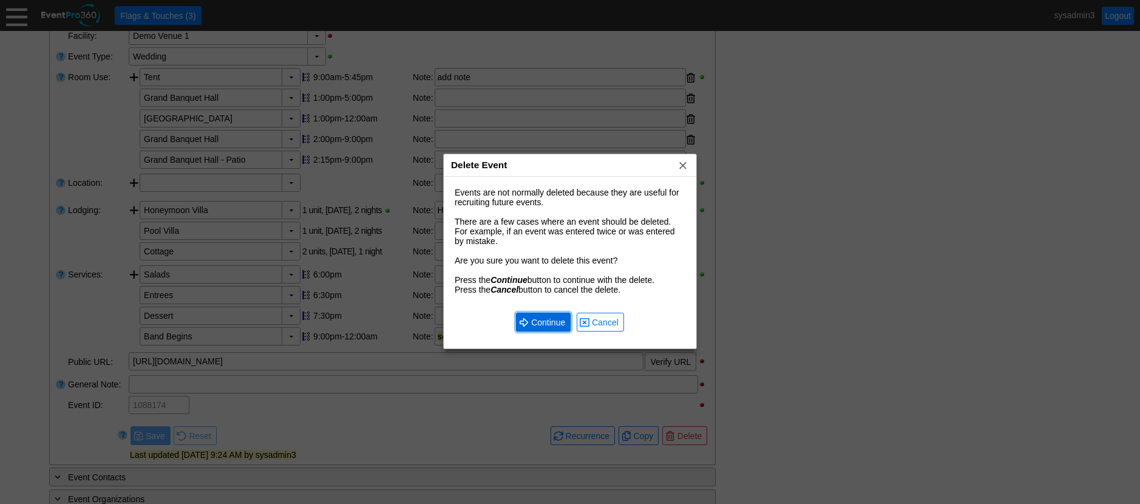
click at [551, 321] on span "Continue" at bounding box center [548, 322] width 39 height 12
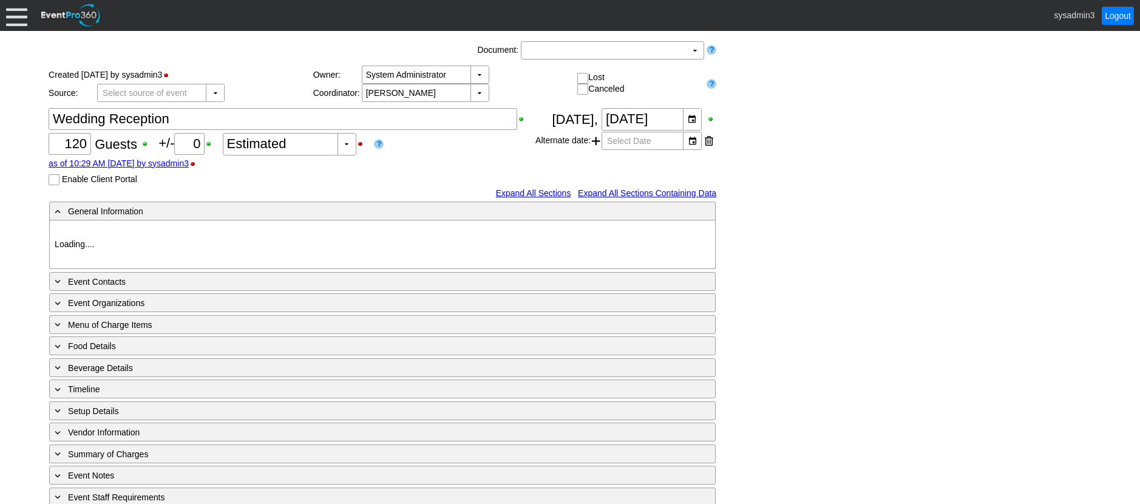
type input "Demo Venue 1"
type input "Wedding"
type input "[URL][DOMAIN_NAME]"
type input "1086410"
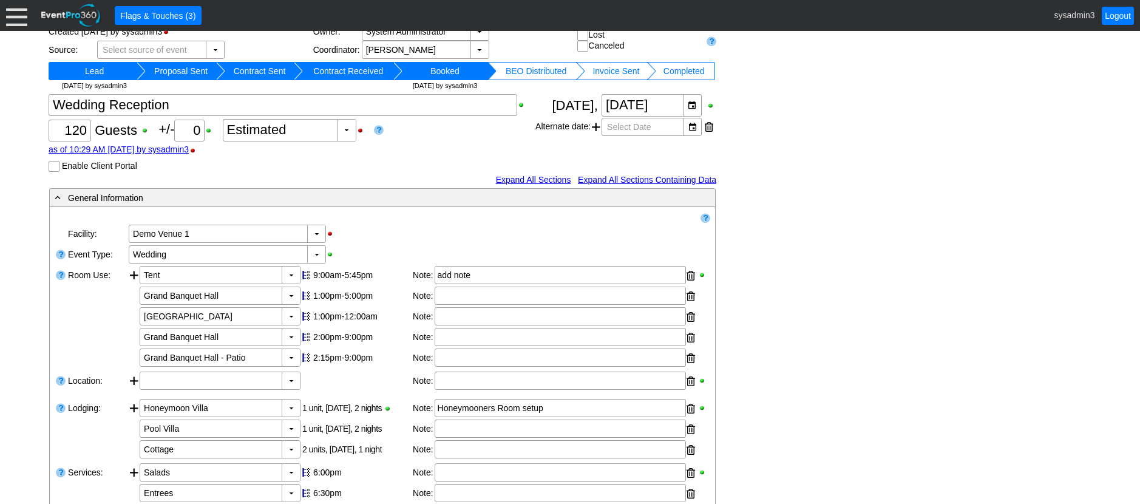
scroll to position [304, 0]
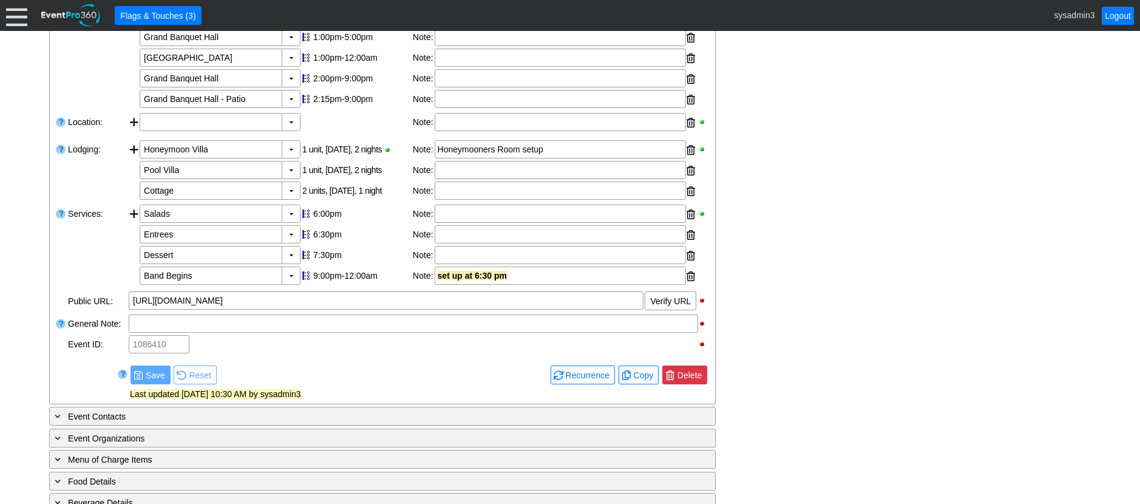
click at [696, 379] on span "Delete" at bounding box center [689, 375] width 29 height 12
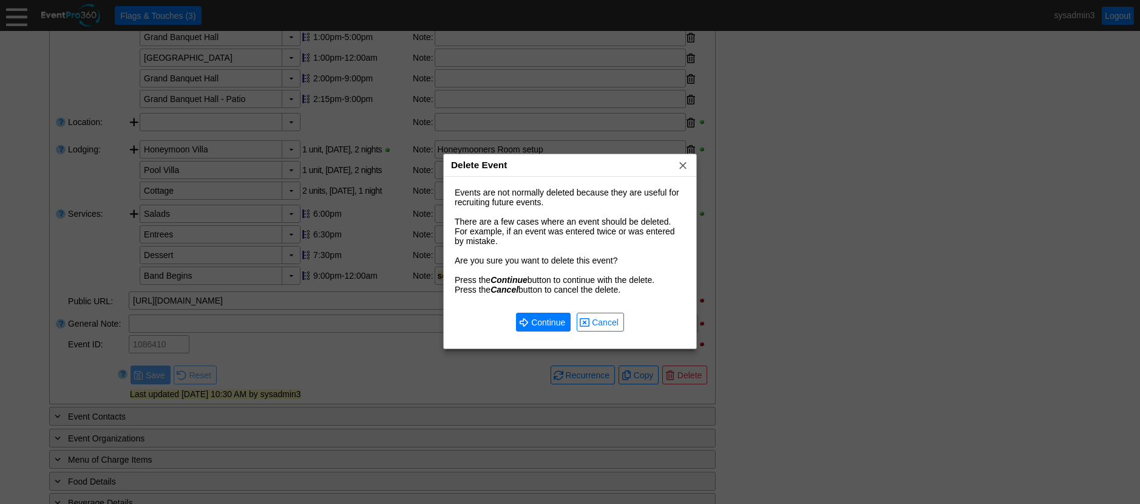
click at [535, 312] on div "● Continue ● Cancel" at bounding box center [570, 322] width 243 height 43
click at [561, 318] on span "Continue" at bounding box center [548, 322] width 39 height 12
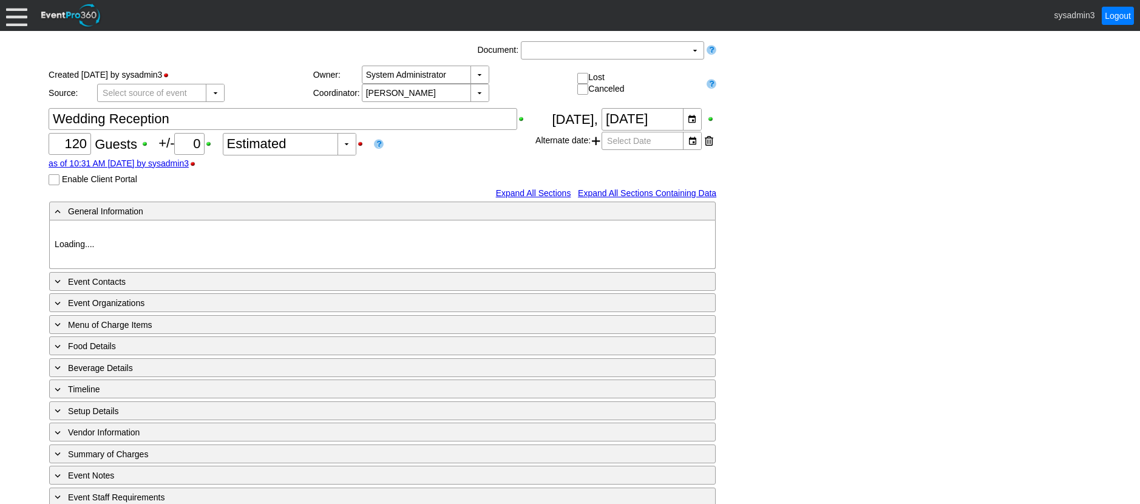
type input "Demo Venue 1"
type input "Wedding"
type input "[URL][DOMAIN_NAME]"
type input "1085413"
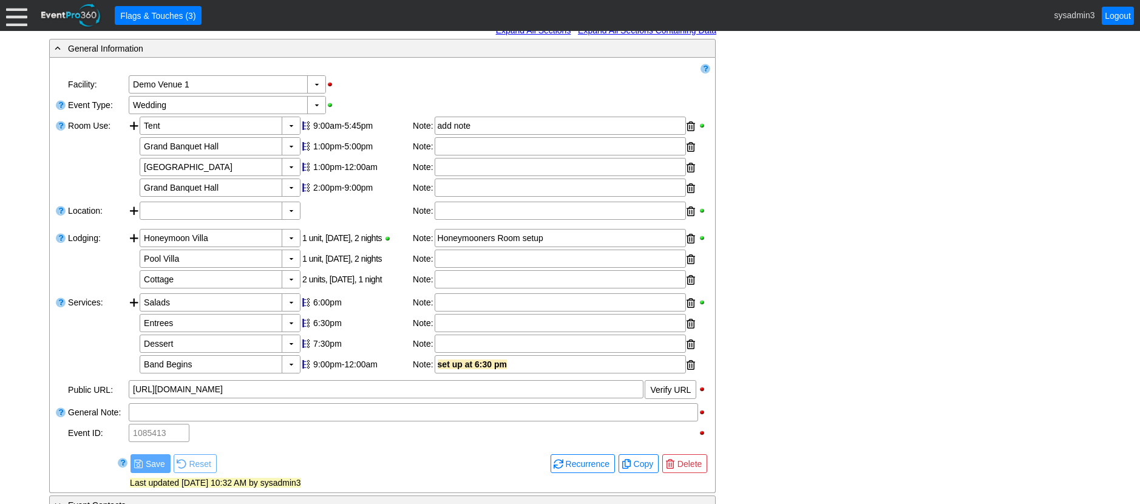
scroll to position [211, 0]
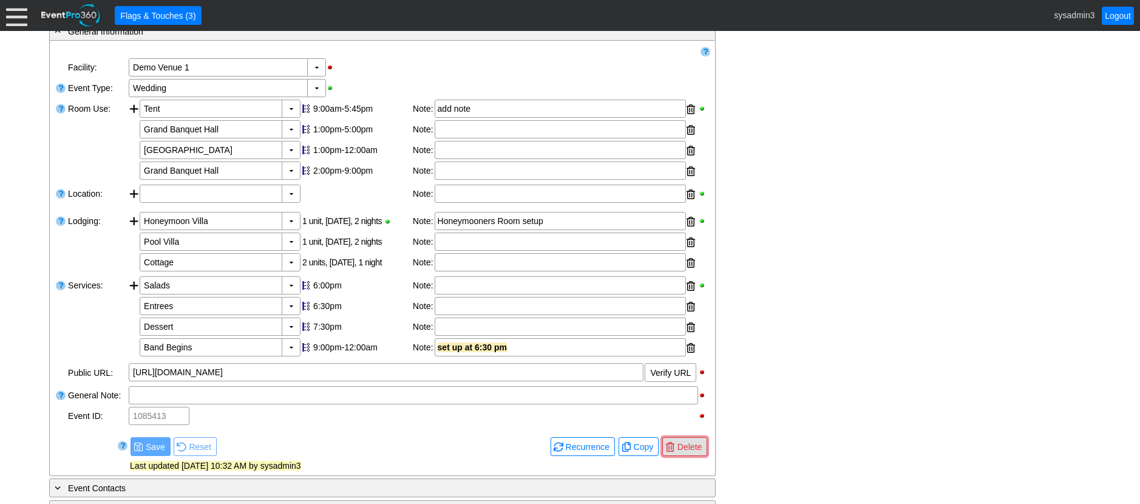
click at [701, 443] on span "Delete" at bounding box center [689, 447] width 29 height 12
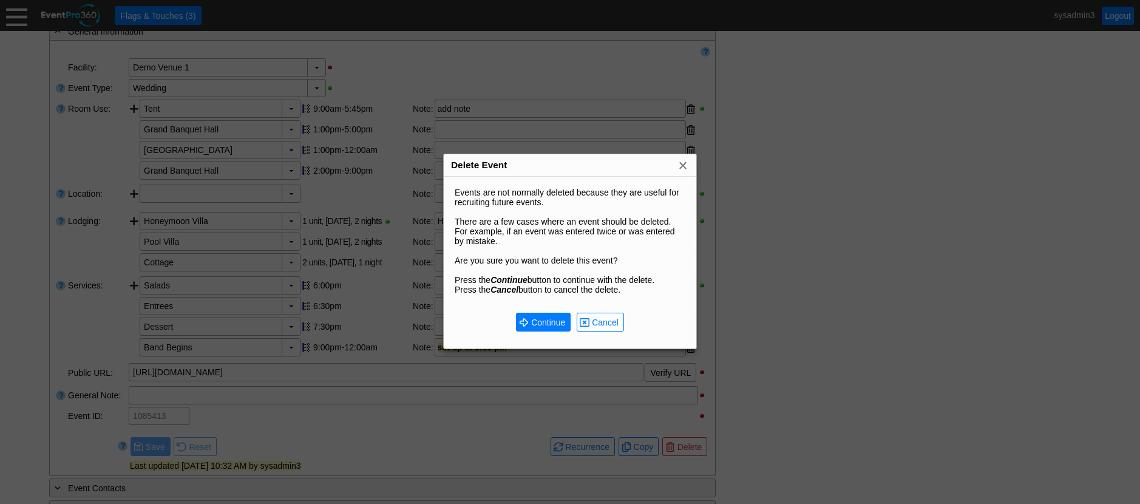
scroll to position [0, 0]
click at [550, 319] on span "Continue" at bounding box center [548, 322] width 39 height 12
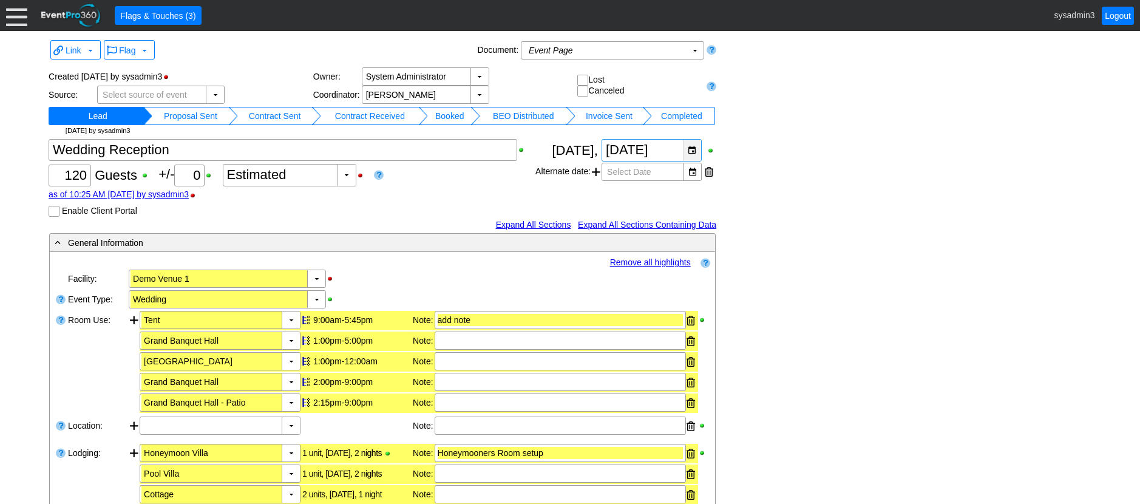
click at [698, 147] on div "▼" at bounding box center [692, 150] width 18 height 21
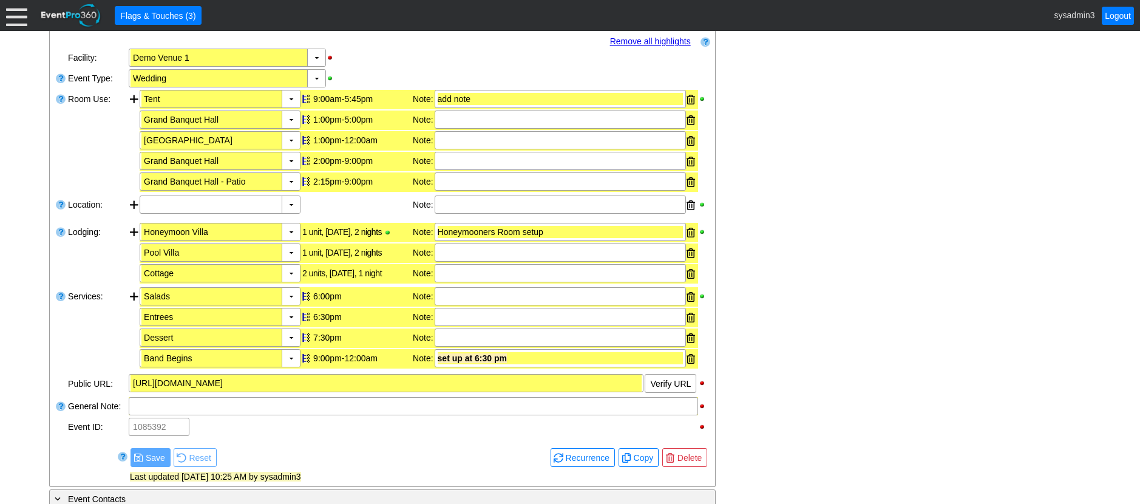
scroll to position [304, 0]
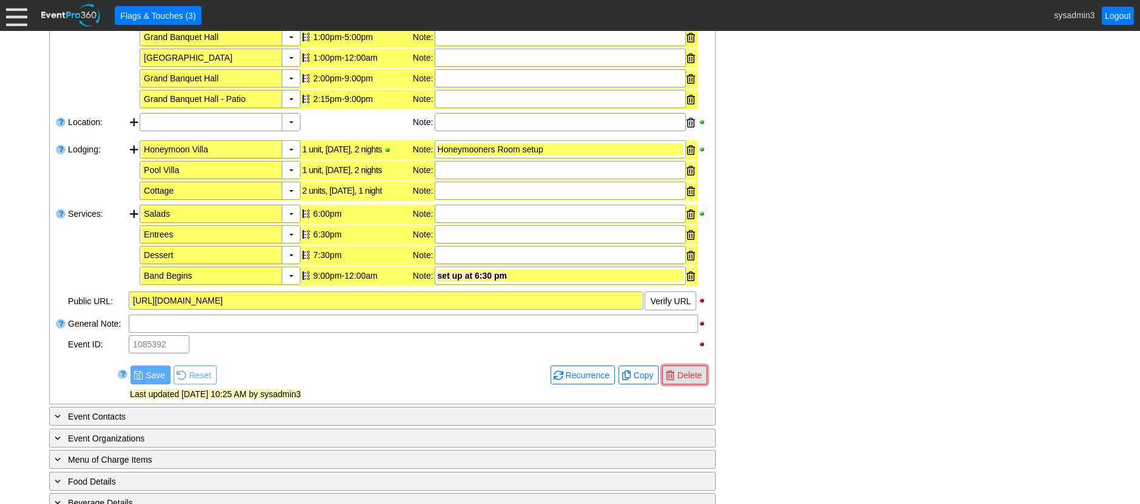
click at [700, 372] on span "Delete" at bounding box center [689, 375] width 29 height 12
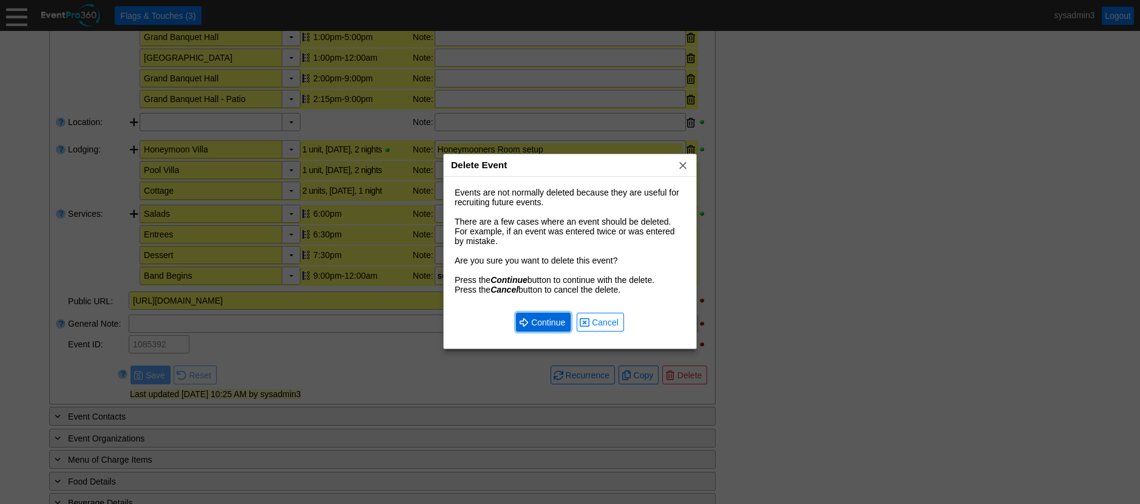
drag, startPoint x: 561, startPoint y: 322, endPoint x: 531, endPoint y: 290, distance: 43.8
click at [560, 322] on span "Continue" at bounding box center [548, 322] width 39 height 12
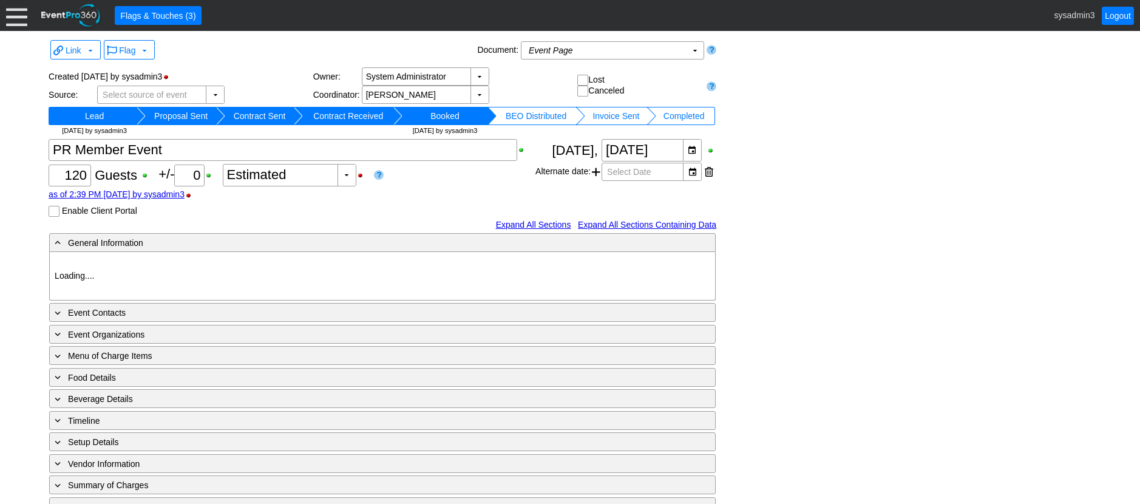
type input "Demo Venue 1"
type input "Wedding"
type input "[URL][DOMAIN_NAME]"
type input "1114639"
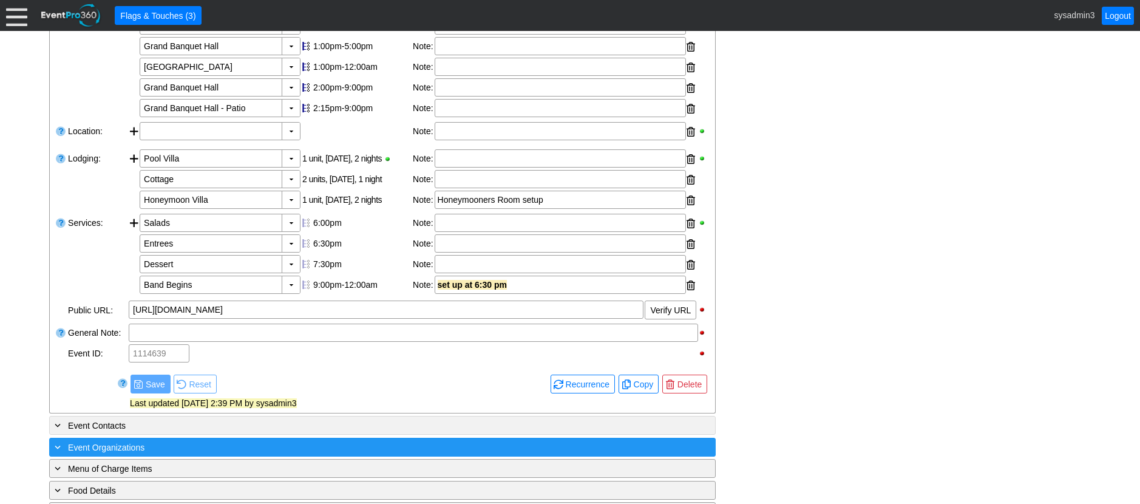
scroll to position [304, 0]
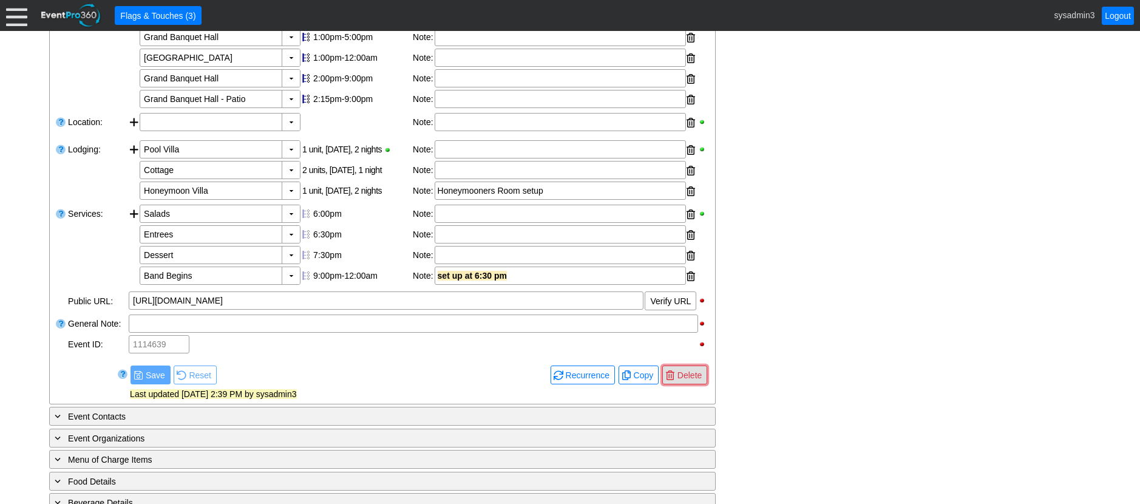
click at [689, 367] on span "● [GEOGRAPHIC_DATA]" at bounding box center [685, 375] width 45 height 19
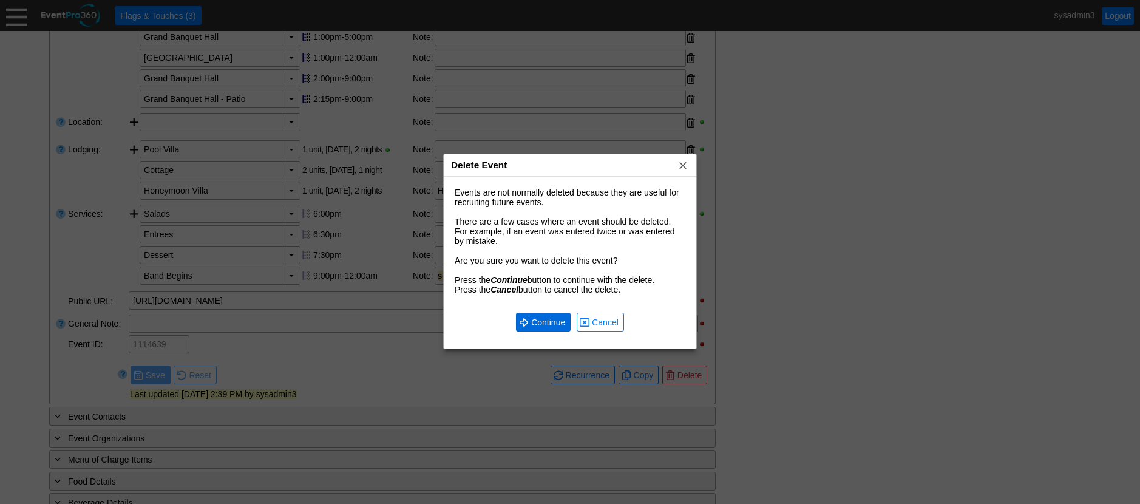
click at [539, 313] on span "● Continue" at bounding box center [543, 322] width 55 height 19
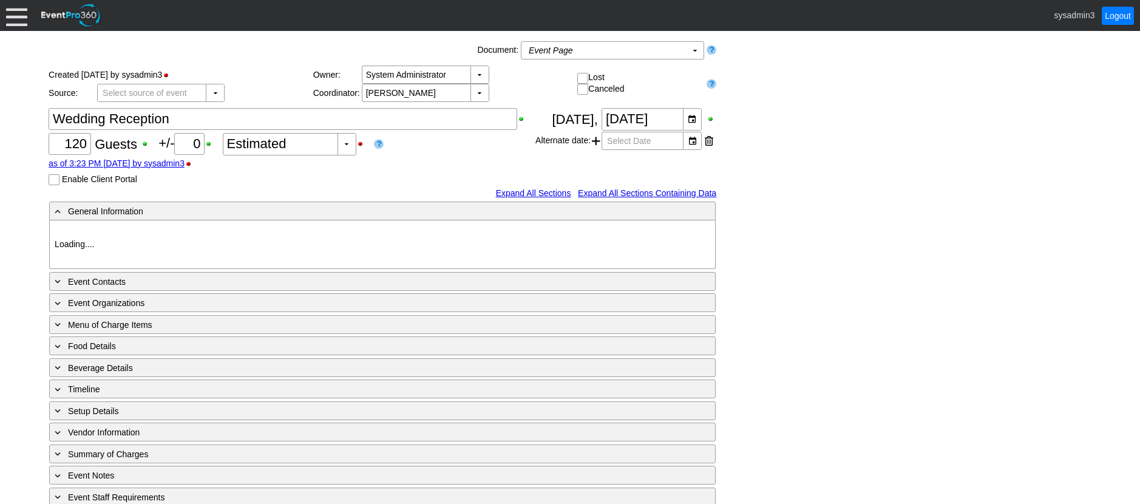
type input "Demo Venue 1"
type input "Wedding"
type input "https://eventpro360.com/"
type input "1102131"
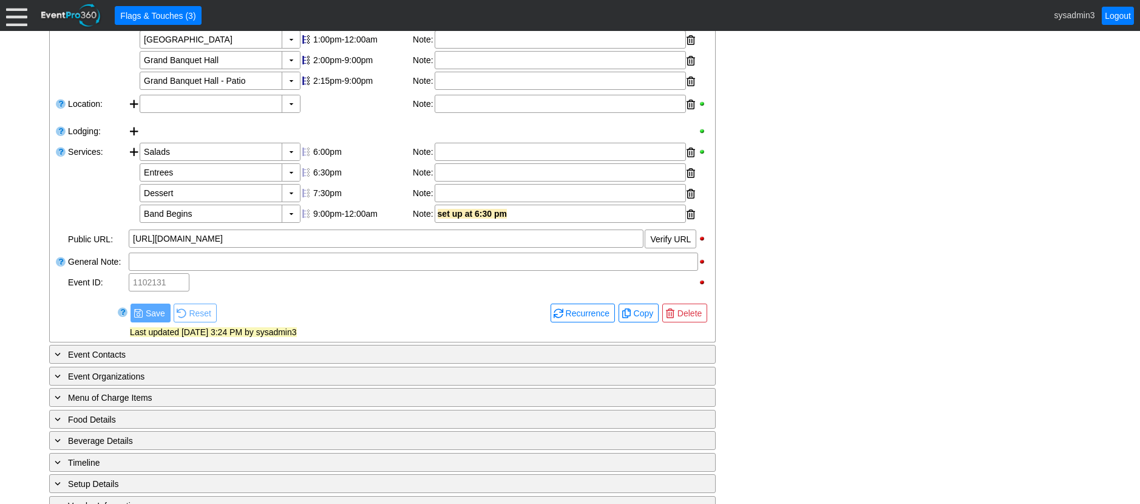
scroll to position [367, 0]
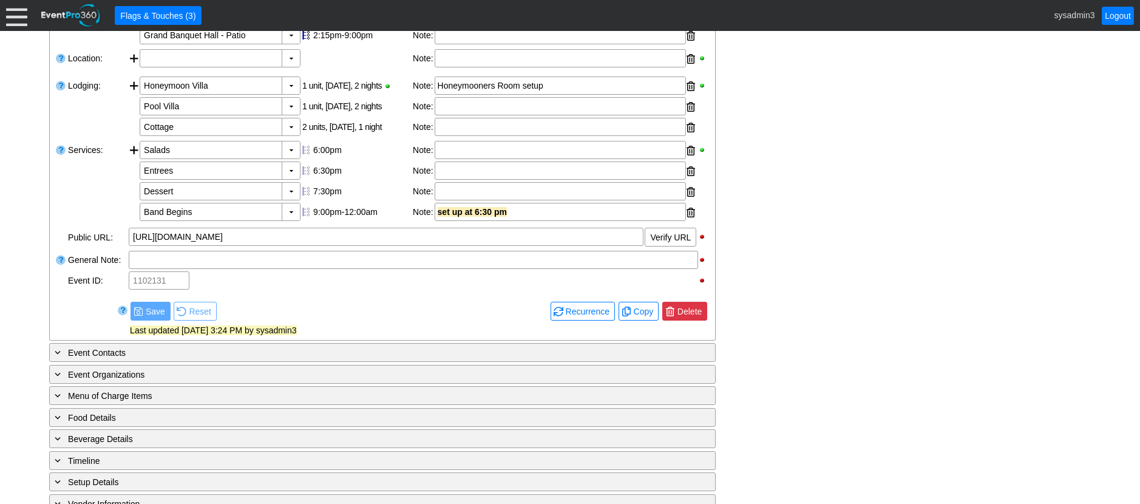
click at [692, 309] on span "Delete" at bounding box center [689, 311] width 29 height 12
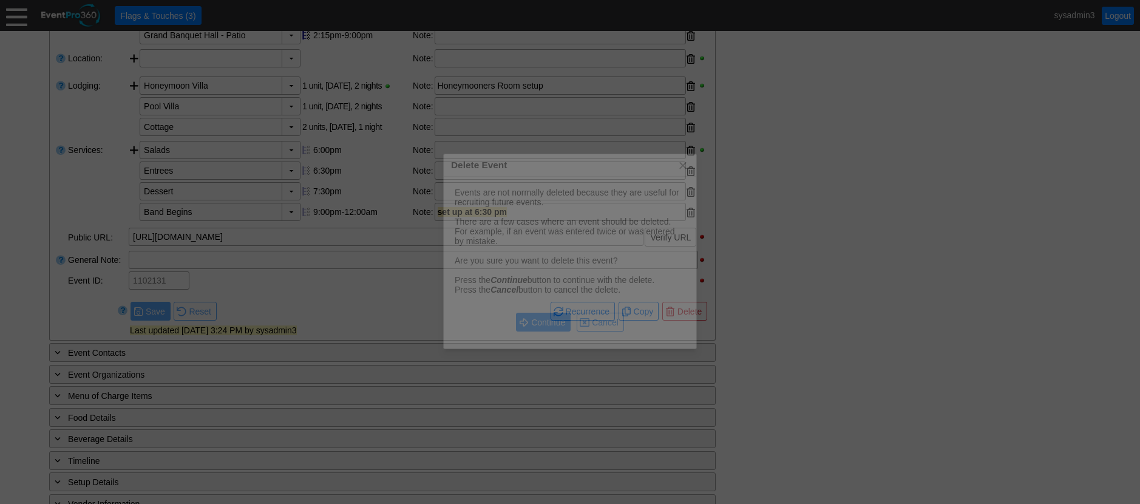
scroll to position [0, 0]
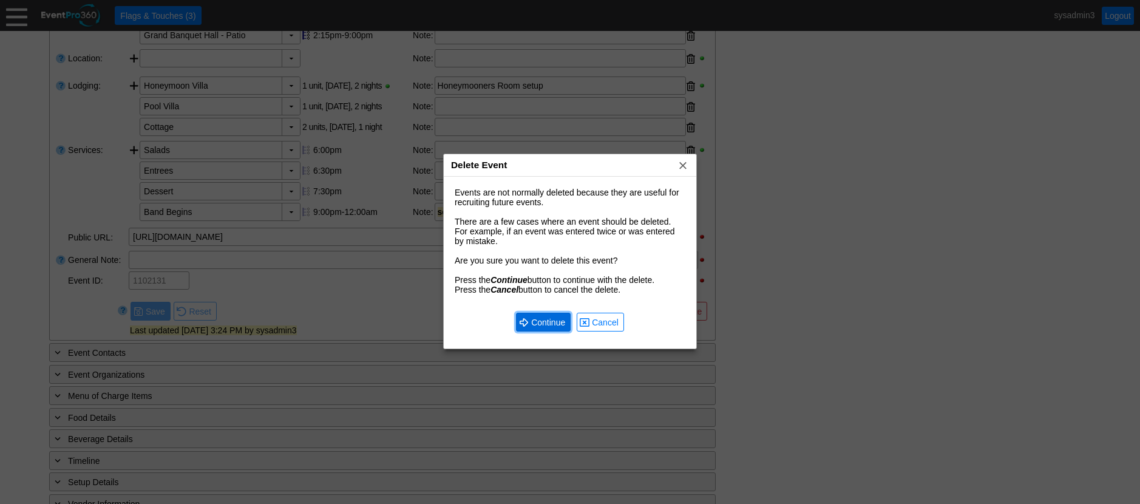
click at [548, 316] on span "Continue" at bounding box center [548, 322] width 39 height 12
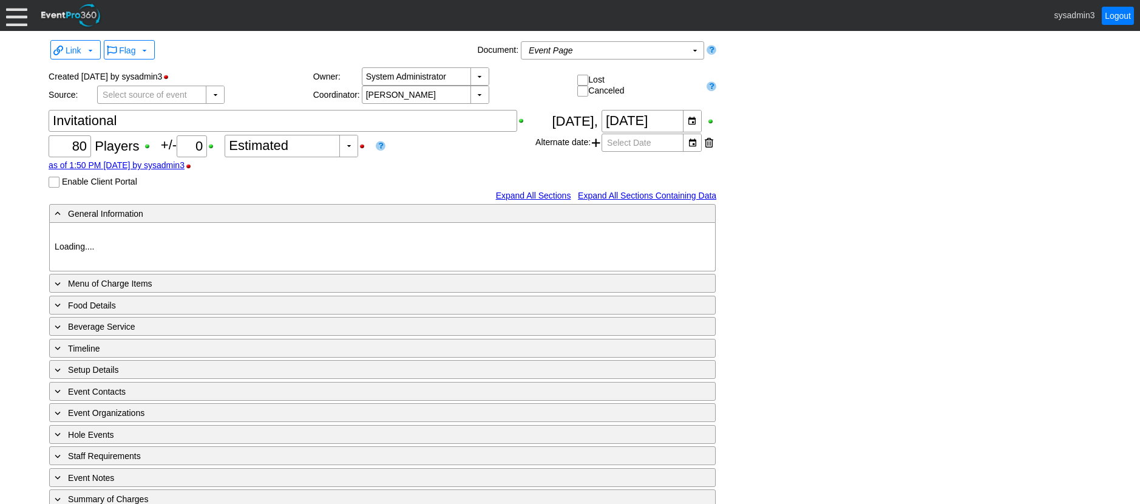
type input "Demo Venue 1"
type input "Golf Outing"
type input "Shamble"
type input "Shotgun"
type input "White"
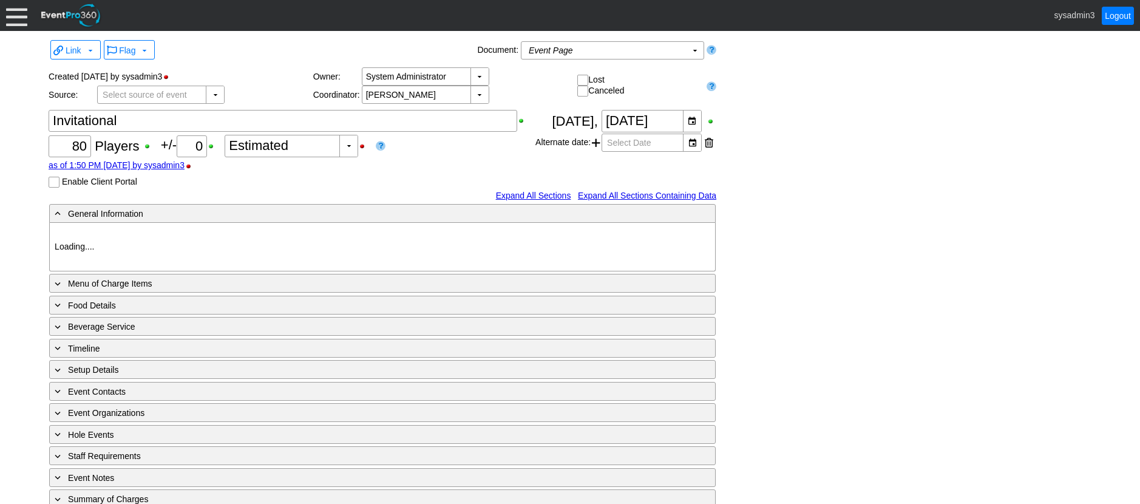
type input "Red"
type input "1118965"
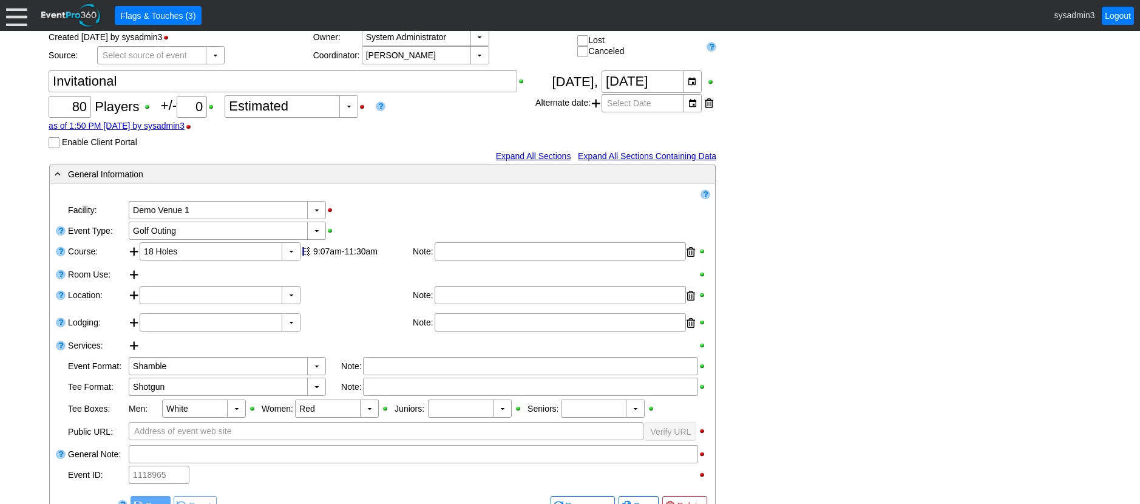
scroll to position [61, 0]
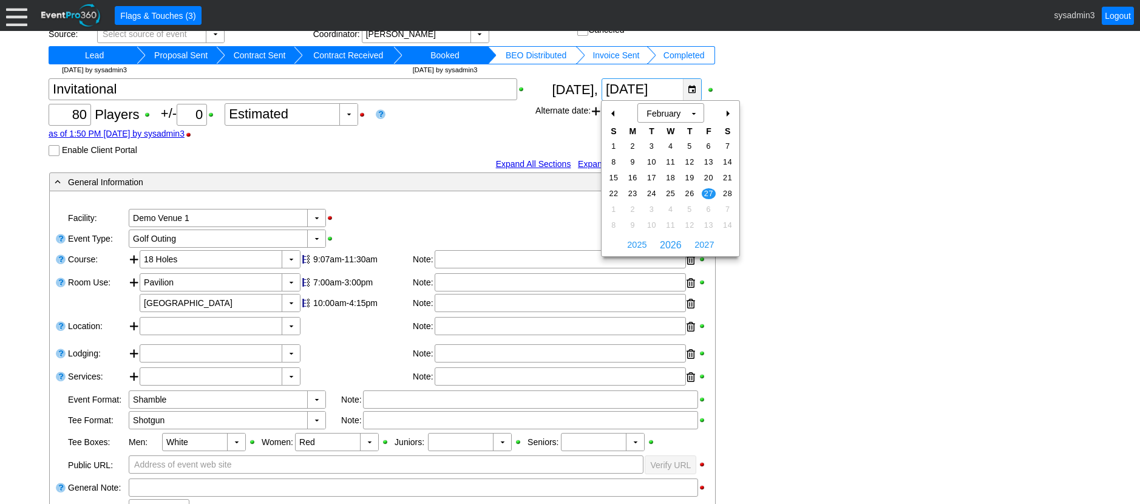
click at [695, 84] on div "▼" at bounding box center [692, 89] width 18 height 21
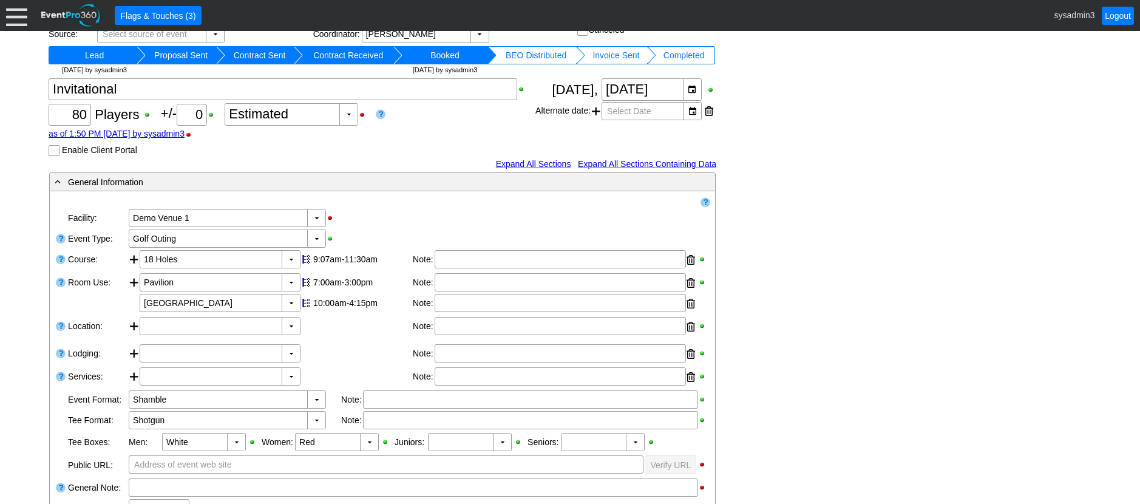
click at [828, 148] on div "Link ▼ Flag ▼ Document: Event Page Χ ▼ ● Print or PDF E-Sign ▼ Insert ▼ Save ▼ …" at bounding box center [570, 418] width 1049 height 884
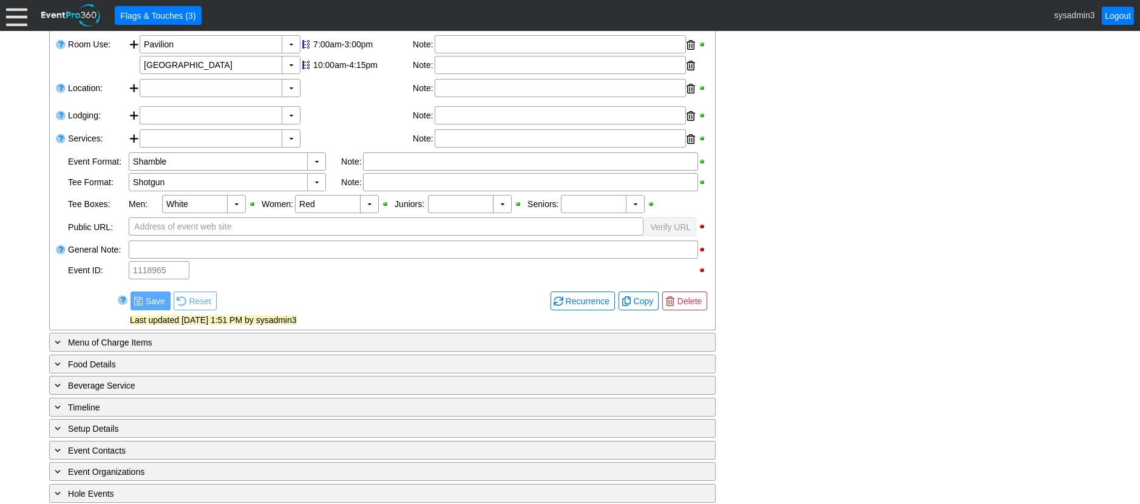
scroll to position [304, 0]
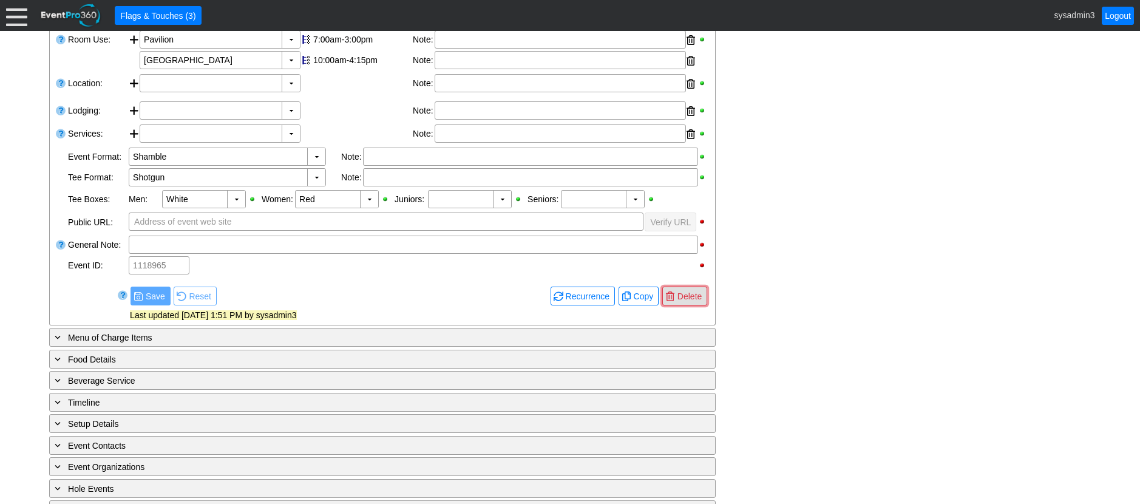
click at [693, 297] on span "Delete" at bounding box center [689, 296] width 29 height 12
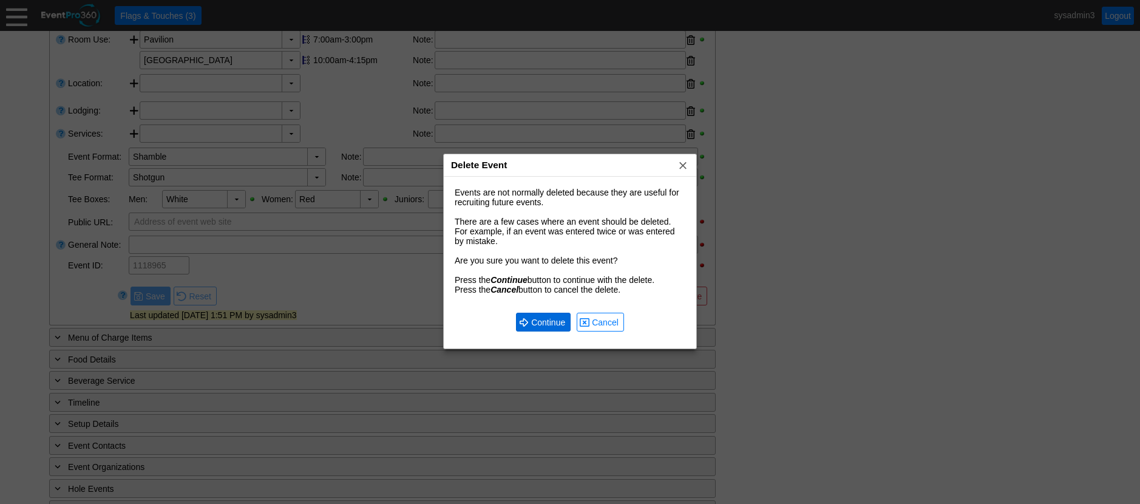
click at [550, 318] on span "Continue" at bounding box center [548, 322] width 39 height 12
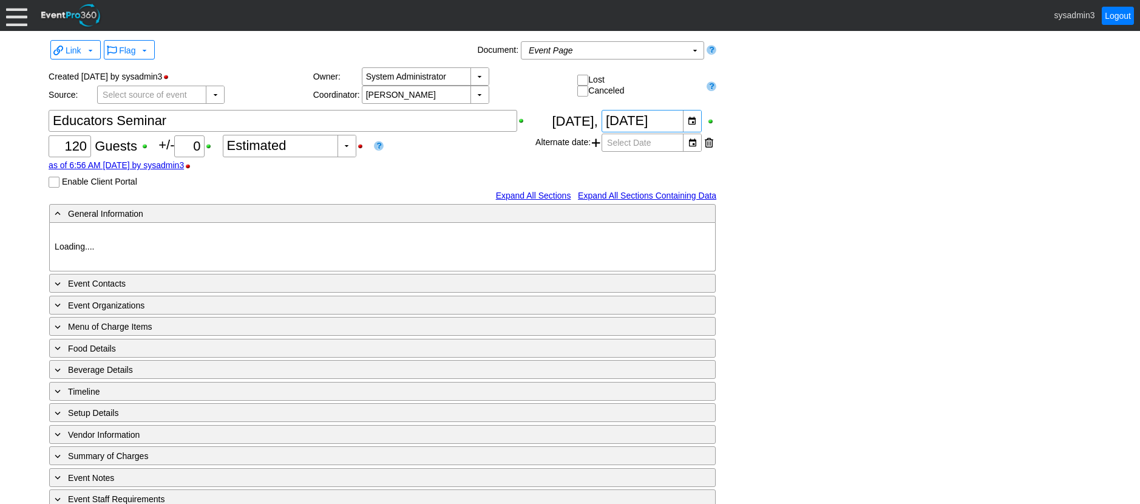
type input "Demo Venue 1"
type input "Convention"
type input "[URL][DOMAIN_NAME]"
type input "1129745"
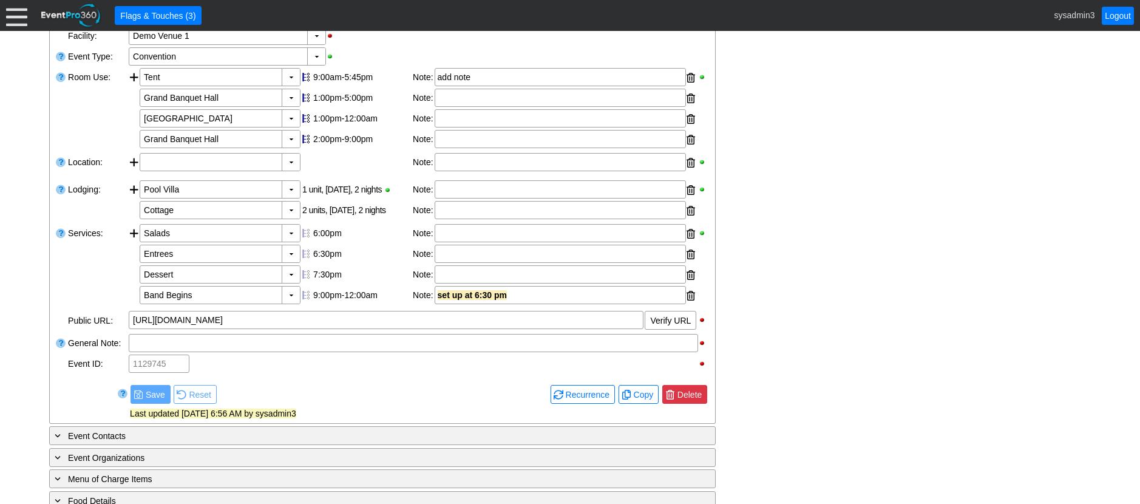
click at [694, 392] on span "Delete" at bounding box center [689, 395] width 29 height 12
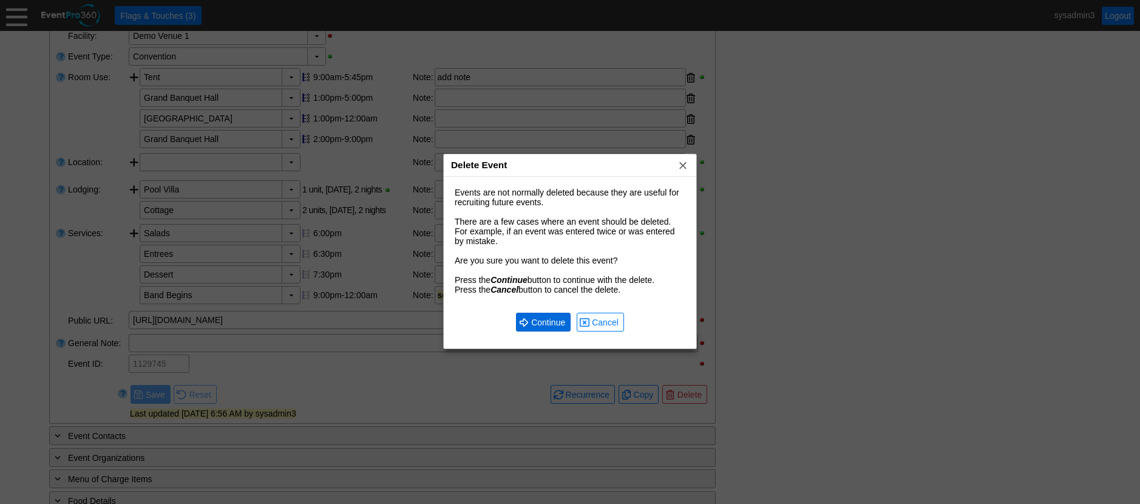
click at [558, 320] on span "Continue" at bounding box center [548, 322] width 39 height 12
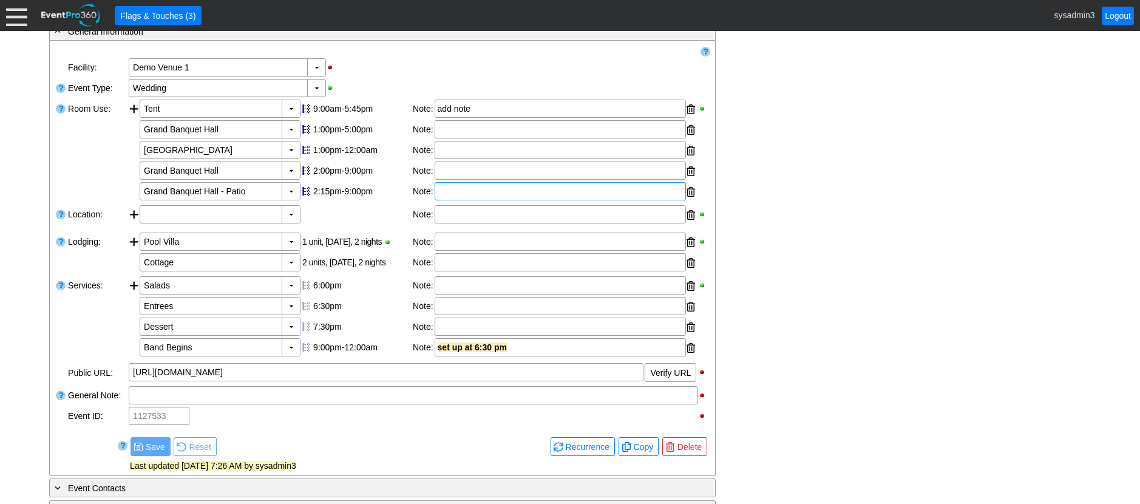
scroll to position [211, 0]
click at [696, 444] on span "Delete" at bounding box center [689, 447] width 29 height 12
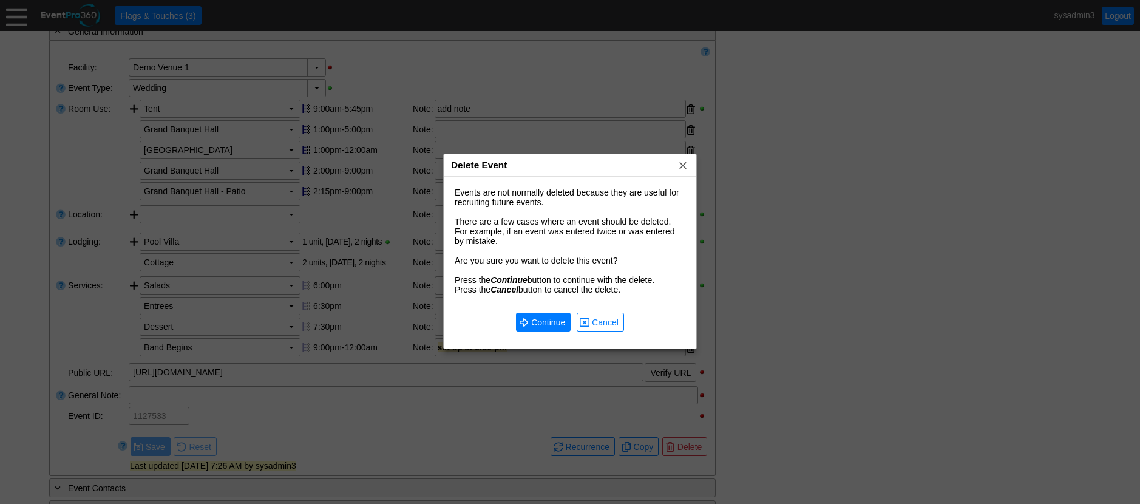
scroll to position [0, 0]
click at [554, 320] on span "Continue" at bounding box center [548, 322] width 39 height 12
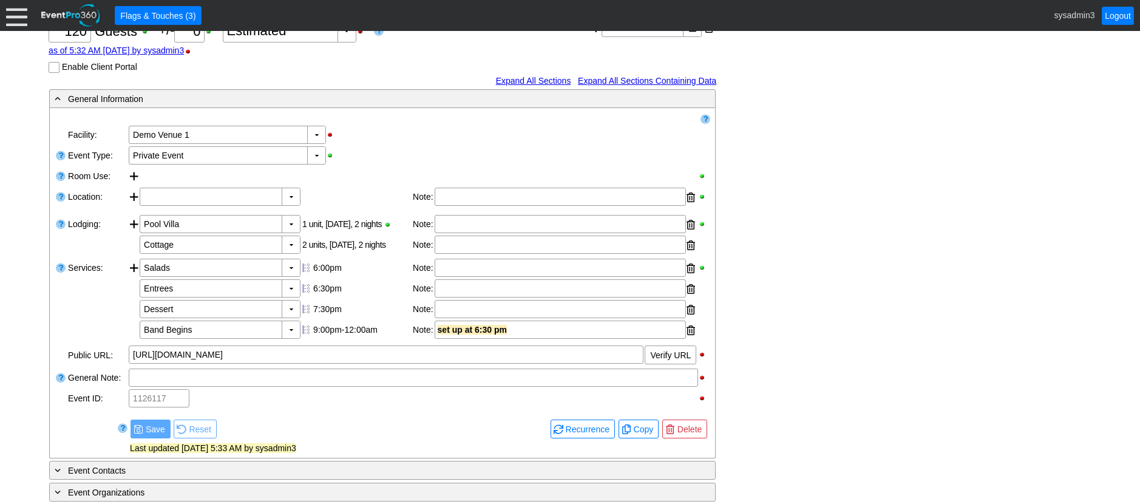
scroll to position [182, 0]
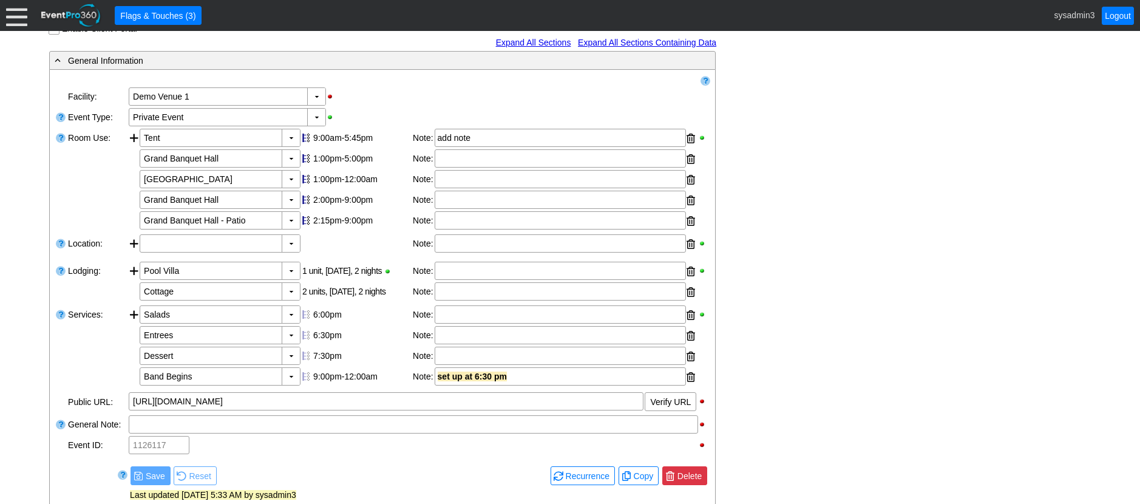
click at [697, 474] on span "Delete" at bounding box center [689, 476] width 29 height 12
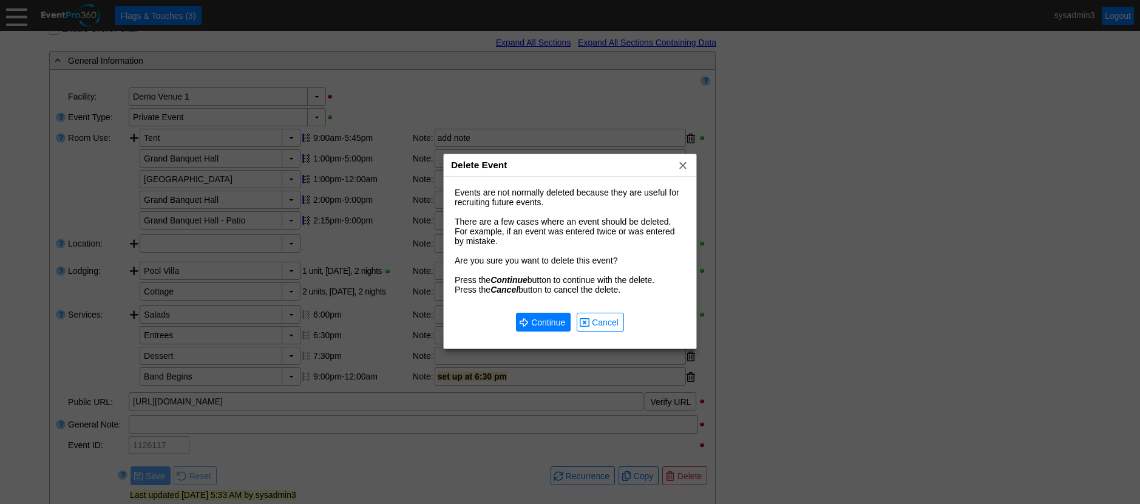
scroll to position [0, 0]
click at [548, 319] on span "Continue" at bounding box center [548, 322] width 39 height 12
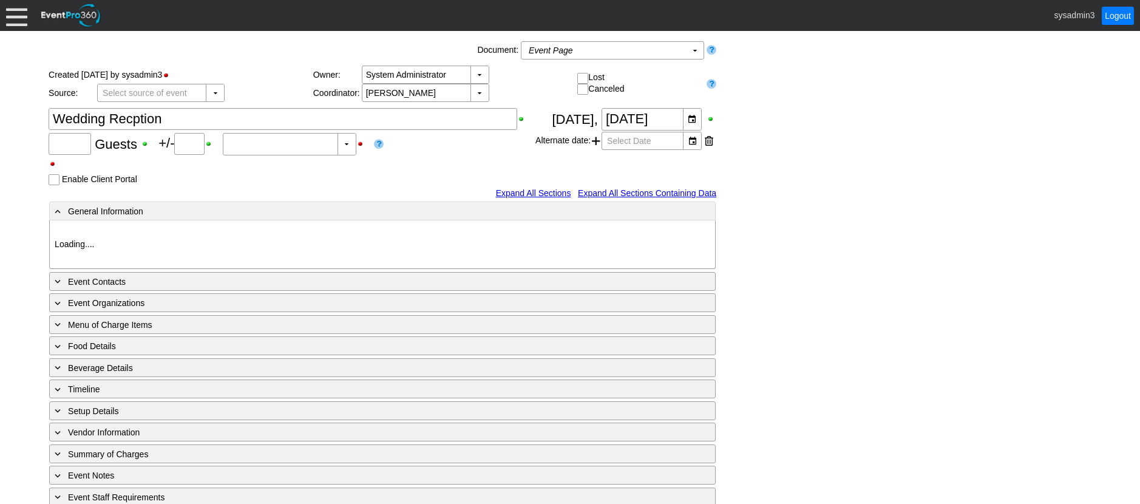
type input "Demo Venue 1"
type input "Wedding"
type input "[URL][DOMAIN_NAME]"
type input "1128282"
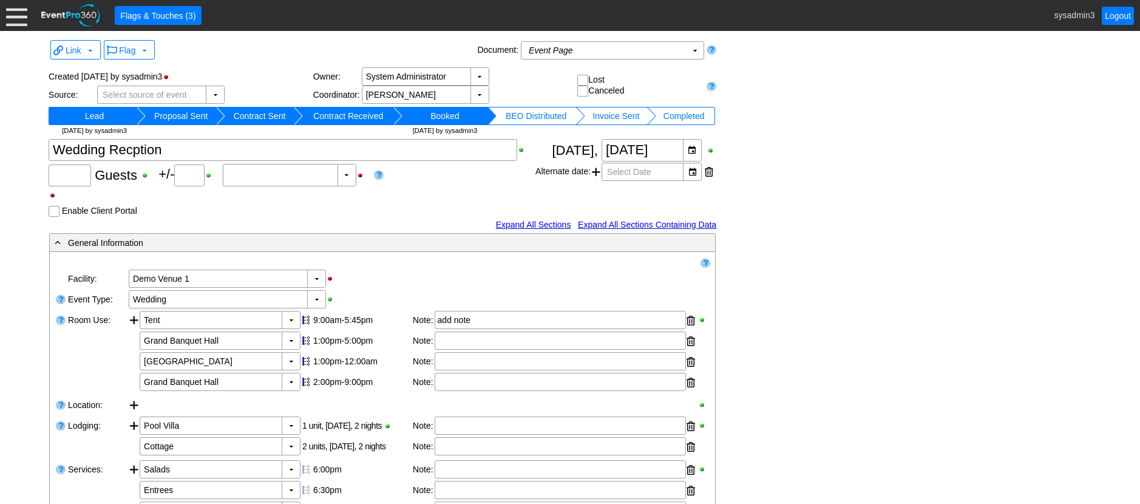
type input "120"
type input "0"
type input "Estimated"
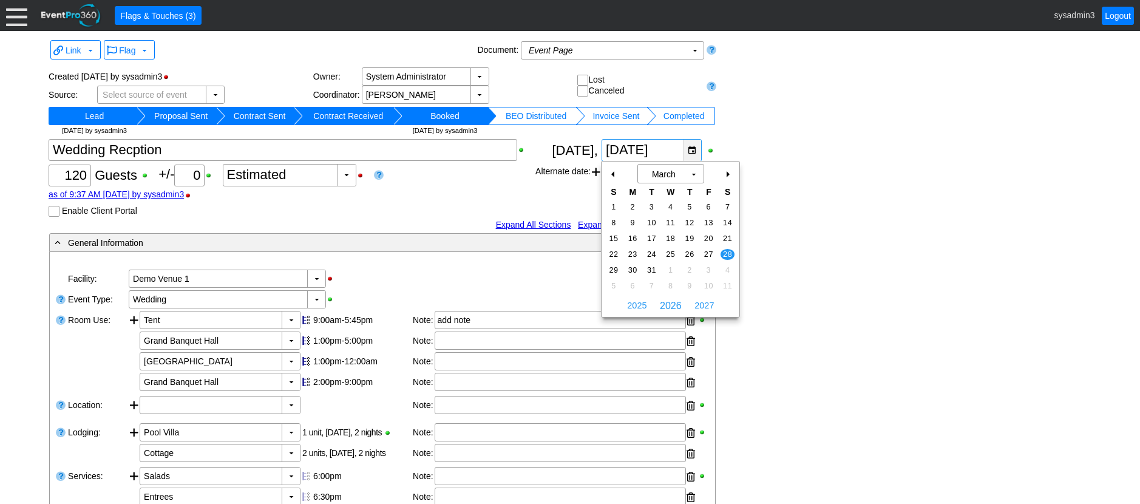
click at [694, 152] on div "▼" at bounding box center [692, 150] width 18 height 21
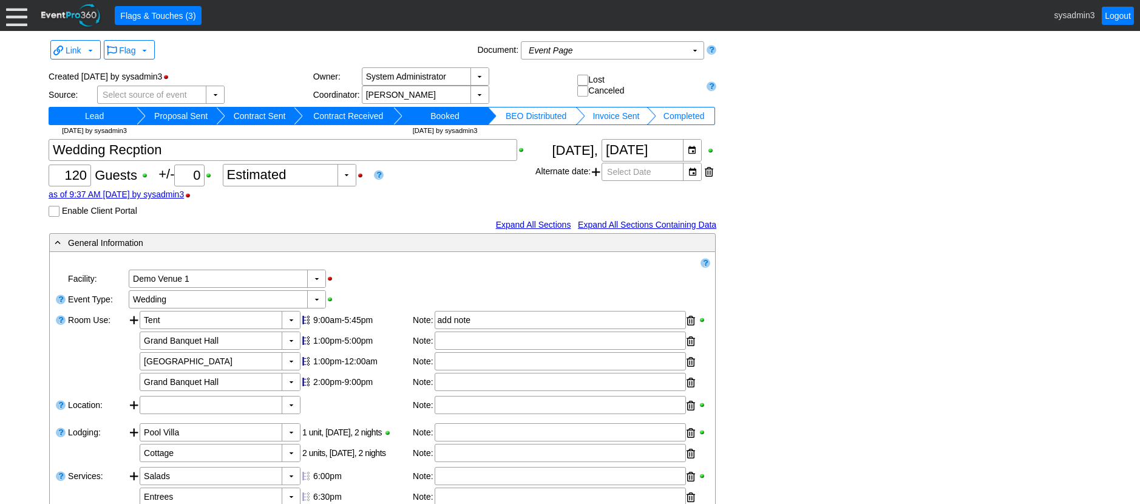
click at [789, 220] on div "Link ▼ Flag ▼ Document: Event Page Χ ▼ ● Print or PDF E-Sign ▼ Insert ▼ Save ▼ …" at bounding box center [570, 498] width 1049 height 922
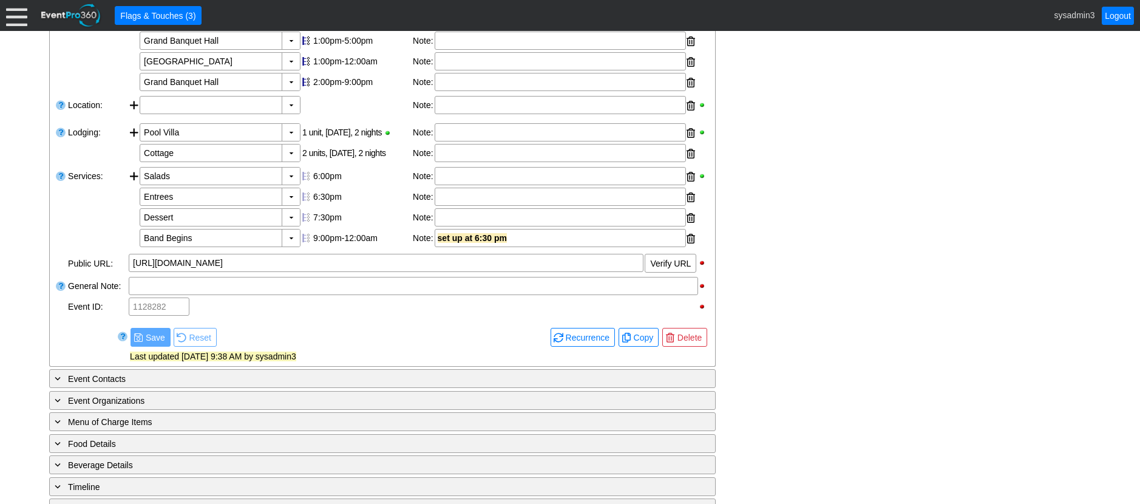
scroll to position [364, 0]
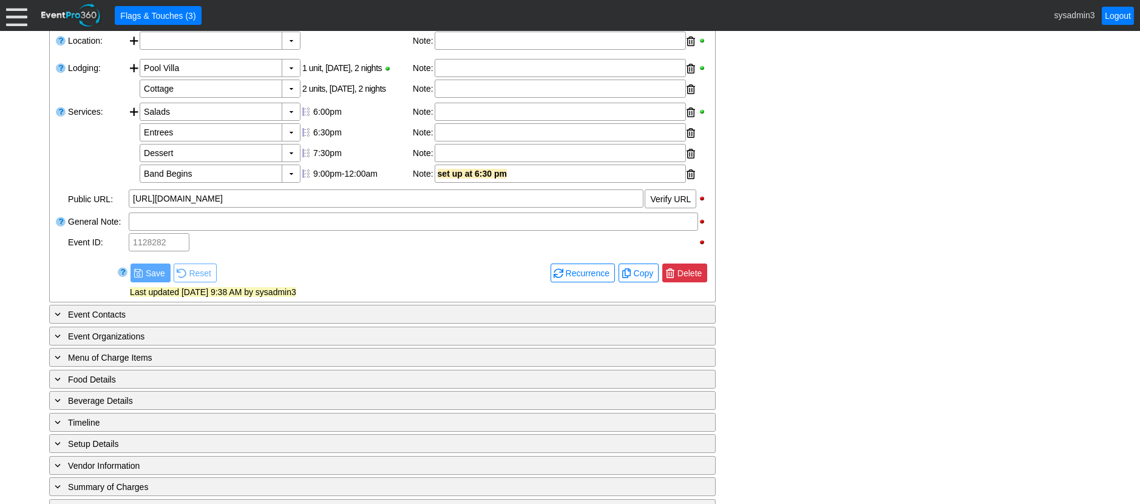
click at [688, 272] on span "Delete" at bounding box center [689, 273] width 29 height 12
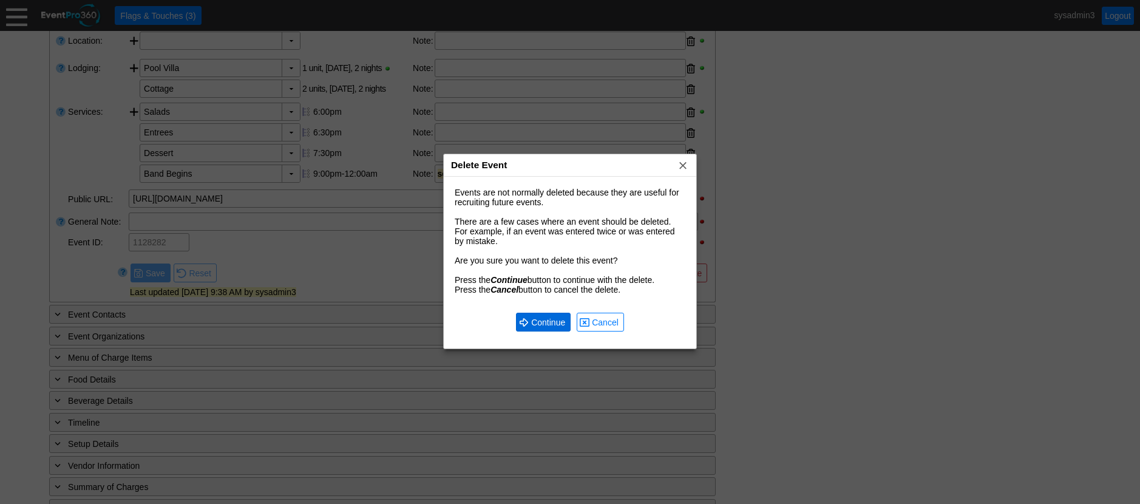
click at [556, 320] on span "Continue" at bounding box center [548, 322] width 39 height 12
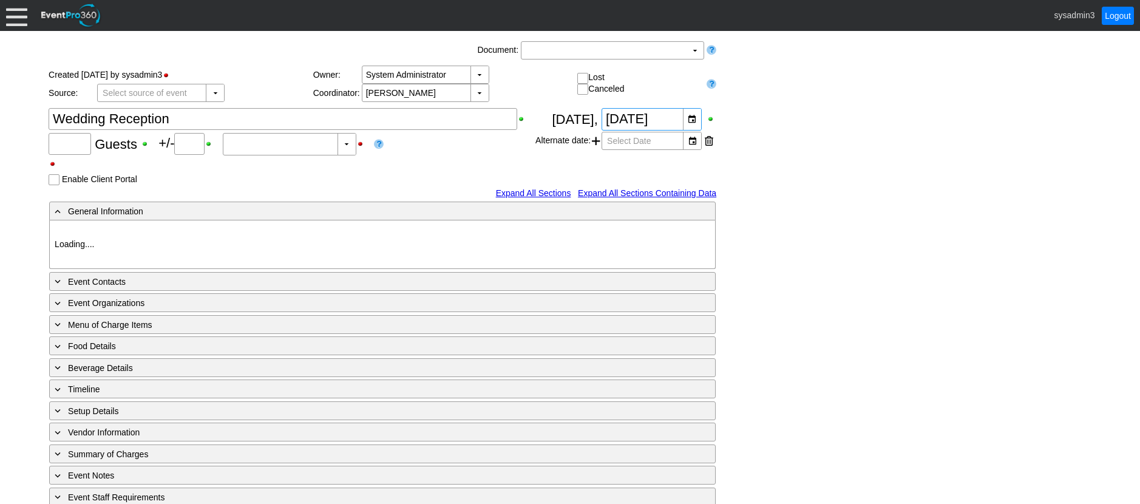
type input "120"
type input "0"
type input "Estimated"
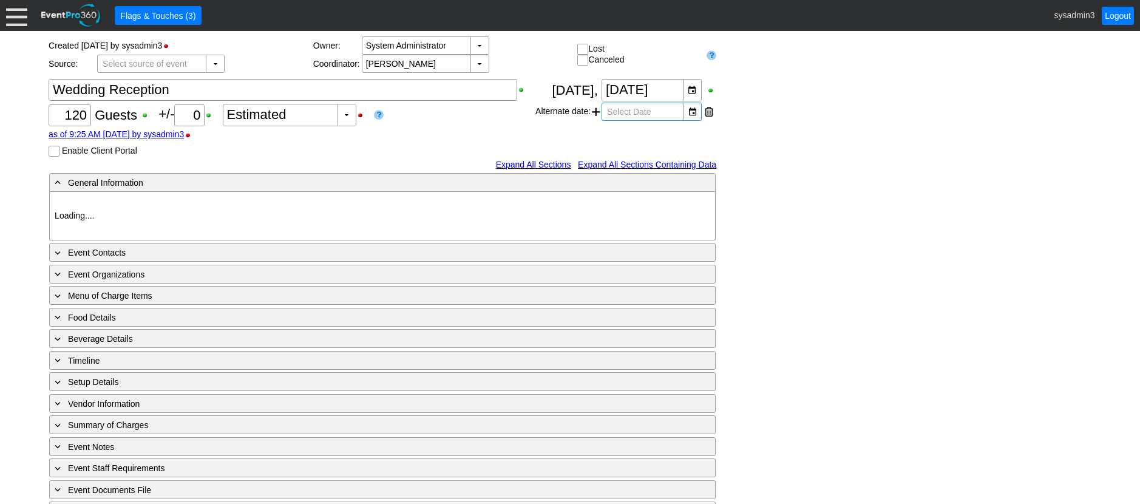
scroll to position [60, 0]
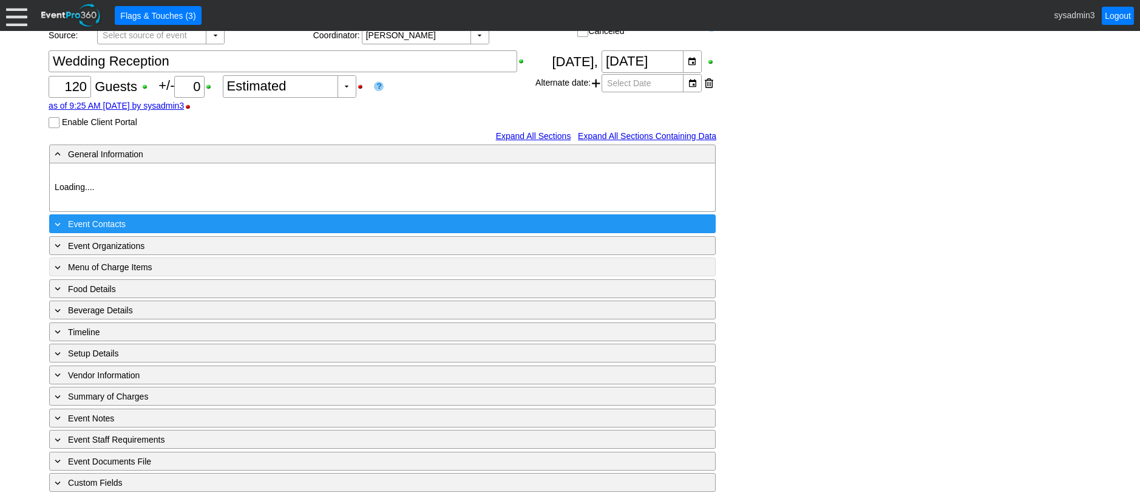
type input "Demo Venue 1"
type input "Wedding"
type input "[URL][DOMAIN_NAME]"
type input "1131541"
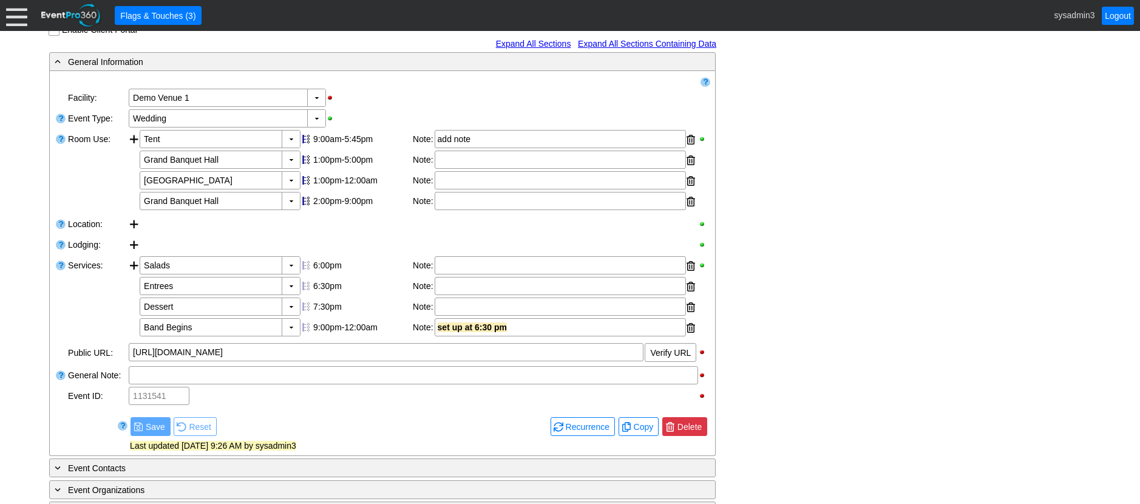
scroll to position [0, 0]
click at [693, 426] on span "● [GEOGRAPHIC_DATA]" at bounding box center [685, 426] width 39 height 13
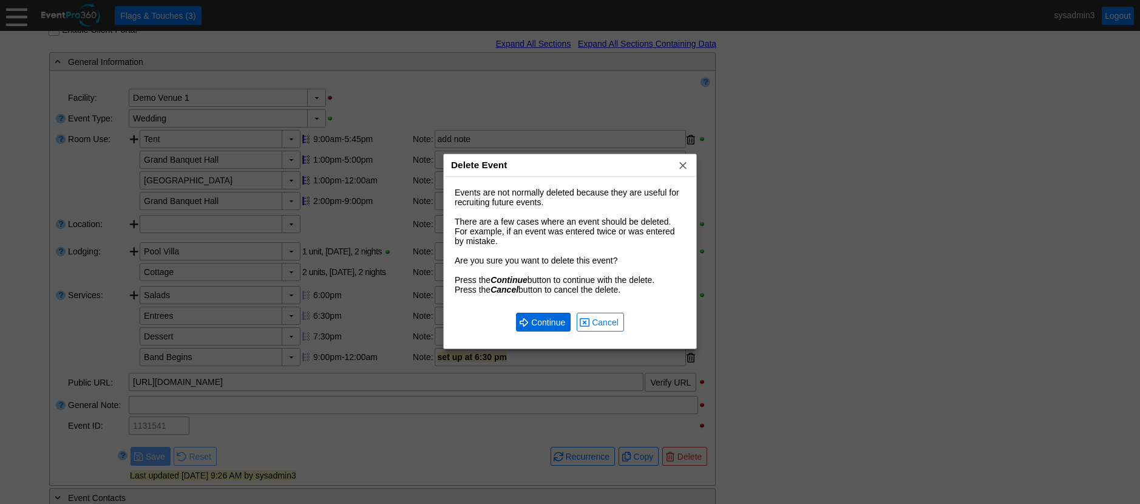
drag, startPoint x: 548, startPoint y: 318, endPoint x: 542, endPoint y: 312, distance: 8.6
click at [547, 318] on span "Continue" at bounding box center [548, 322] width 39 height 12
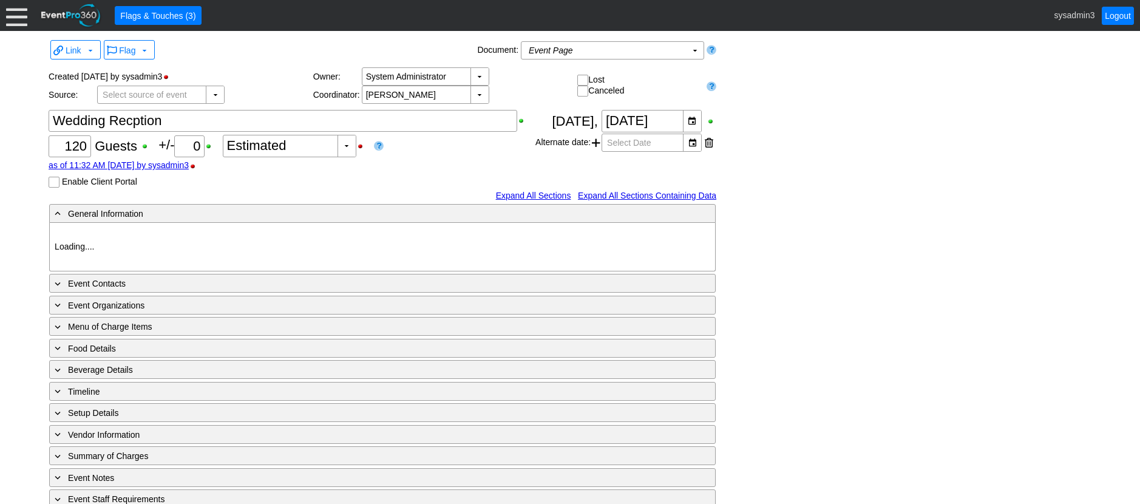
type input "Demo Venue 1"
type input "Wedding"
type input "[URL][DOMAIN_NAME]"
type input "1127061"
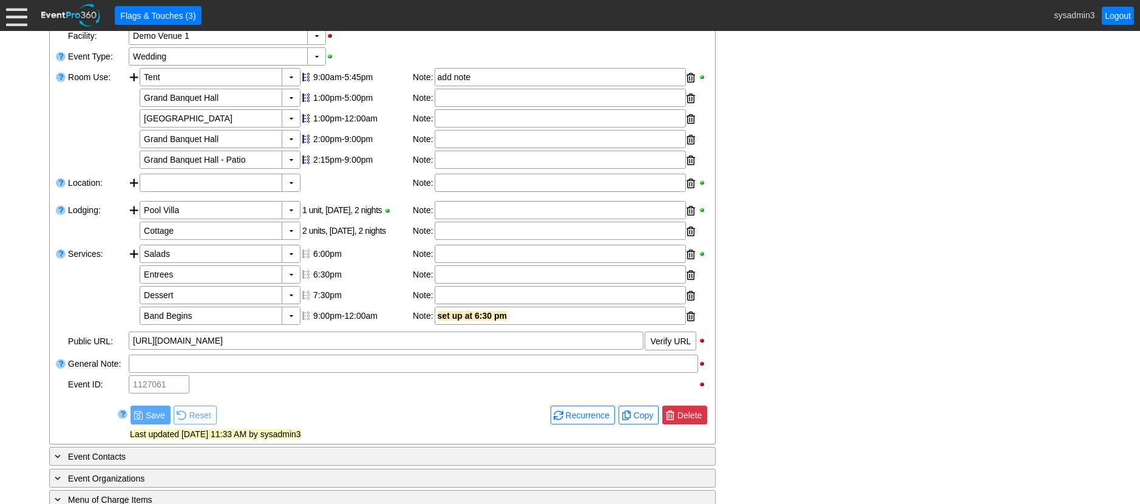
click at [697, 415] on span "Delete" at bounding box center [689, 415] width 29 height 12
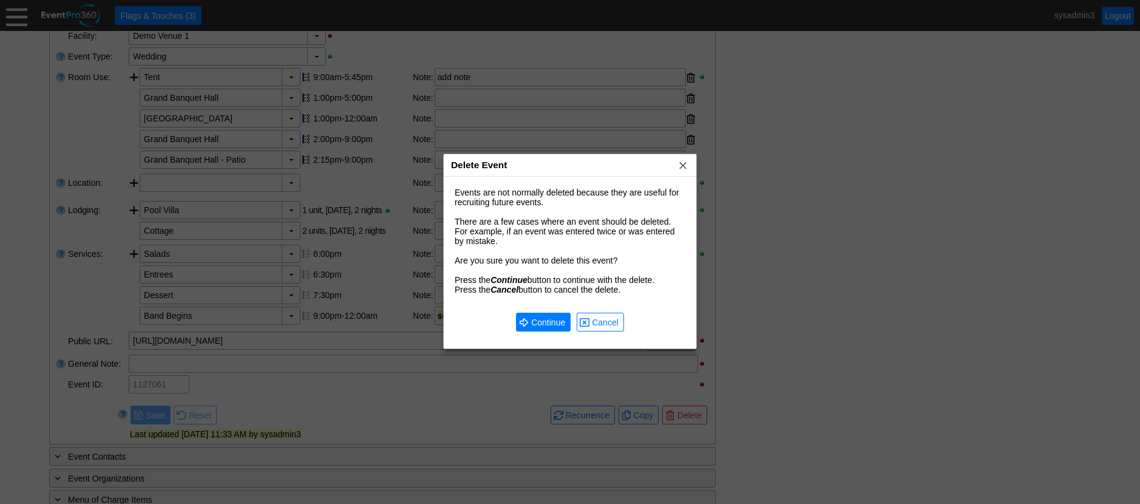
click at [534, 310] on div "● Continue ● Cancel" at bounding box center [570, 322] width 243 height 43
click at [534, 319] on span "Continue" at bounding box center [548, 322] width 39 height 12
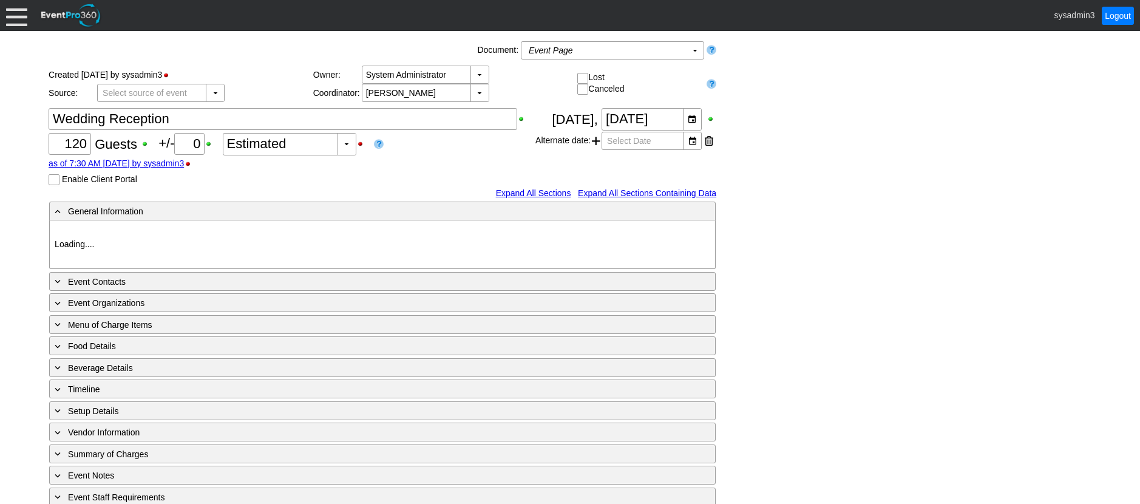
type input "Demo Venue 1"
type input "Private Event"
type input "[URL][DOMAIN_NAME]"
type input "1125376"
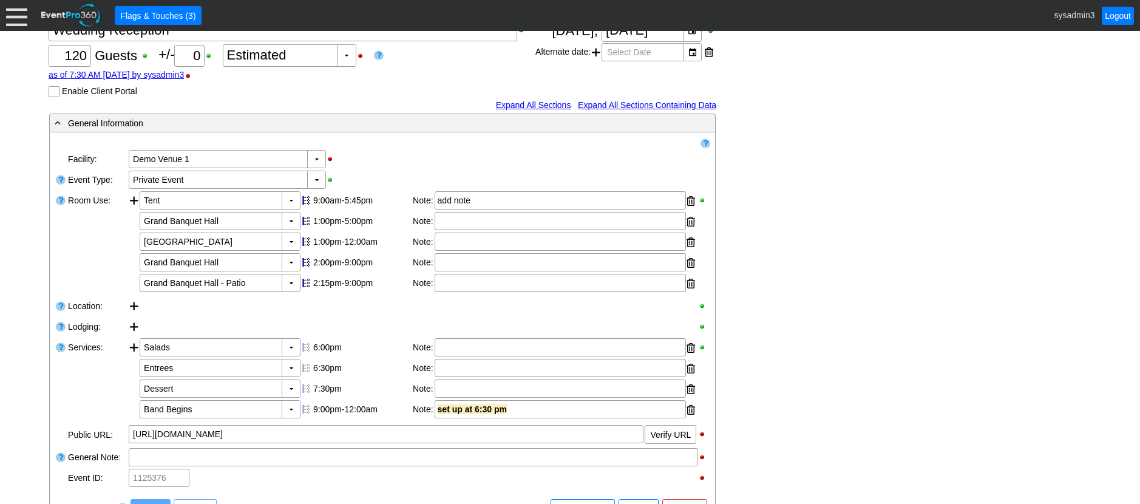
scroll to position [151, 0]
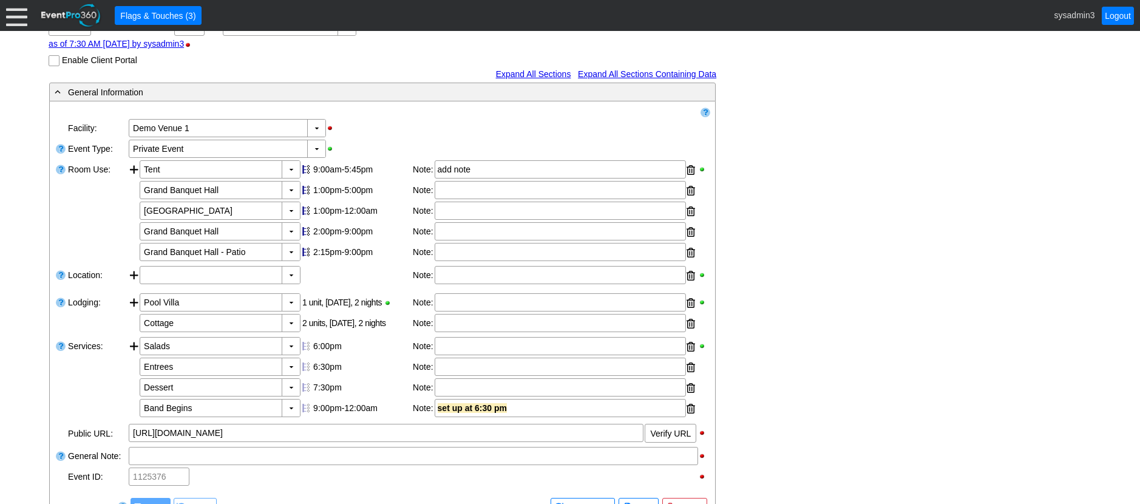
click at [689, 480] on div "Χ 1125376" at bounding box center [414, 477] width 570 height 18
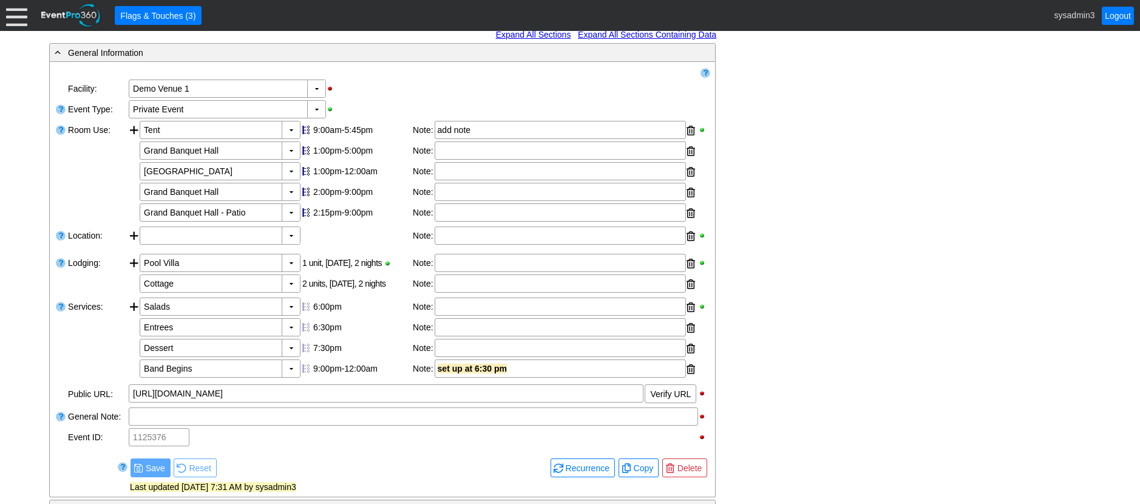
scroll to position [211, 0]
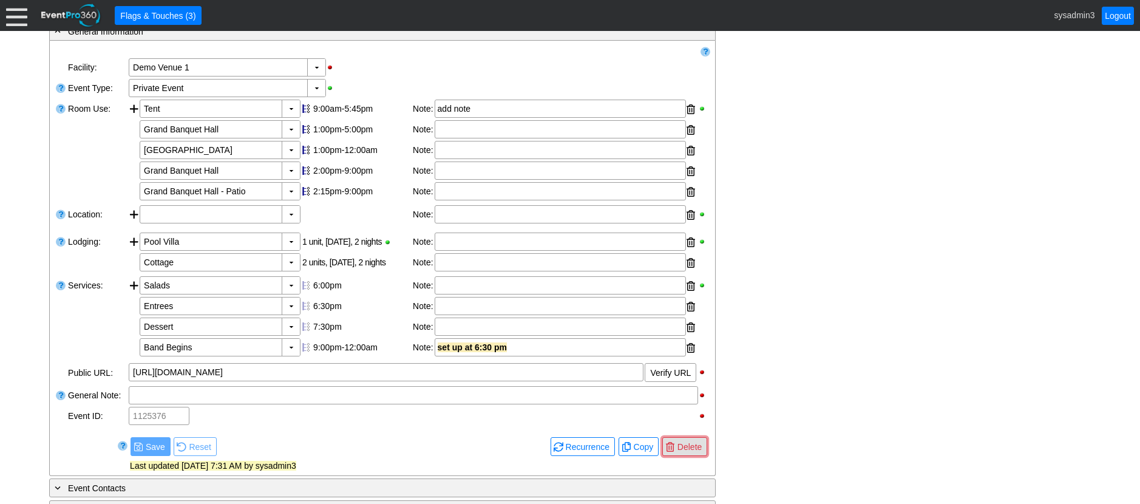
click at [687, 440] on span "● [GEOGRAPHIC_DATA]" at bounding box center [685, 446] width 39 height 13
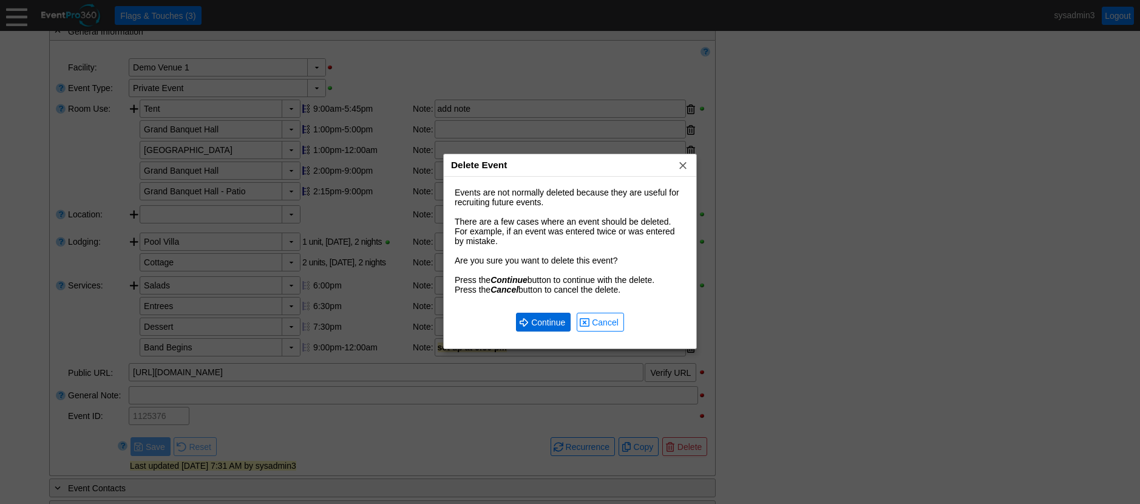
click at [541, 320] on span "Continue" at bounding box center [548, 322] width 39 height 12
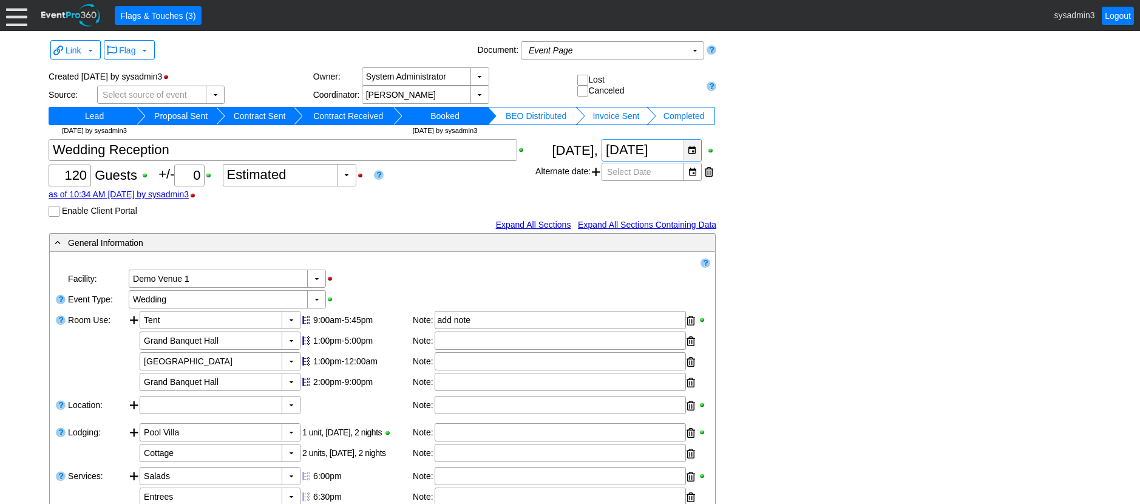
click at [692, 150] on div "▼" at bounding box center [692, 150] width 18 height 21
click at [785, 210] on div "Link ▼ Flag ▼ Document: Event Page Χ ▼ ● Print or PDF E-Sign ▼ Insert ▼ Save ▼ …" at bounding box center [570, 498] width 1049 height 922
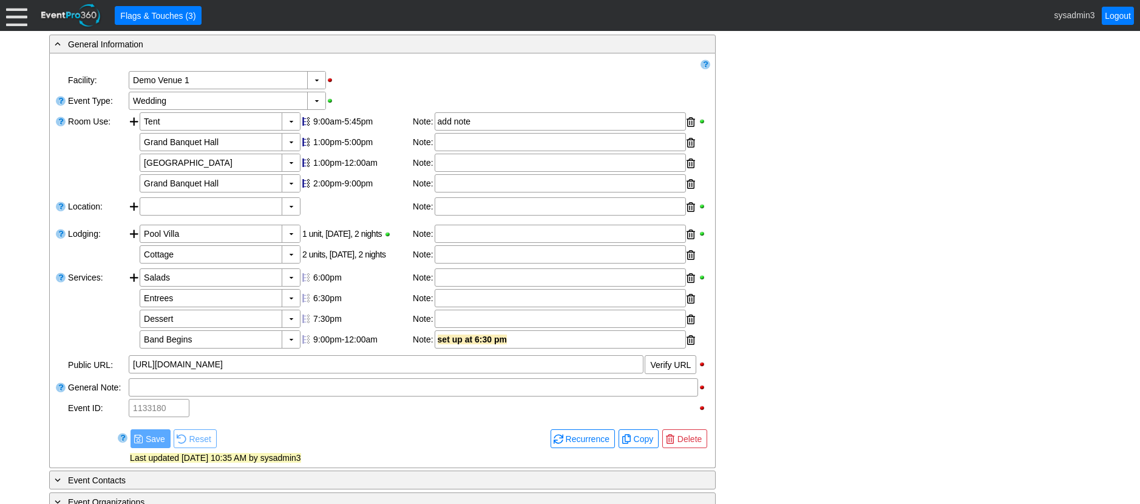
scroll to position [243, 0]
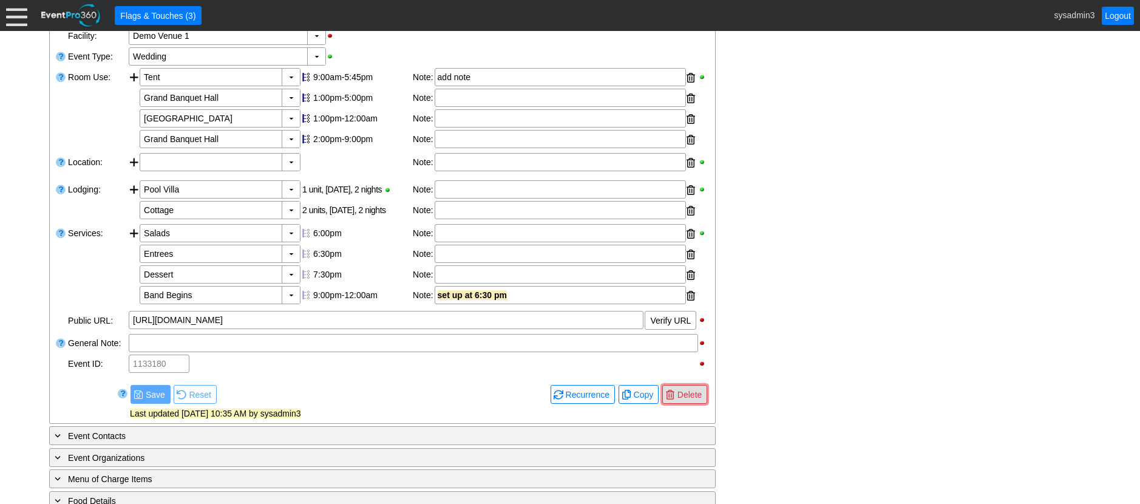
click at [694, 395] on span "Delete" at bounding box center [689, 395] width 29 height 12
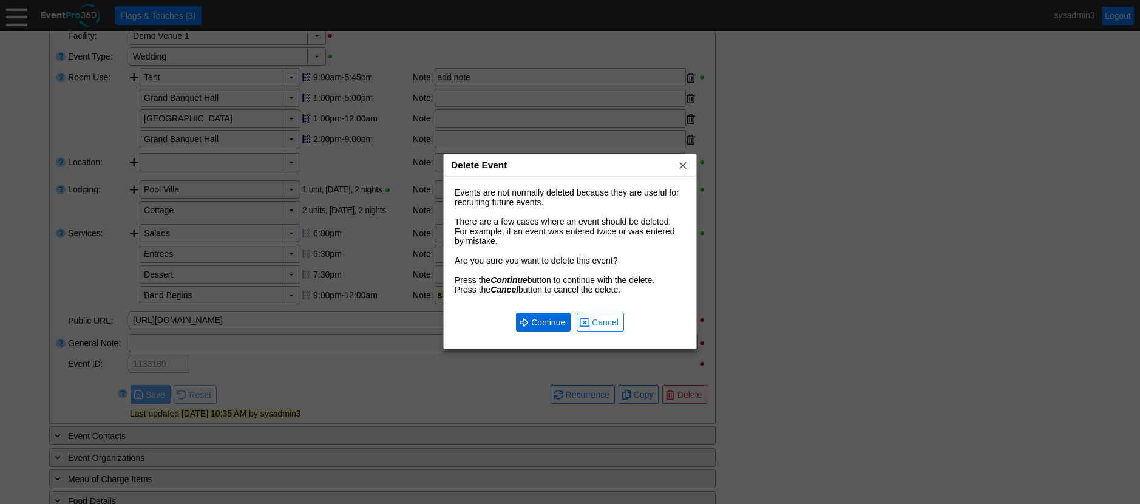
click at [547, 325] on span "Continue" at bounding box center [548, 322] width 39 height 12
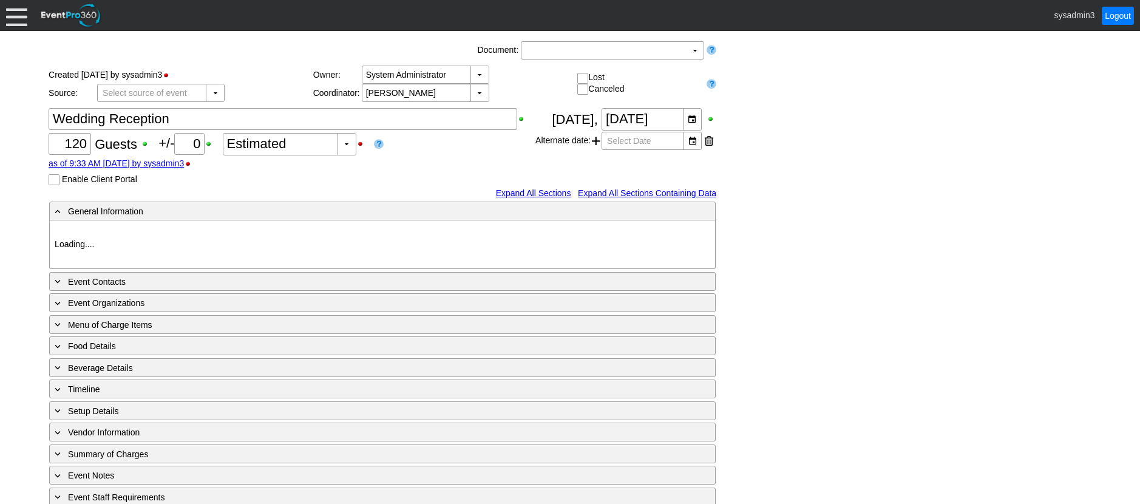
type input "Demo Venue 1"
type input "Private Event"
type input "[URL][DOMAIN_NAME]"
type input "1125513"
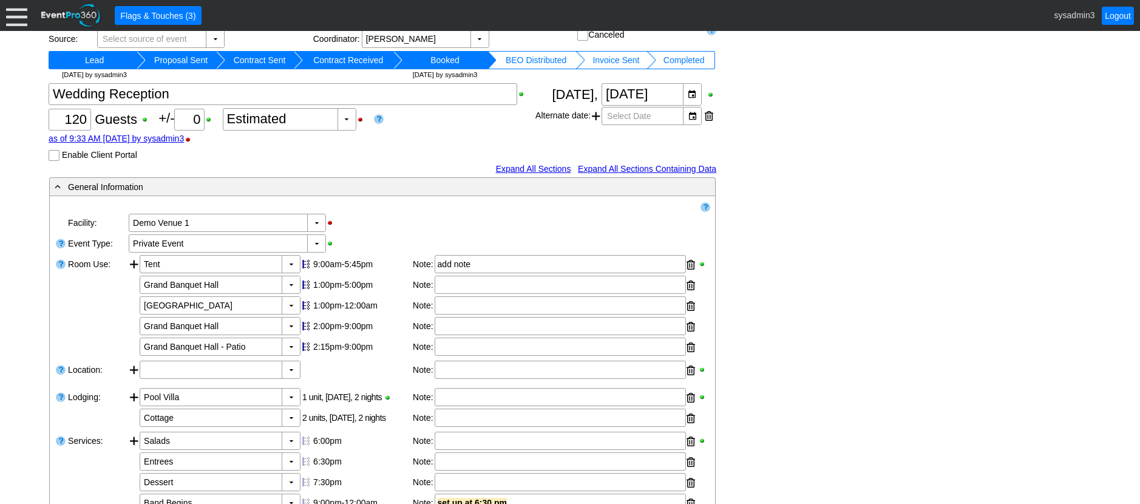
scroll to position [304, 0]
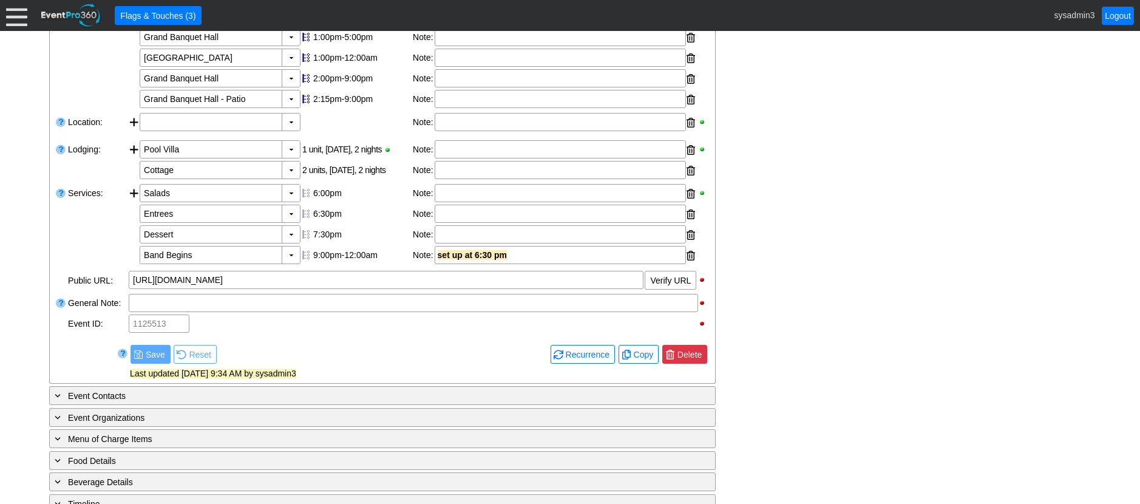
click at [694, 352] on span "Delete" at bounding box center [689, 355] width 29 height 12
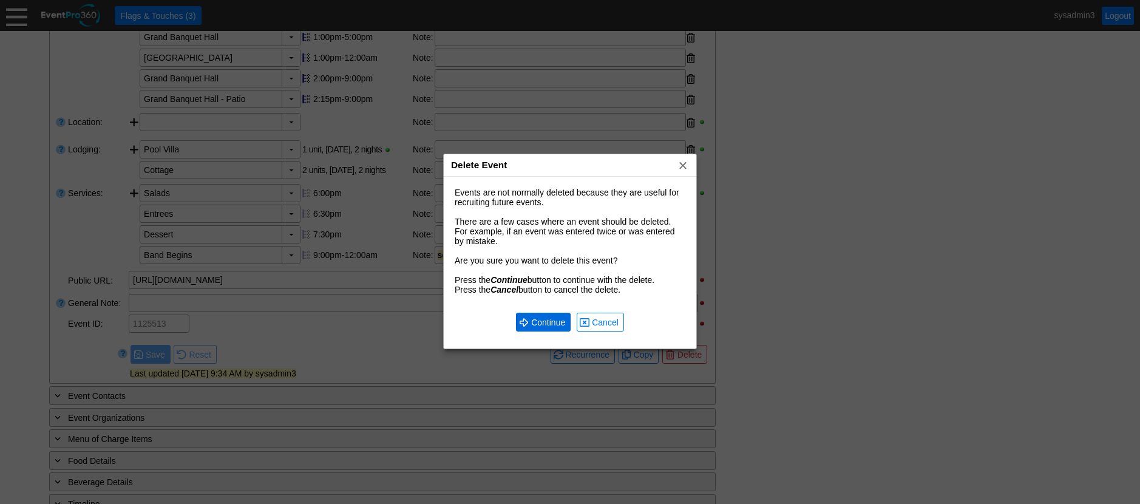
click at [547, 320] on span "Continue" at bounding box center [548, 322] width 39 height 12
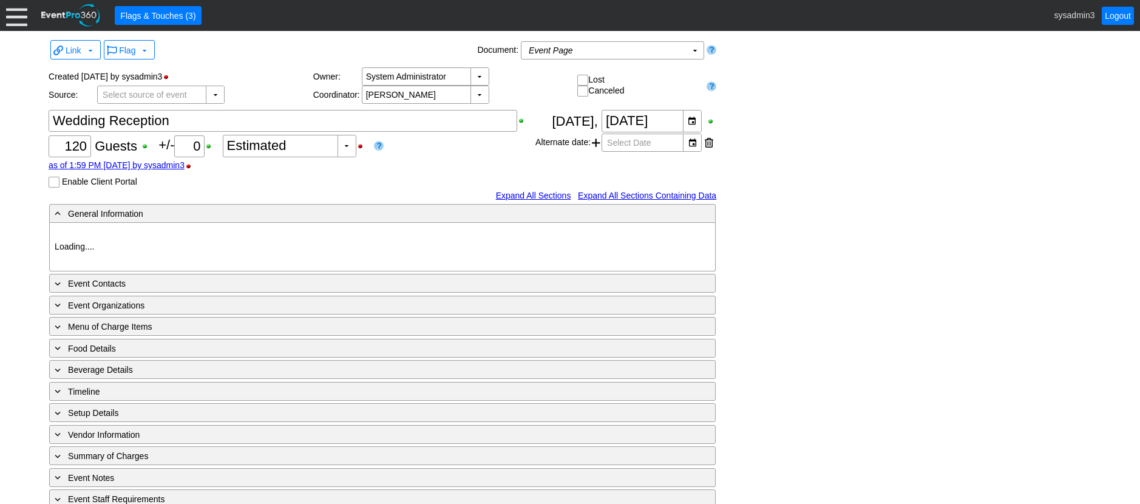
type input "Demo Venue 1"
type input "Private Event"
type input "[URL][DOMAIN_NAME]"
type input "1125200"
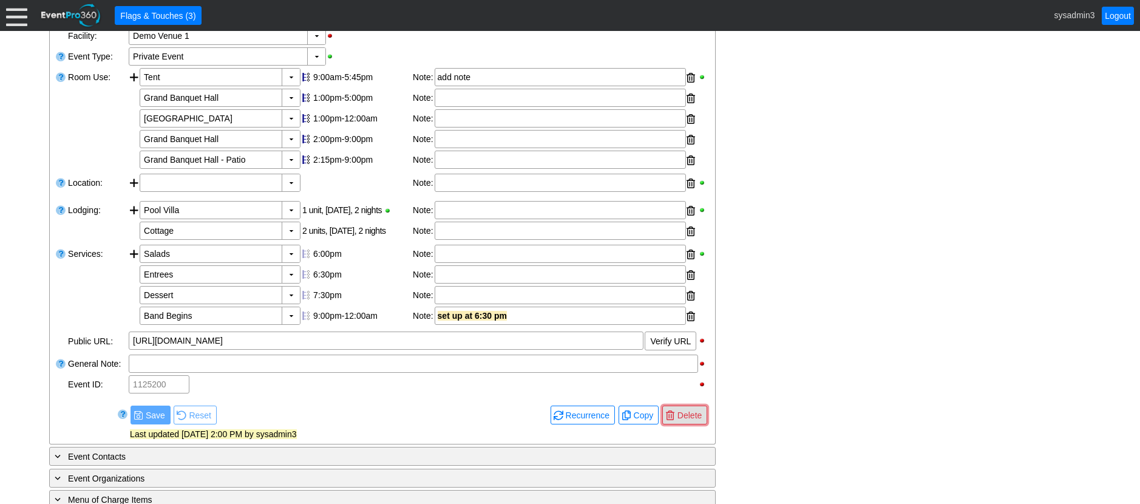
click at [689, 420] on span "Delete" at bounding box center [689, 415] width 29 height 12
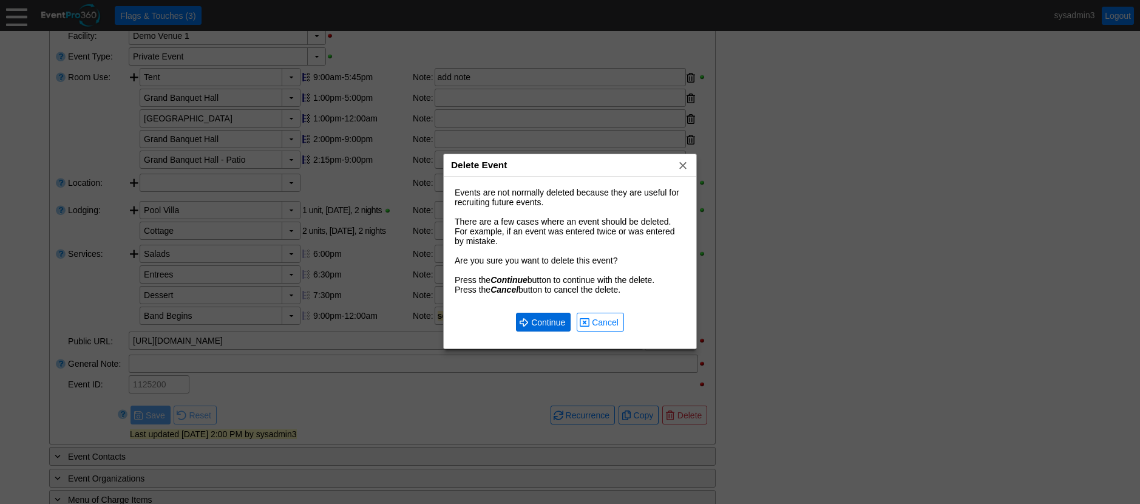
click at [555, 322] on span "Continue" at bounding box center [548, 322] width 39 height 12
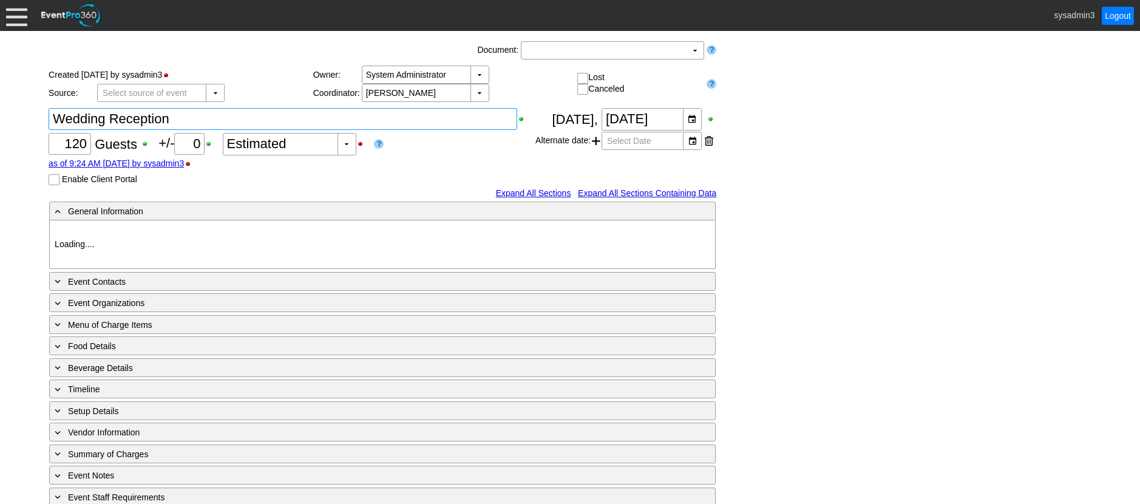
type input "Demo Venue 1"
type input "Private Event"
type input "[URL][DOMAIN_NAME]"
type input "1124856"
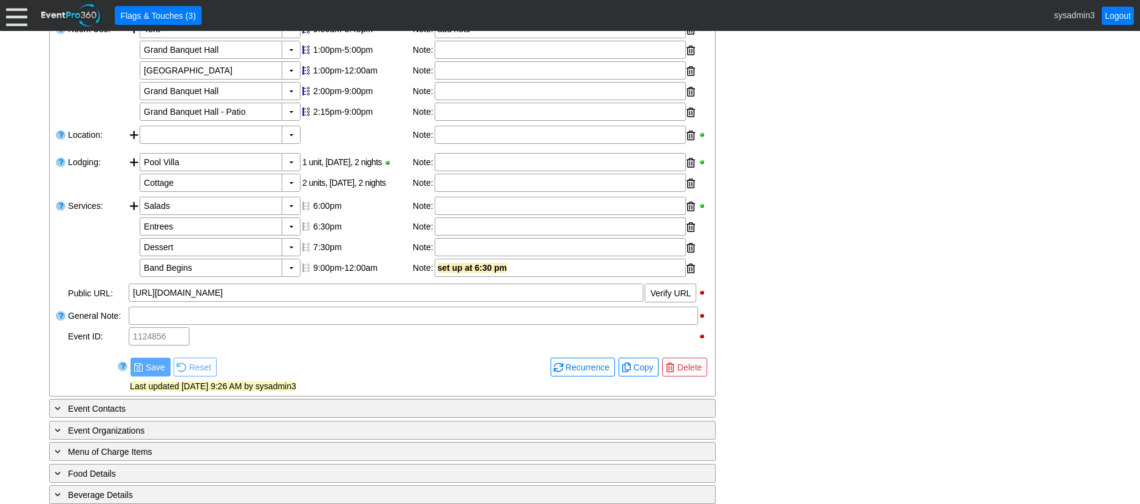
scroll to position [304, 0]
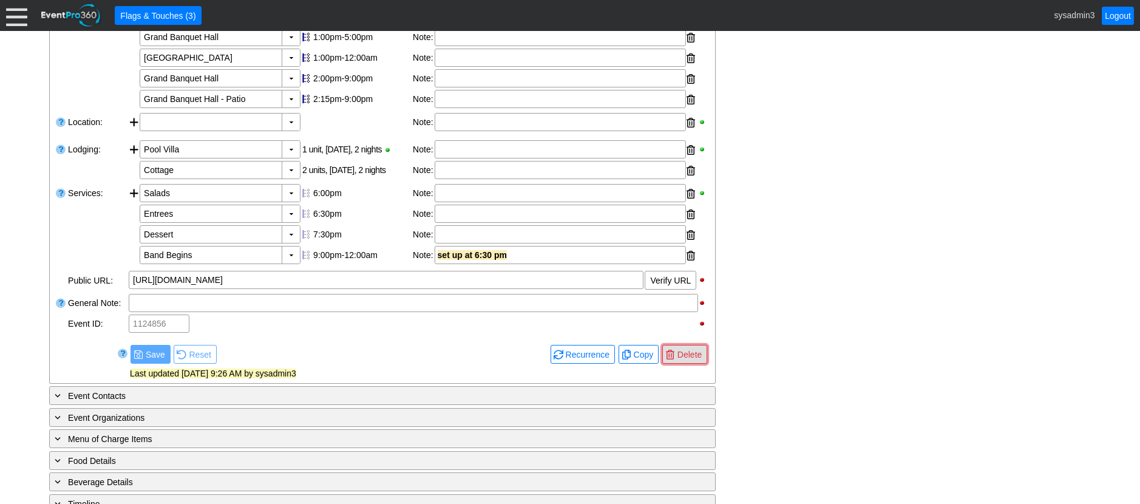
click at [689, 346] on span "● [GEOGRAPHIC_DATA]" at bounding box center [685, 354] width 45 height 19
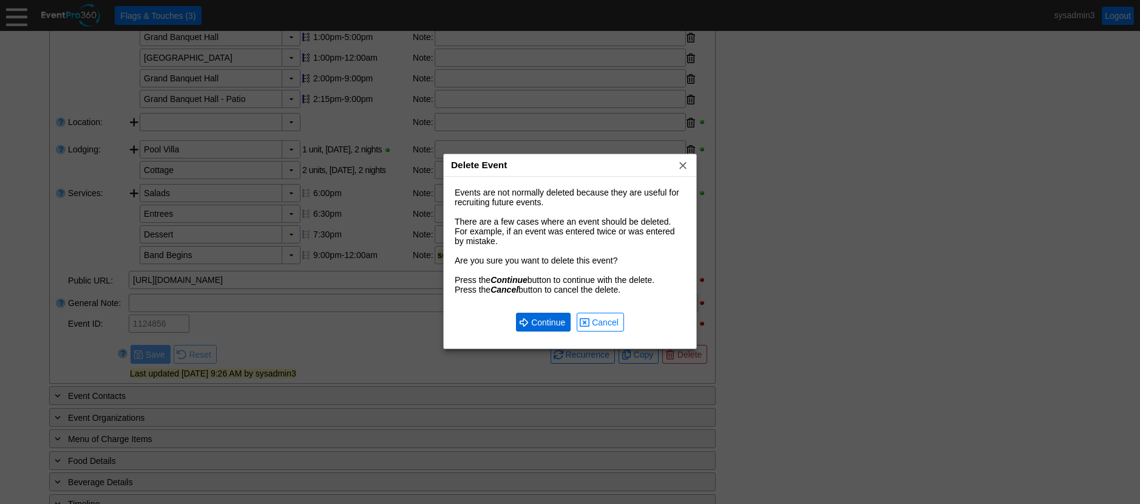
click at [545, 319] on span "Continue" at bounding box center [548, 322] width 39 height 12
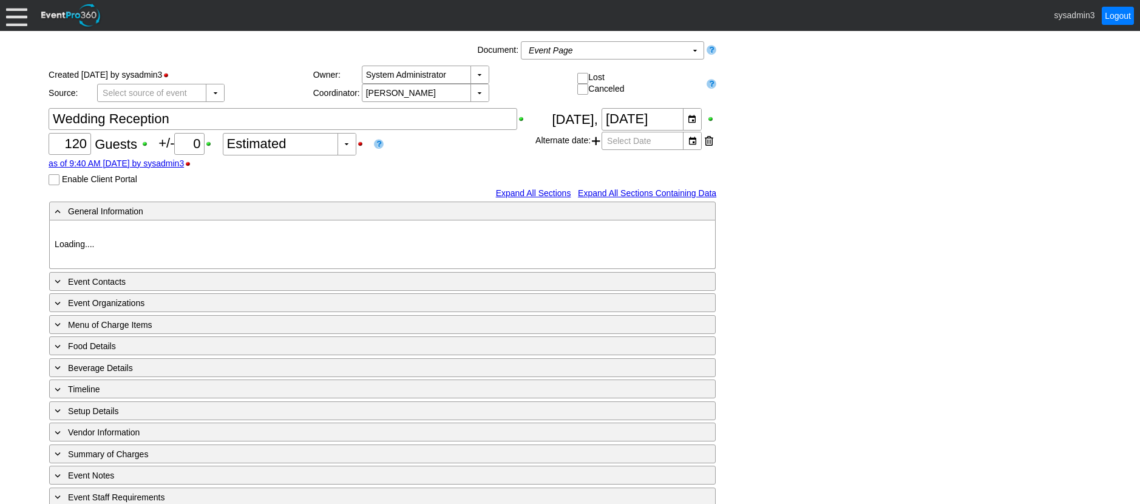
type input "Demo Venue 1"
type input "Wedding"
type input "[URL][DOMAIN_NAME]"
type input "1120238"
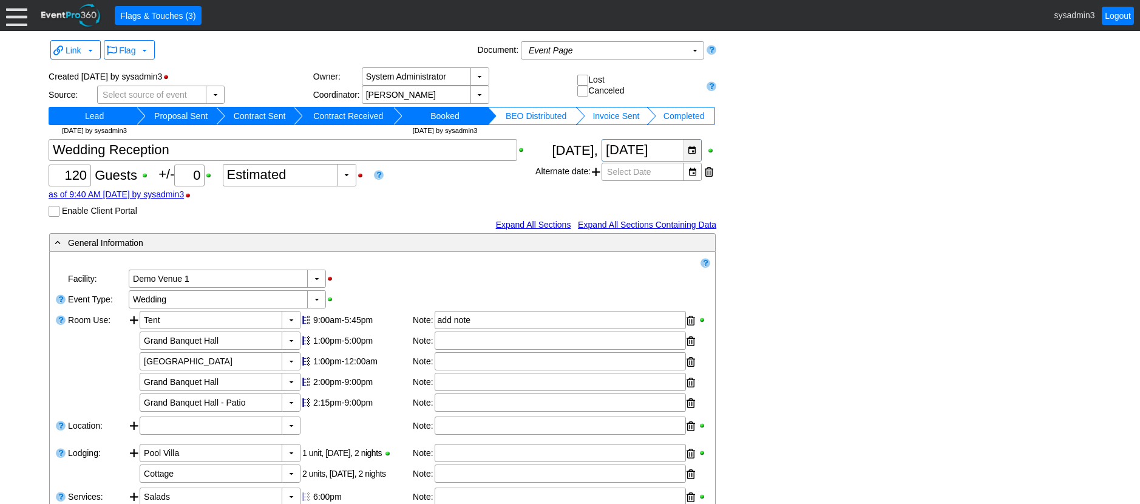
click at [697, 153] on div "▼" at bounding box center [692, 150] width 18 height 21
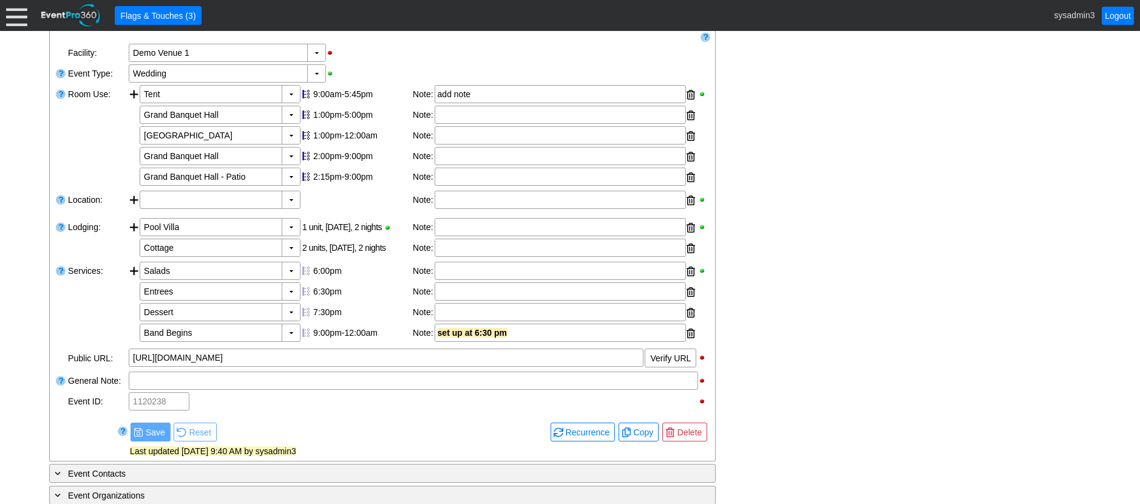
scroll to position [304, 0]
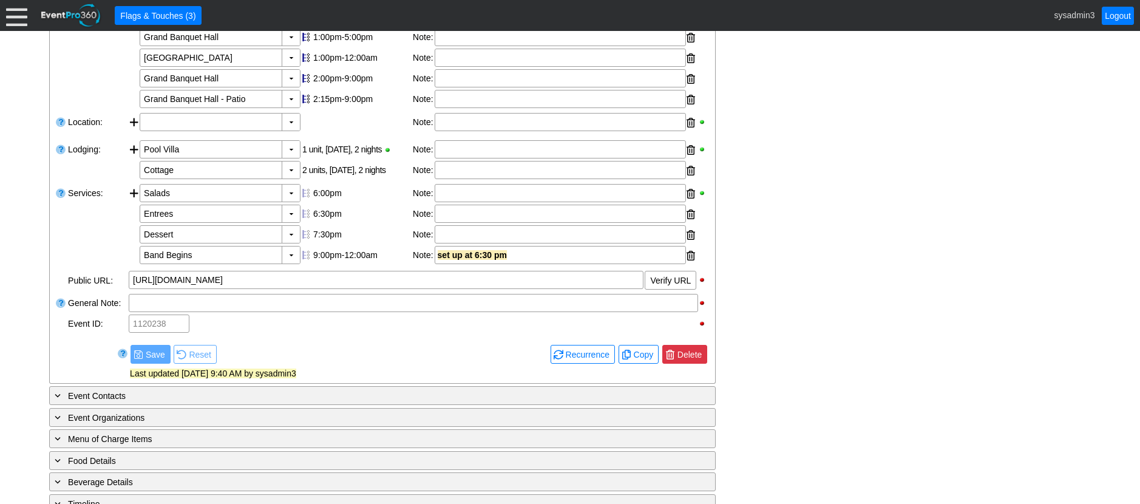
click at [680, 359] on span "Delete" at bounding box center [689, 355] width 29 height 12
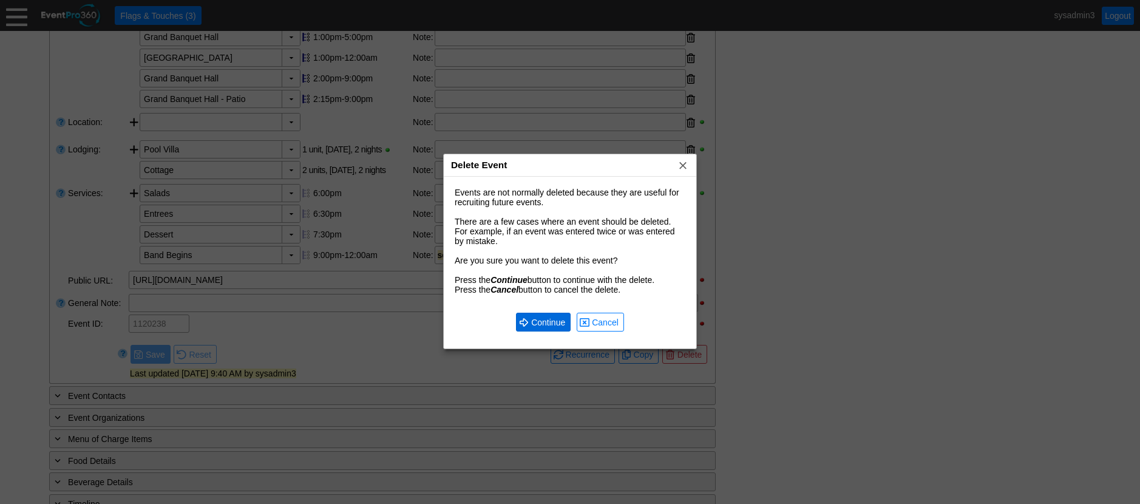
click at [553, 316] on span "● Continue" at bounding box center [543, 322] width 49 height 13
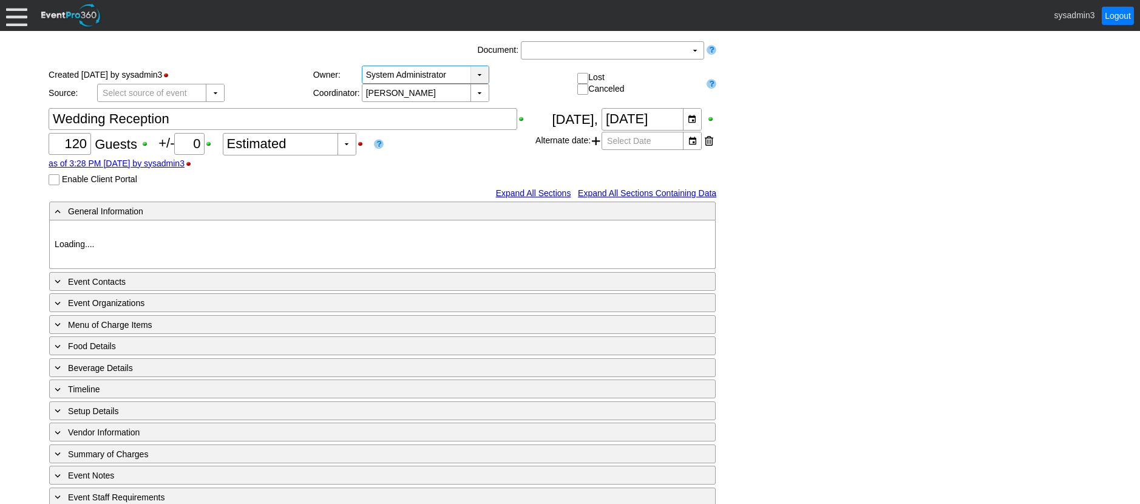
type input "Demo Venue 1"
type input "Wedding"
type input "[URL][DOMAIN_NAME]"
type input "1119971"
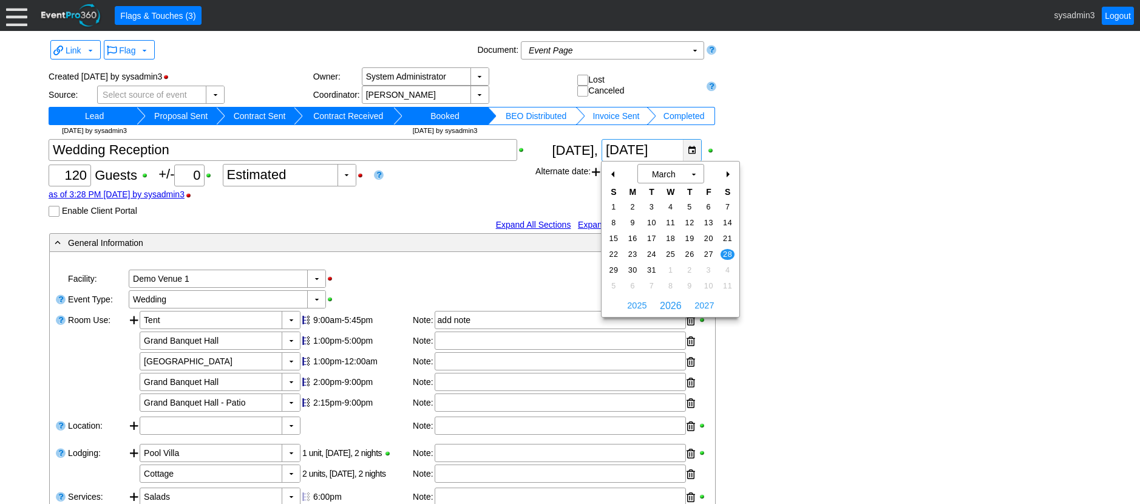
click at [693, 146] on div "▼" at bounding box center [692, 150] width 18 height 21
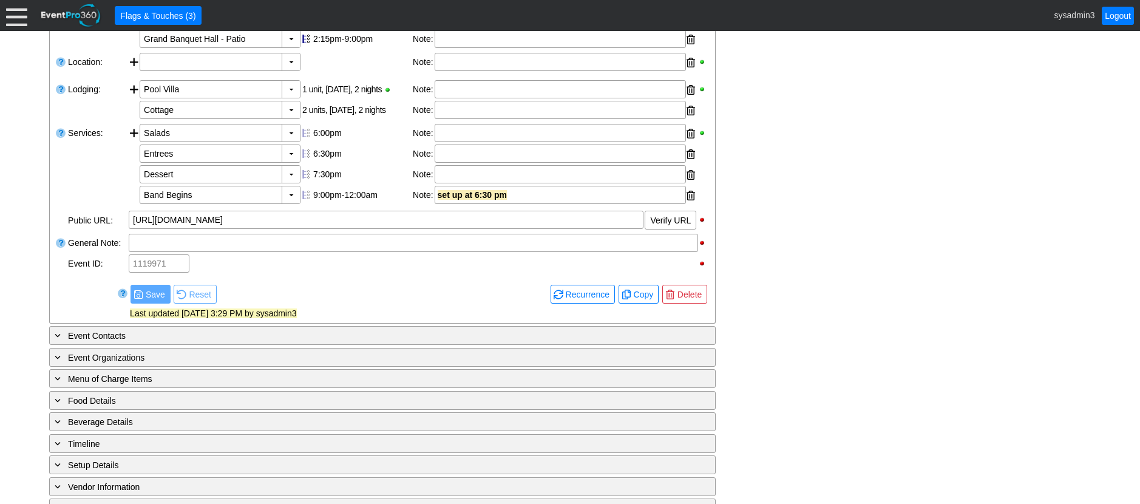
scroll to position [364, 0]
click at [687, 285] on span "● [GEOGRAPHIC_DATA]" at bounding box center [685, 293] width 45 height 19
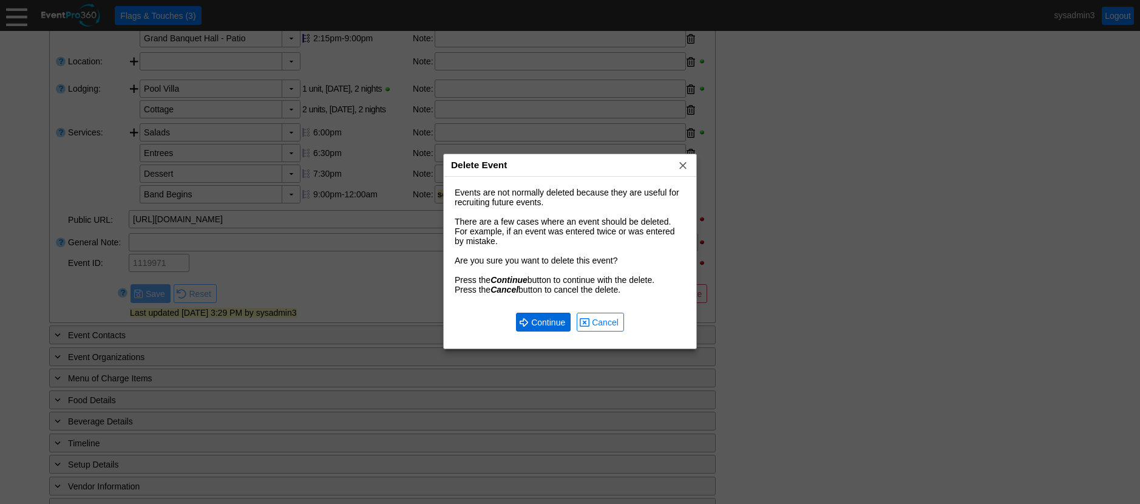
click at [542, 322] on span "Continue" at bounding box center [548, 322] width 39 height 12
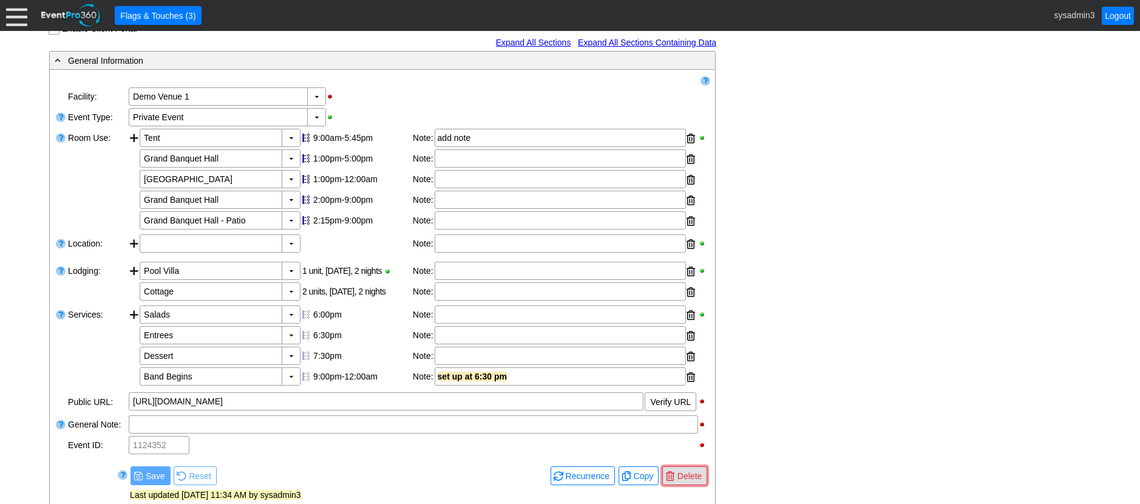
click at [695, 475] on span "Delete" at bounding box center [689, 476] width 29 height 12
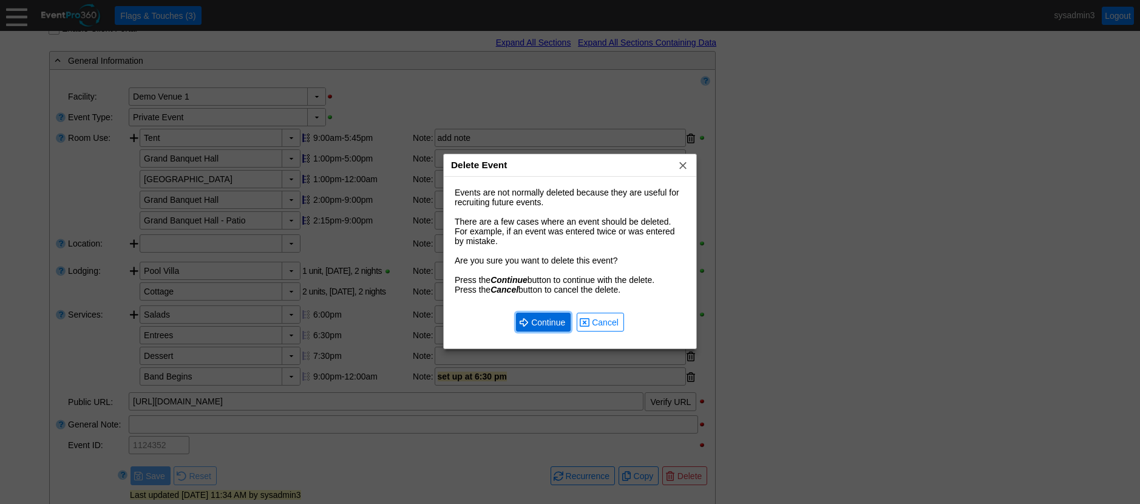
click at [549, 319] on span "Continue" at bounding box center [548, 322] width 39 height 12
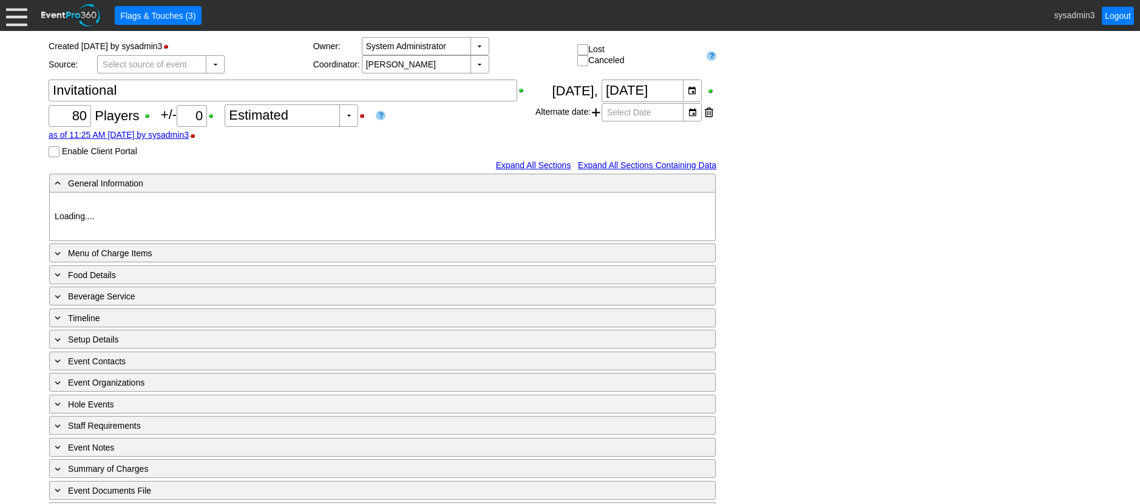
scroll to position [60, 0]
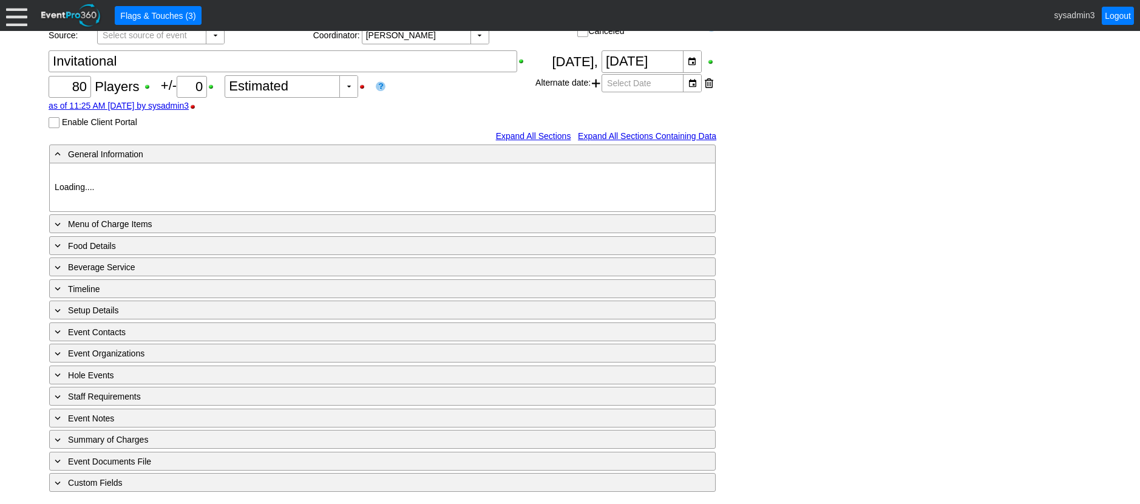
type input "Demo Venue 1"
type input "Golf Outing"
type input "Scramble"
type input "Shotgun"
type input "White"
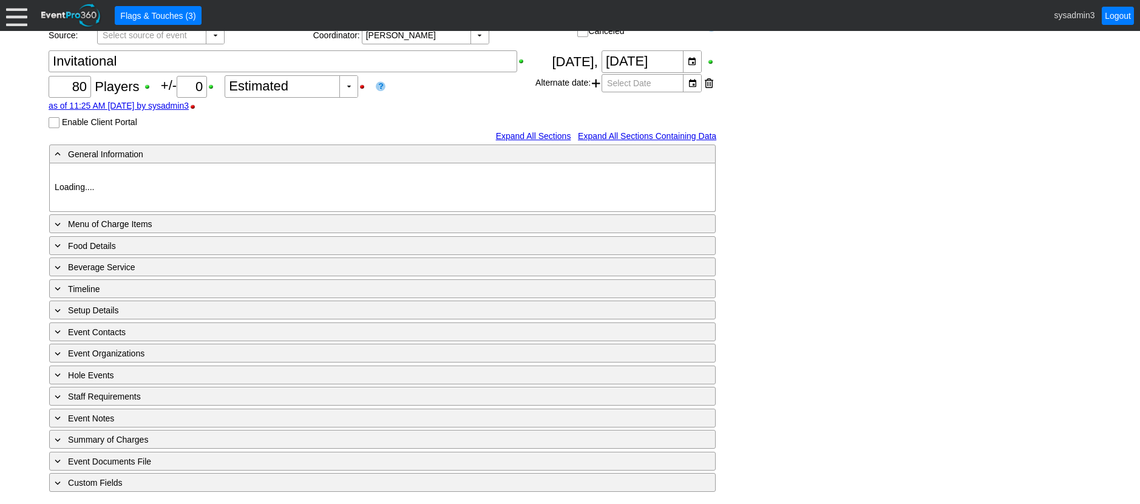
type input "Red"
type input "1118061"
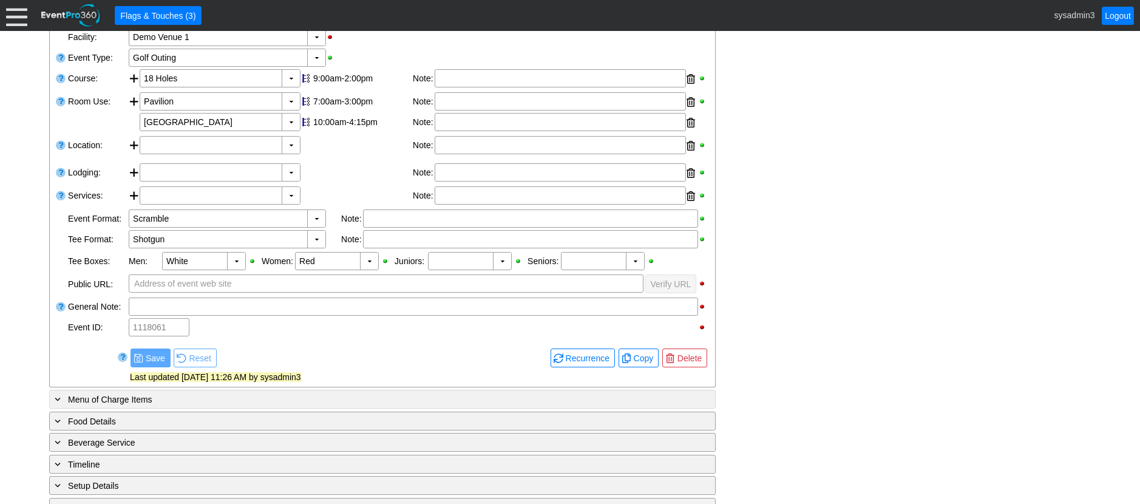
scroll to position [0, 0]
click at [692, 359] on span "Delete" at bounding box center [689, 358] width 29 height 12
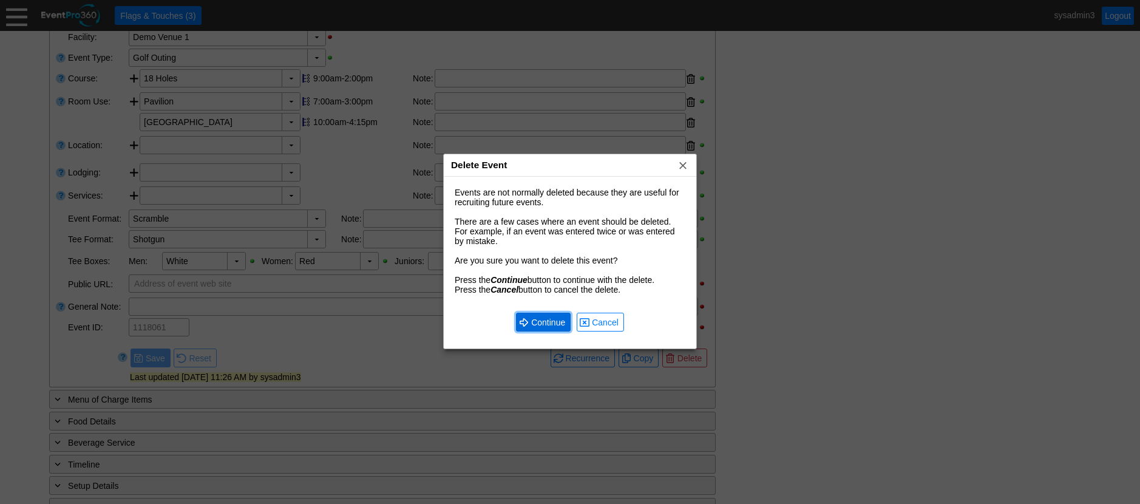
click at [545, 320] on span "Continue" at bounding box center [548, 322] width 39 height 12
